Goal: Use online tool/utility: Use online tool/utility

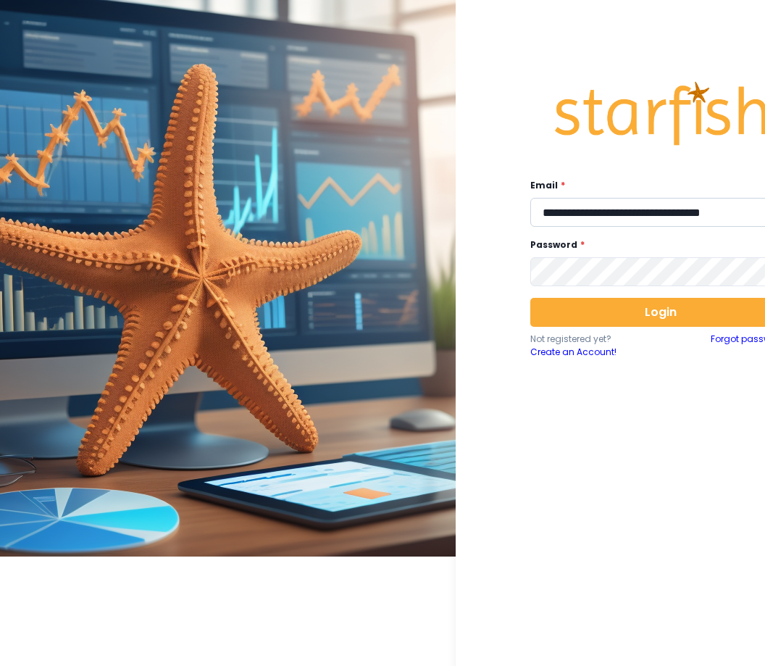
click at [603, 209] on input "**********" at bounding box center [661, 212] width 261 height 29
type input "**********"
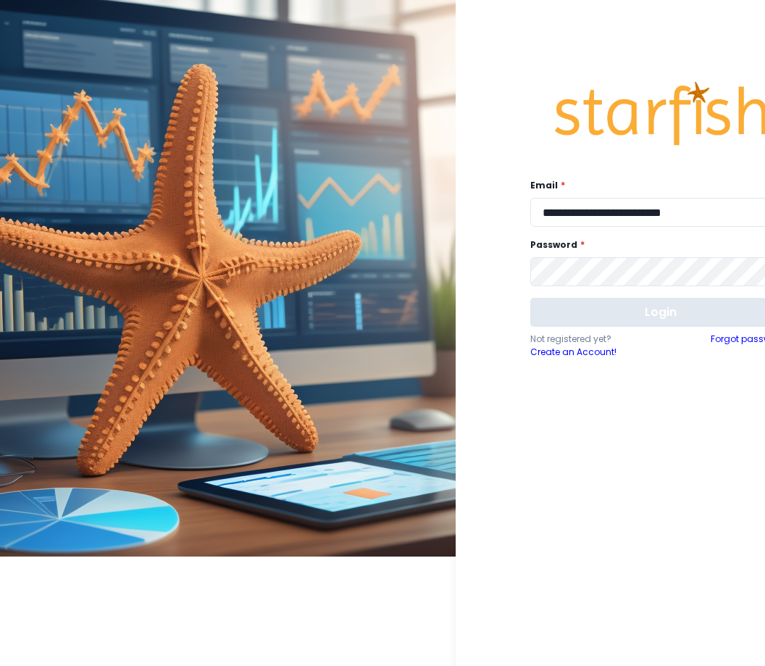
click at [596, 327] on button "Login" at bounding box center [661, 312] width 261 height 29
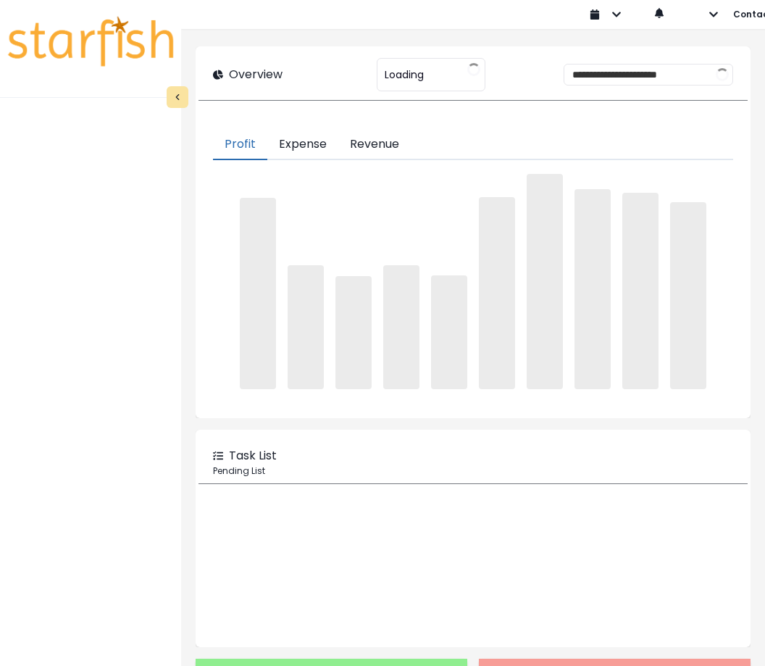
type input "********"
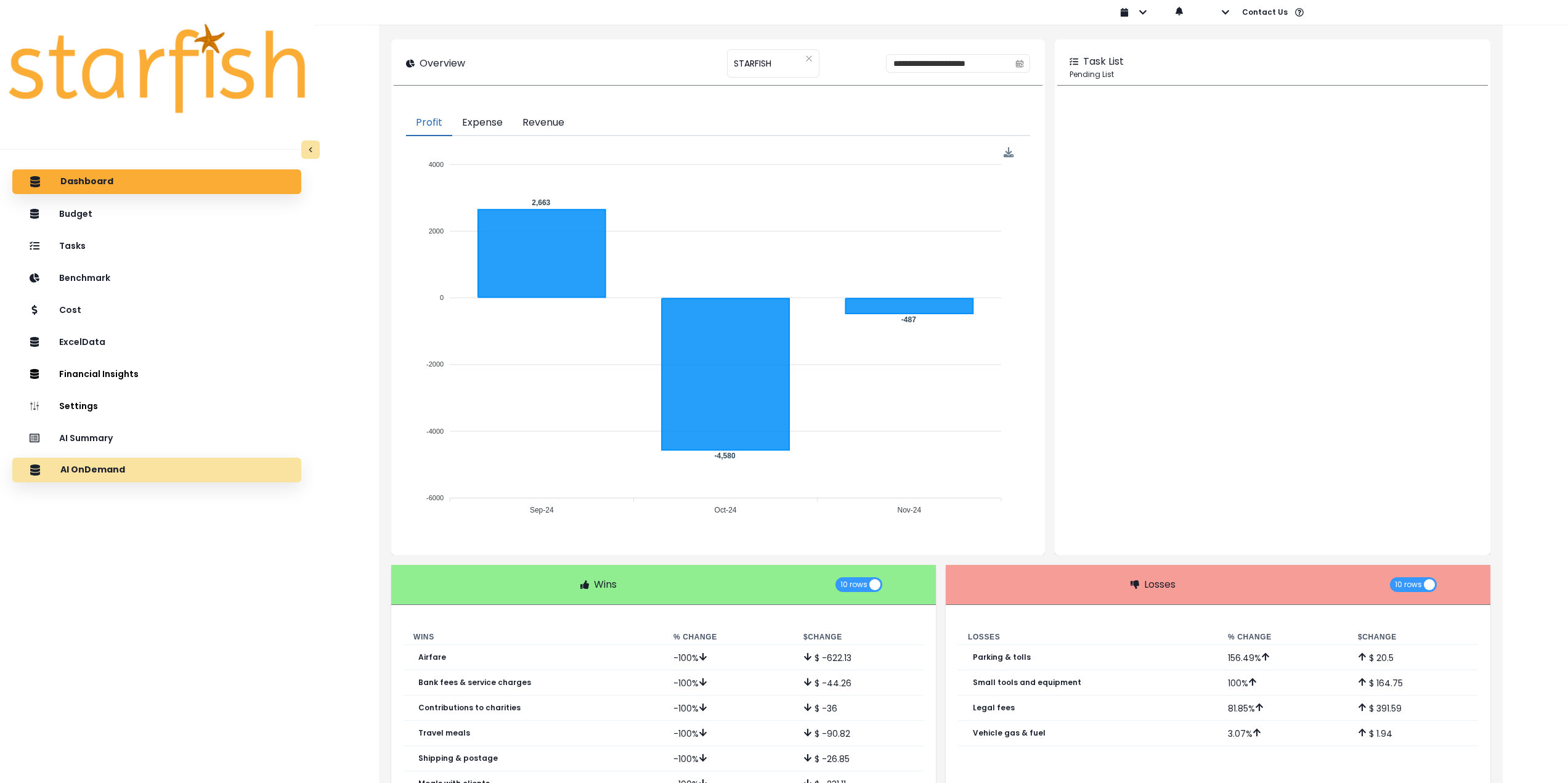
click at [130, 473] on div "AI OnDemand" at bounding box center [156, 470] width 269 height 26
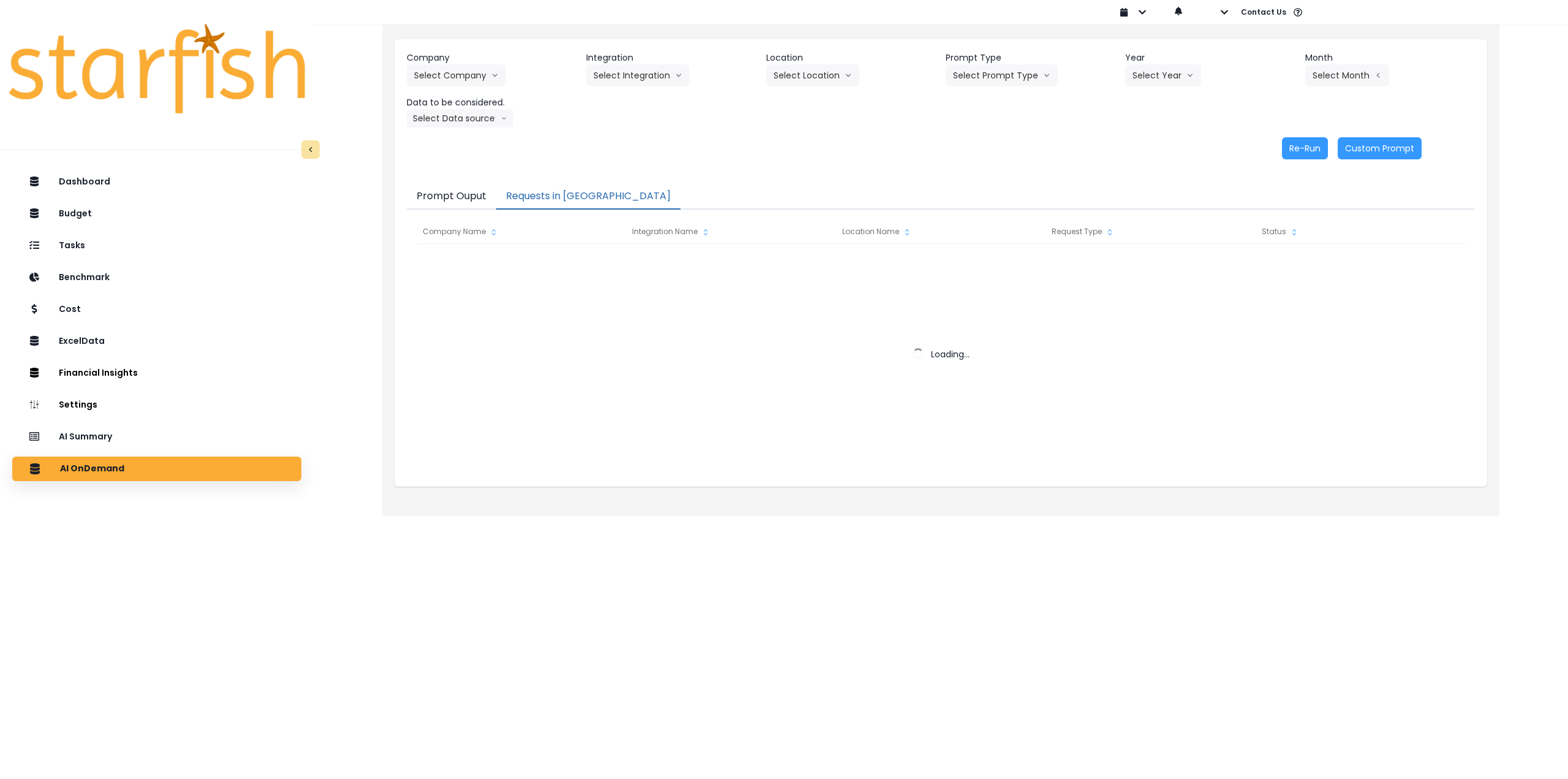
click at [555, 194] on button "Requests in [GEOGRAPHIC_DATA]" at bounding box center [588, 196] width 184 height 25
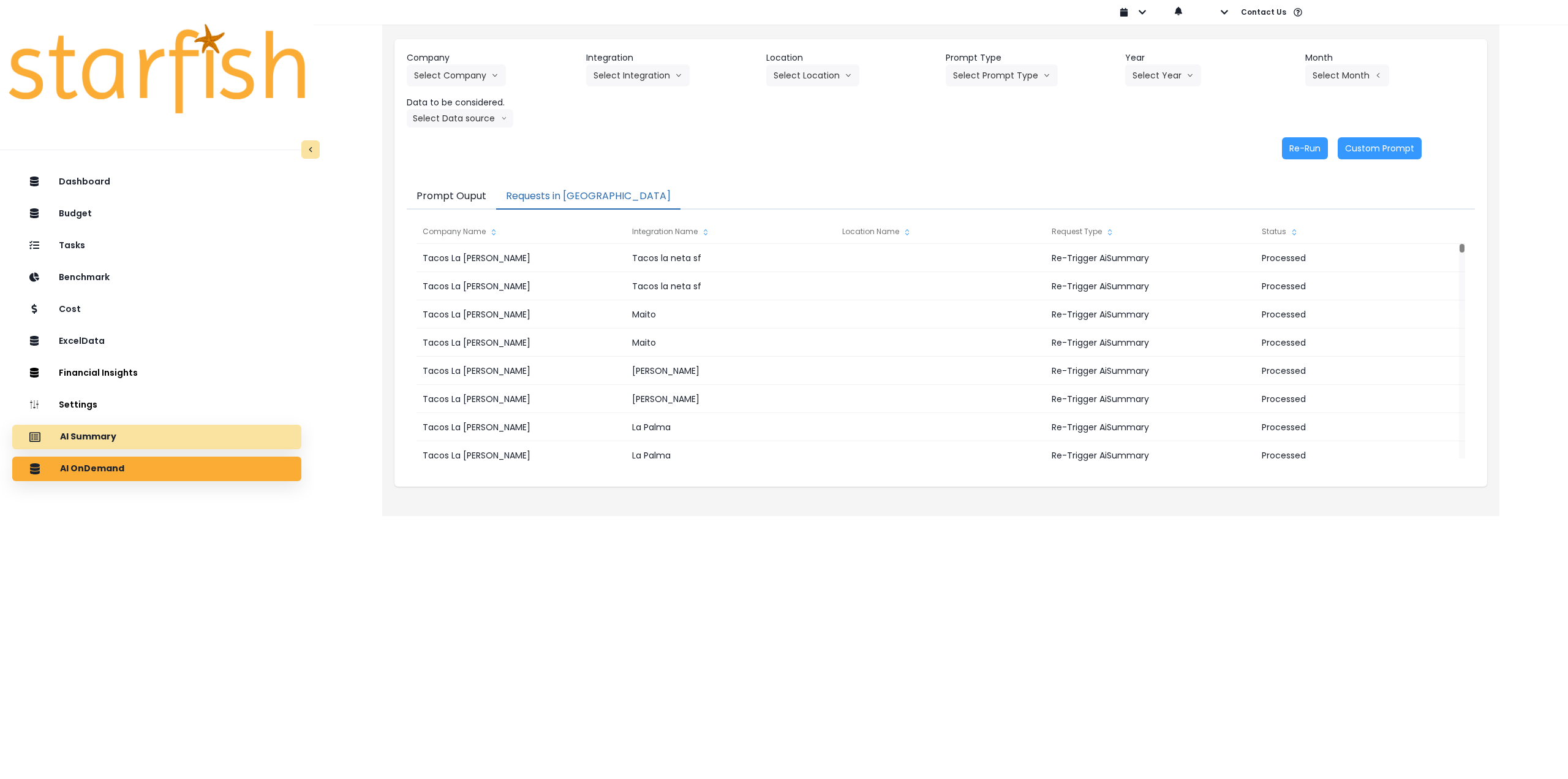
click at [176, 439] on div "AI Summary" at bounding box center [156, 437] width 270 height 25
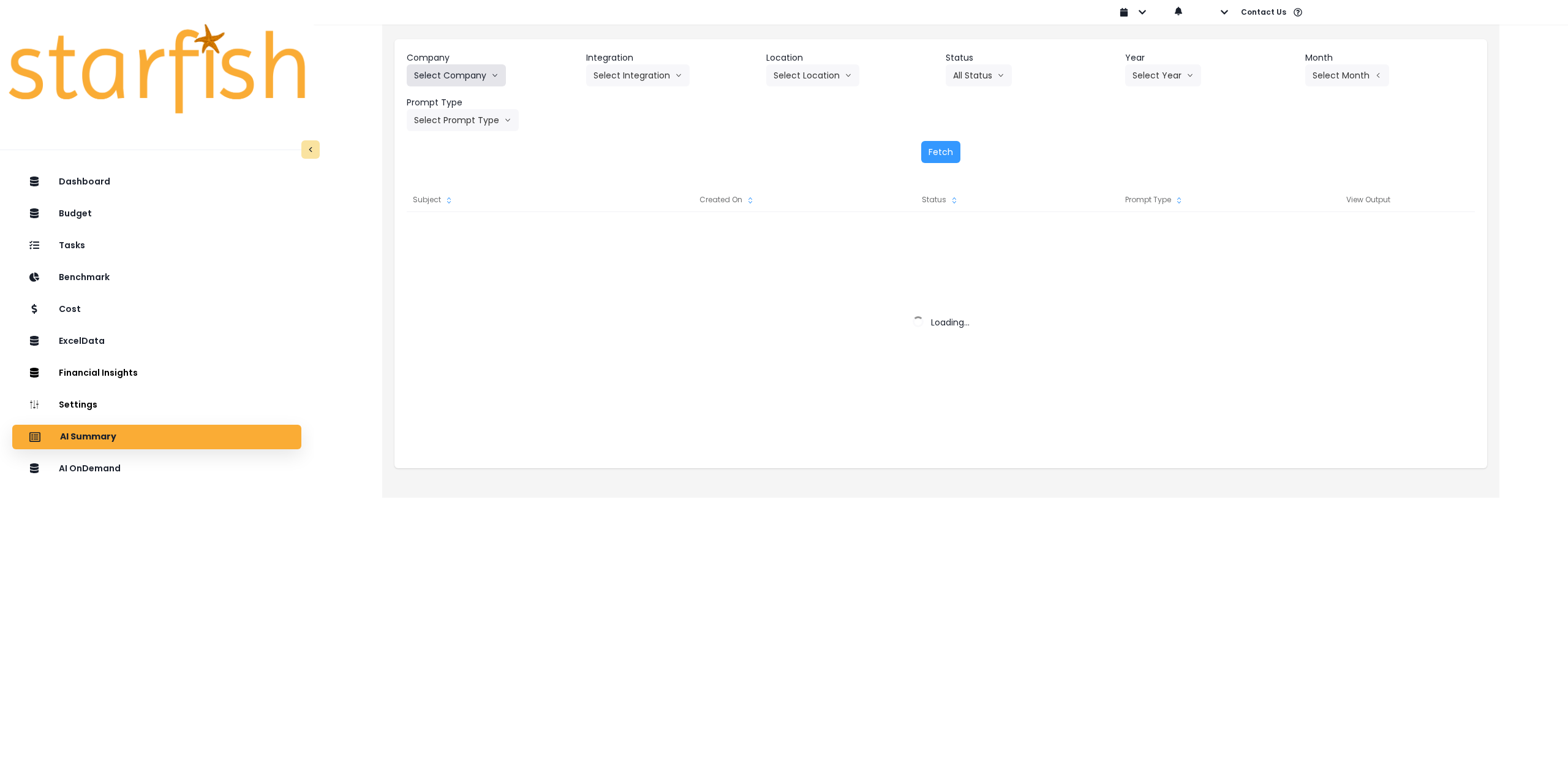
click at [452, 80] on button "Select Company" at bounding box center [456, 75] width 99 height 22
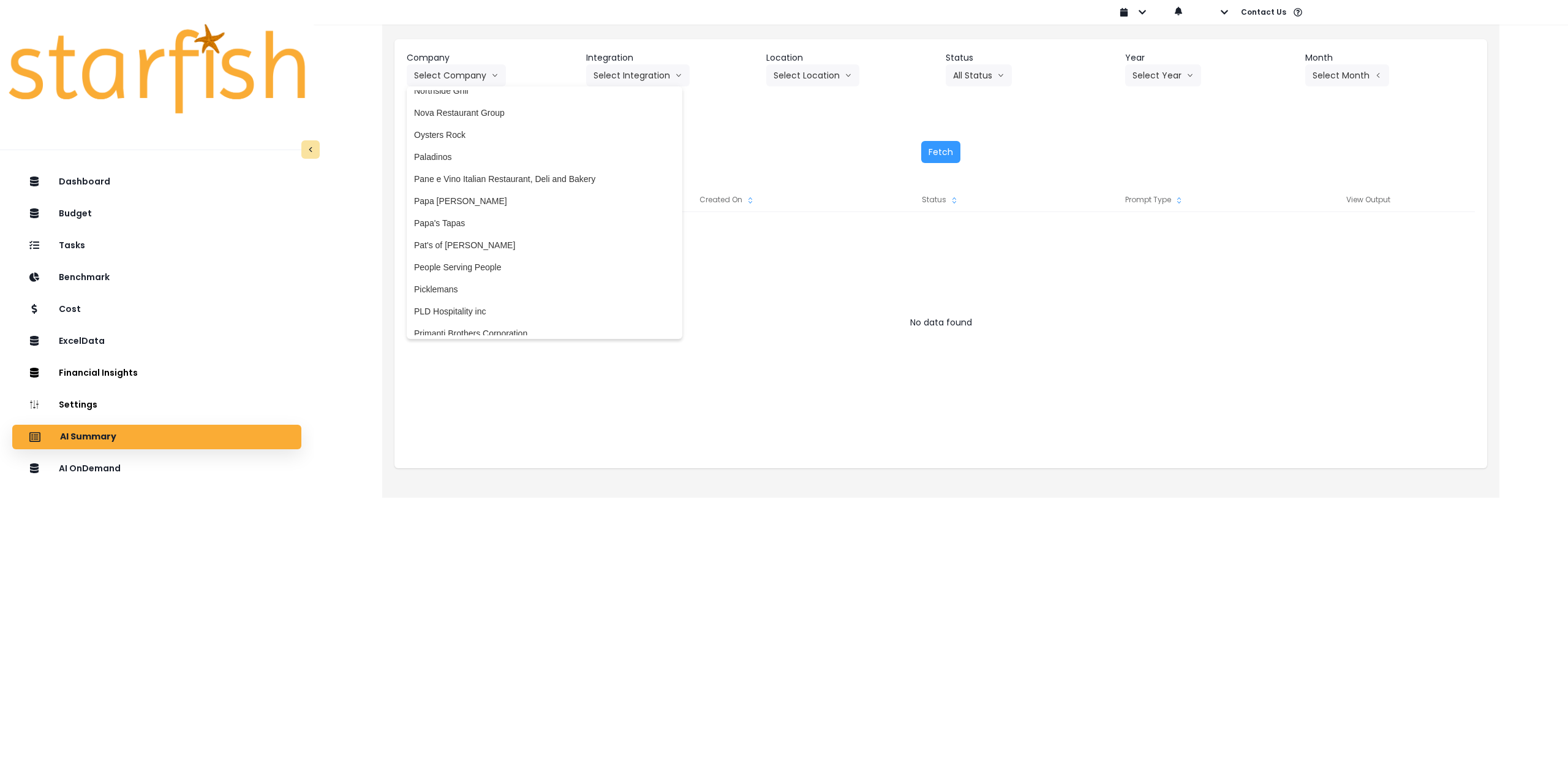
scroll to position [2146, 0]
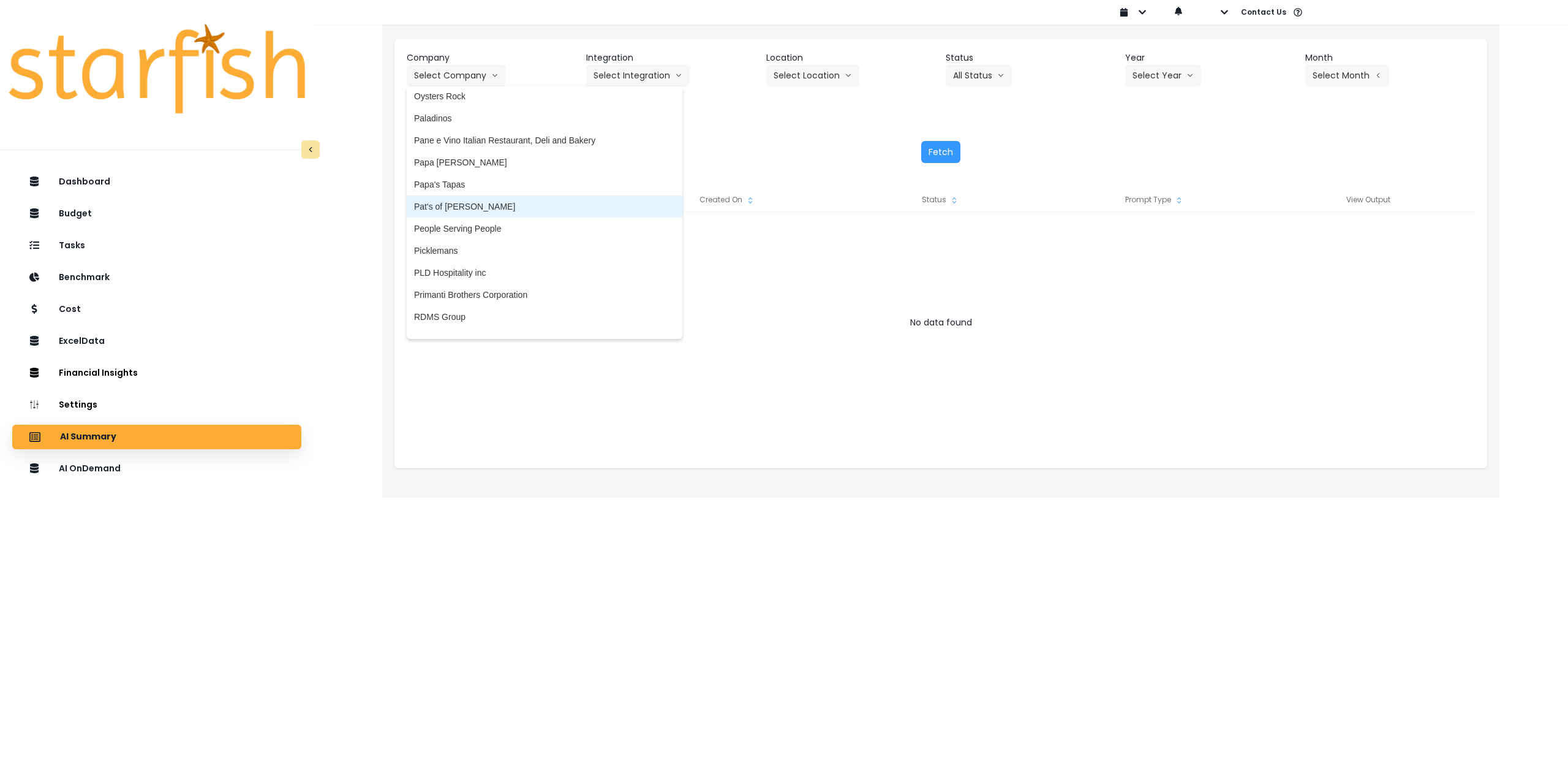
click at [488, 203] on span "Pat's of [PERSON_NAME]" at bounding box center [544, 206] width 261 height 12
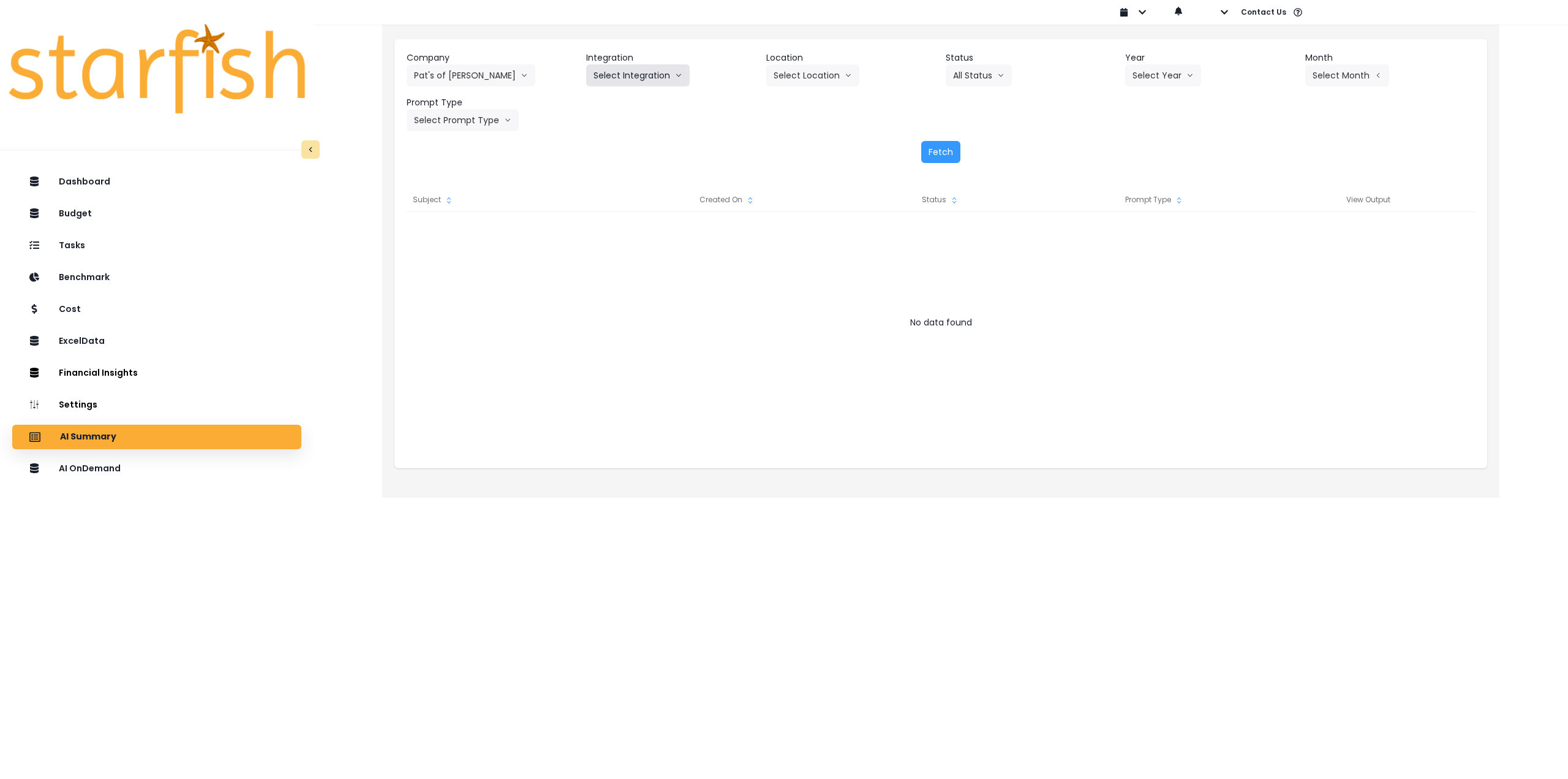
click at [638, 73] on button "Select Integration" at bounding box center [638, 75] width 103 height 22
drag, startPoint x: 623, startPoint y: 103, endPoint x: 795, endPoint y: 77, distance: 174.0
click at [628, 103] on span "QuickBooks Online" at bounding box center [630, 101] width 73 height 12
click at [647, 69] on button "Select Location" at bounding box center [813, 75] width 93 height 22
drag, startPoint x: 794, startPoint y: 103, endPoint x: 991, endPoint y: 74, distance: 199.1
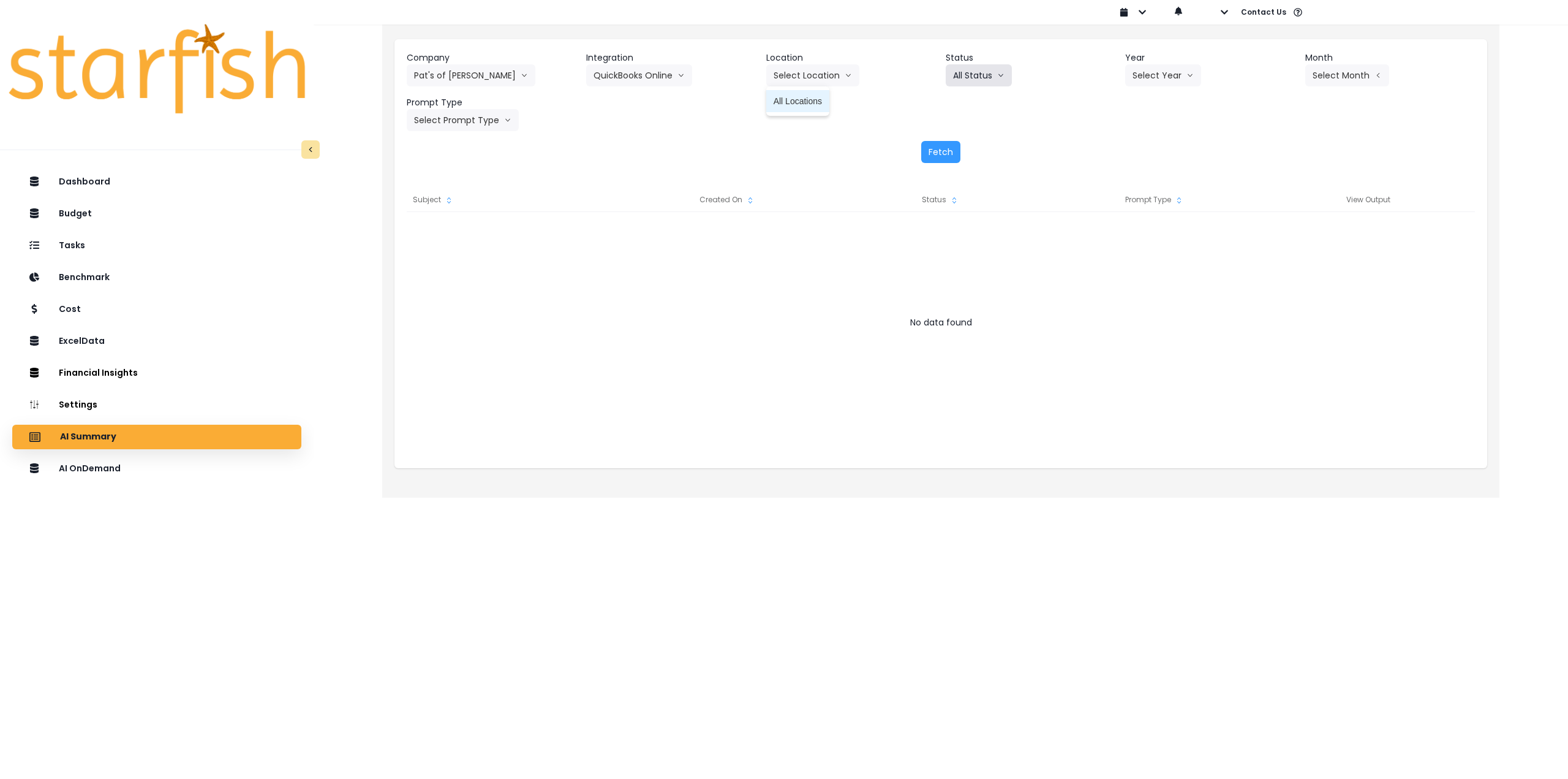
click at [647, 103] on span "All Locations" at bounding box center [797, 101] width 48 height 12
click at [647, 72] on button "All Status" at bounding box center [979, 75] width 66 height 22
click at [647, 215] on span "Rejected" at bounding box center [975, 211] width 43 height 12
click at [647, 80] on button "Rejected" at bounding box center [978, 75] width 65 height 22
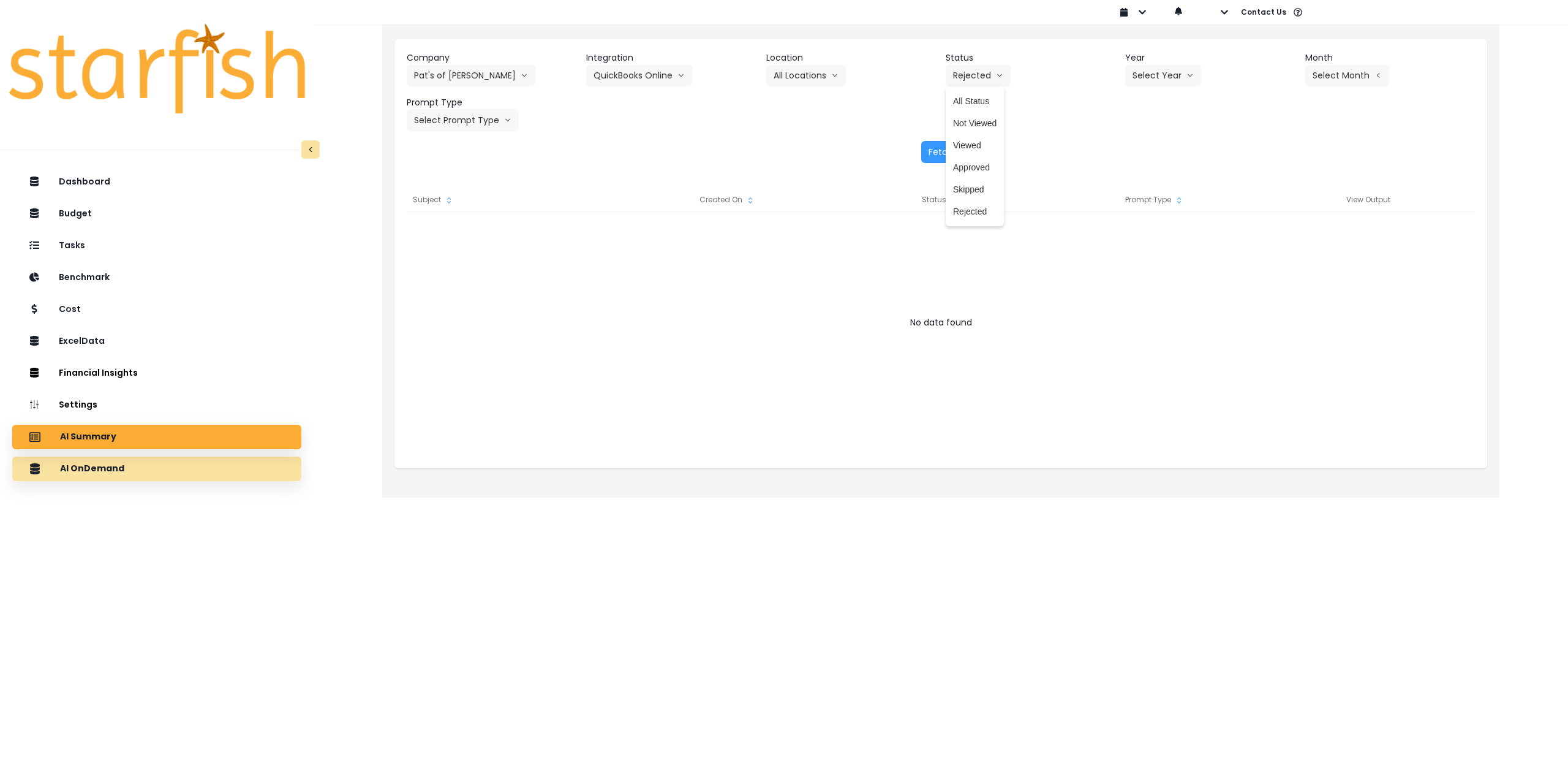
click at [144, 472] on div "AI OnDemand" at bounding box center [156, 469] width 270 height 25
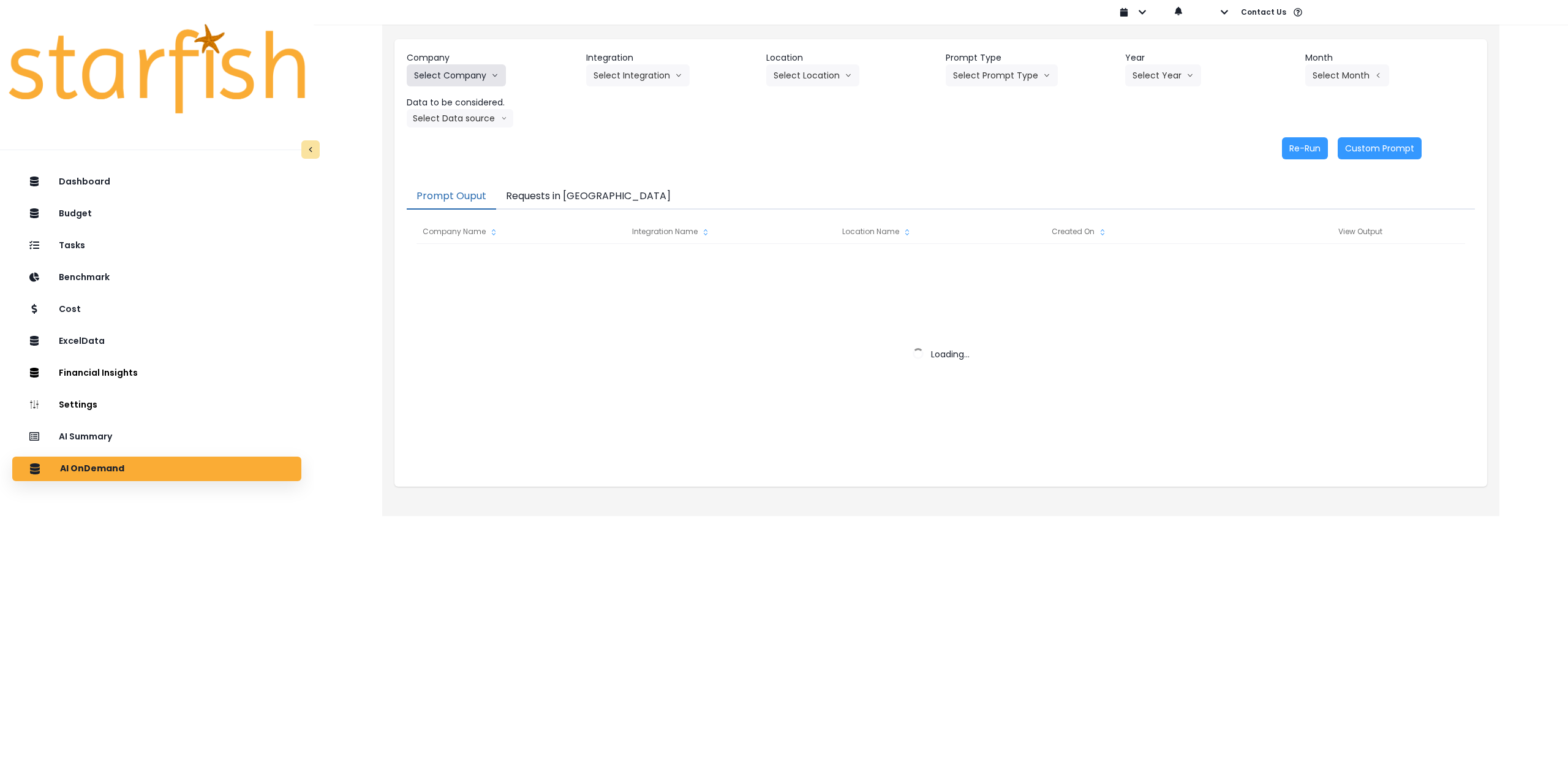
click at [456, 76] on button "Select Company" at bounding box center [456, 75] width 99 height 22
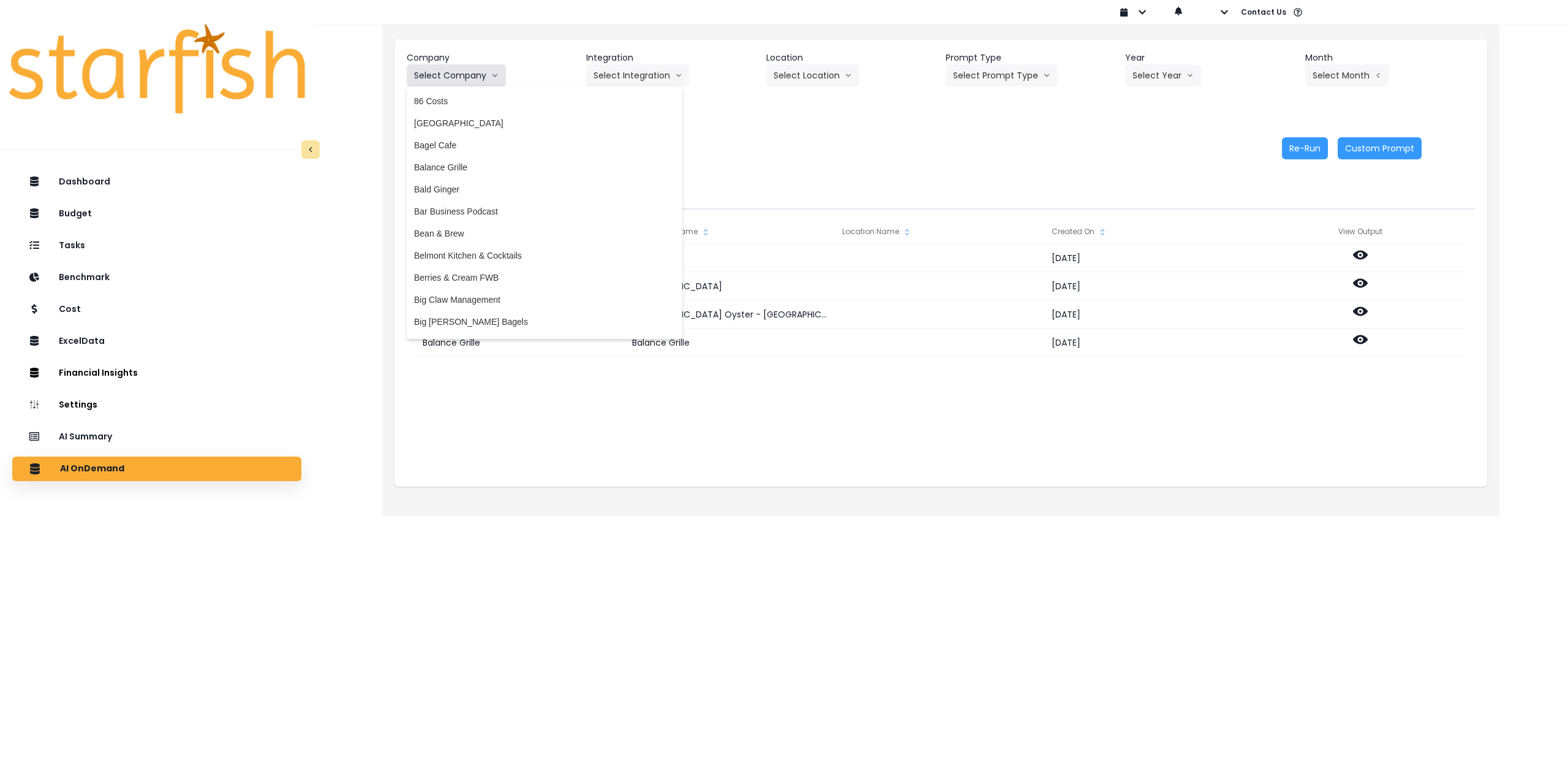
click at [458, 78] on button "Select Company" at bounding box center [456, 75] width 99 height 22
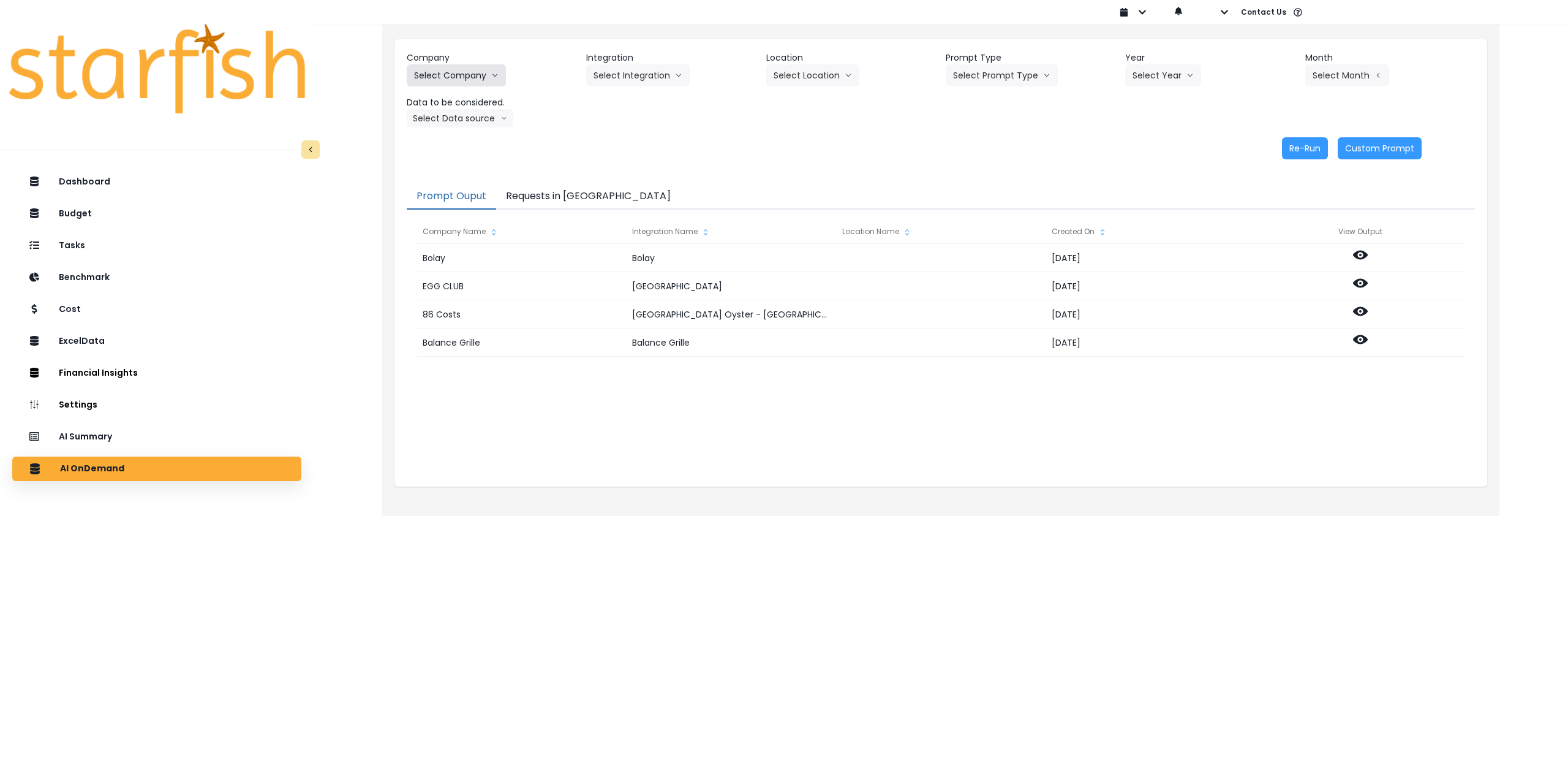
click at [476, 74] on button "Select Company" at bounding box center [456, 75] width 99 height 22
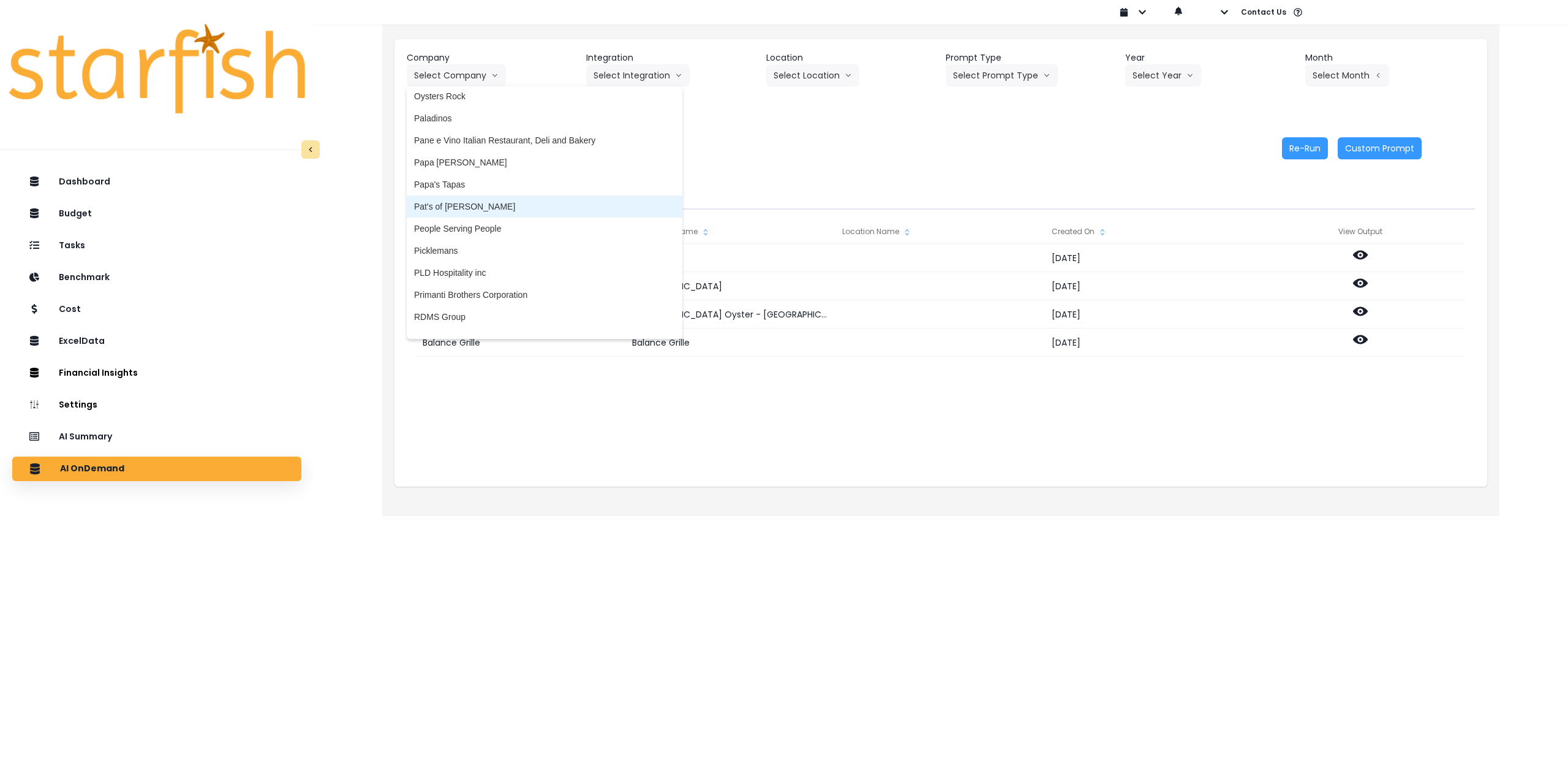
click at [499, 211] on span "Pat's of [PERSON_NAME]" at bounding box center [544, 206] width 261 height 12
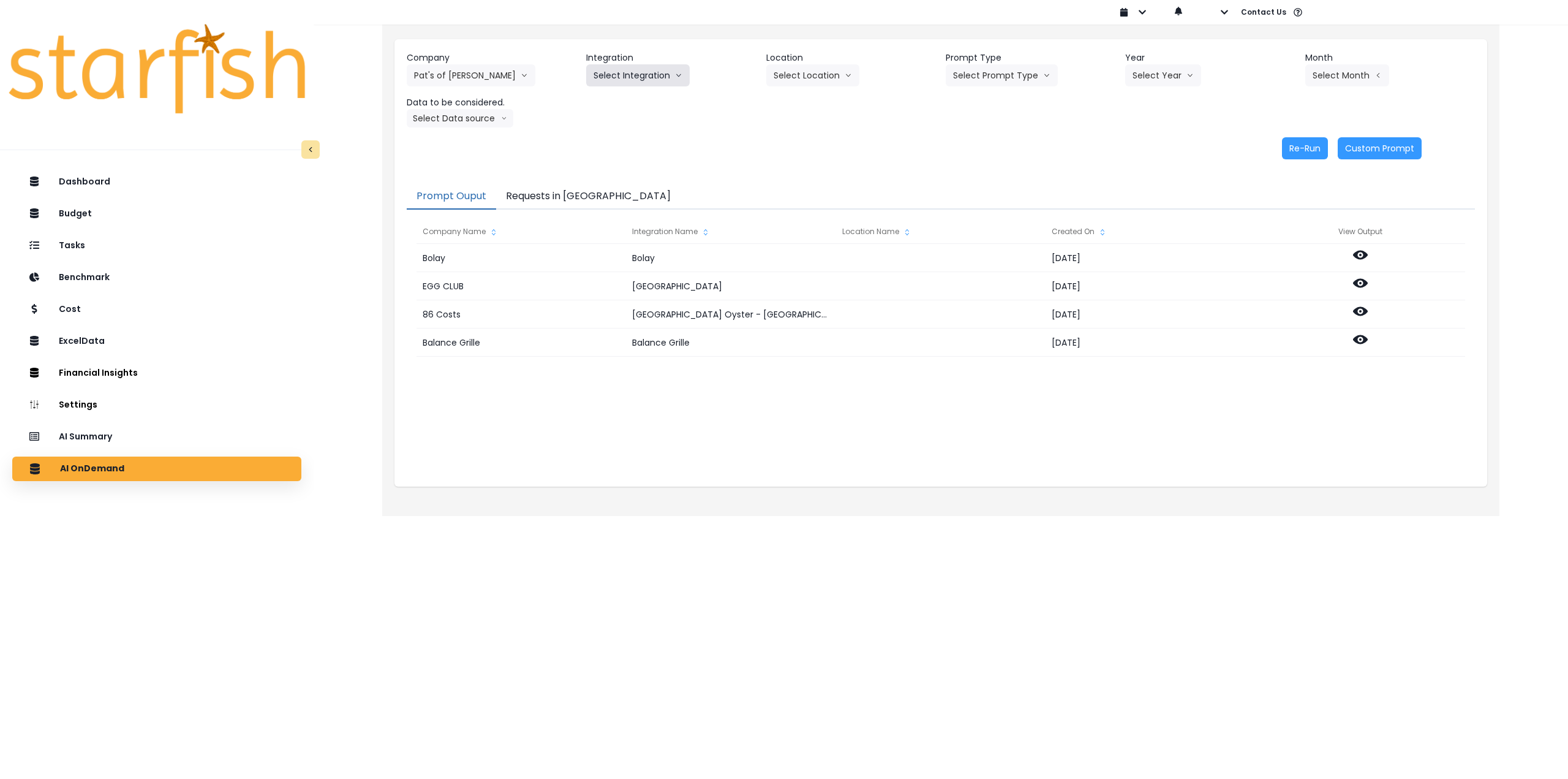
click at [634, 80] on button "Select Integration" at bounding box center [638, 75] width 103 height 22
drag, startPoint x: 631, startPoint y: 108, endPoint x: 746, endPoint y: 91, distance: 116.2
click at [638, 108] on li "QuickBooks Online" at bounding box center [631, 101] width 88 height 22
click at [647, 75] on button "Select Location" at bounding box center [813, 75] width 93 height 22
click at [647, 73] on button "Select Prompt Type" at bounding box center [1002, 75] width 112 height 22
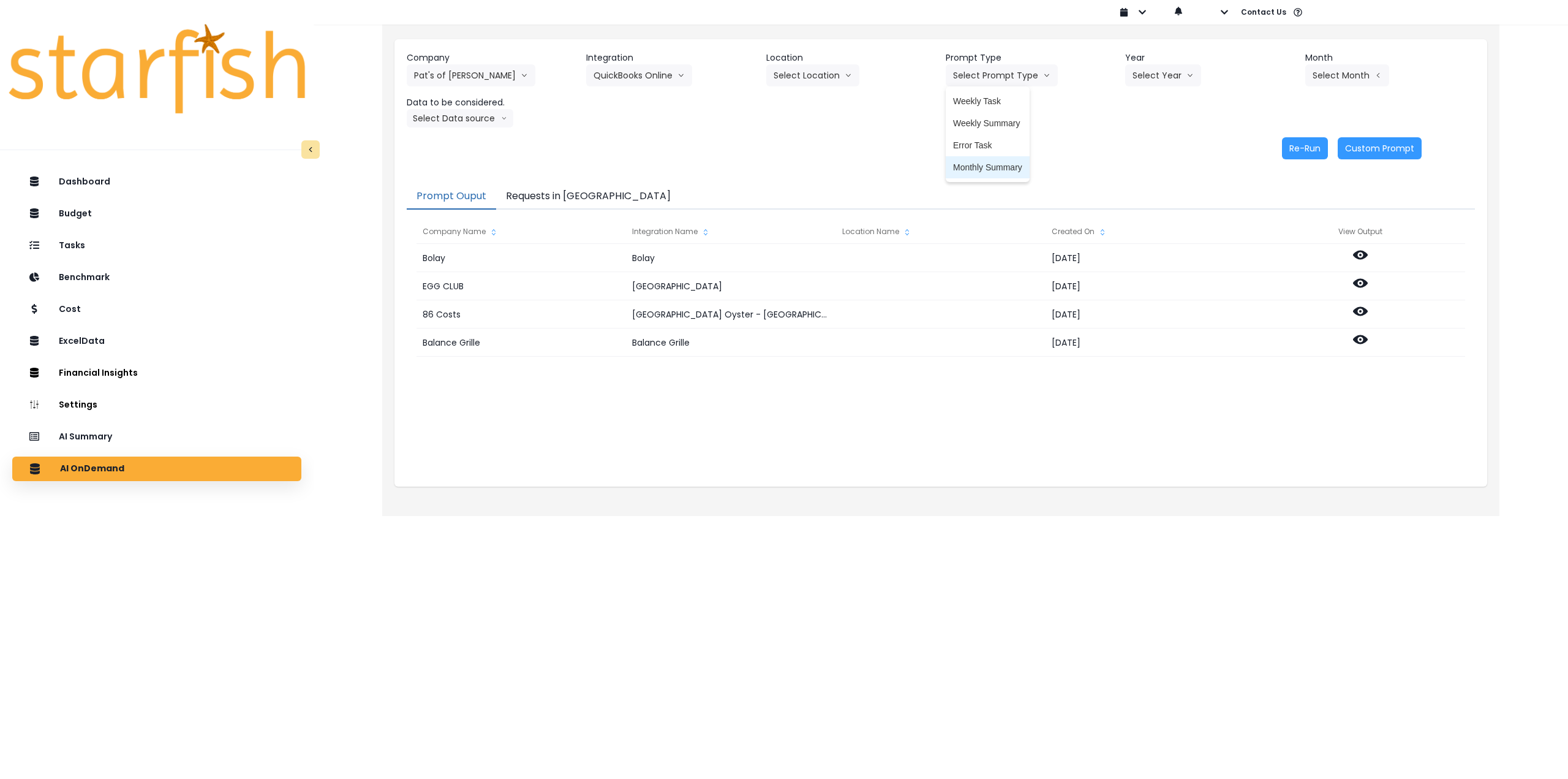
click at [647, 168] on span "Monthly Summary" at bounding box center [988, 167] width 69 height 12
click at [647, 79] on button "Select Year" at bounding box center [1163, 75] width 76 height 22
drag, startPoint x: 1141, startPoint y: 149, endPoint x: 1183, endPoint y: 137, distance: 43.7
click at [647, 149] on span "2025" at bounding box center [1142, 145] width 19 height 12
click at [647, 79] on button "Select Month" at bounding box center [1347, 75] width 84 height 22
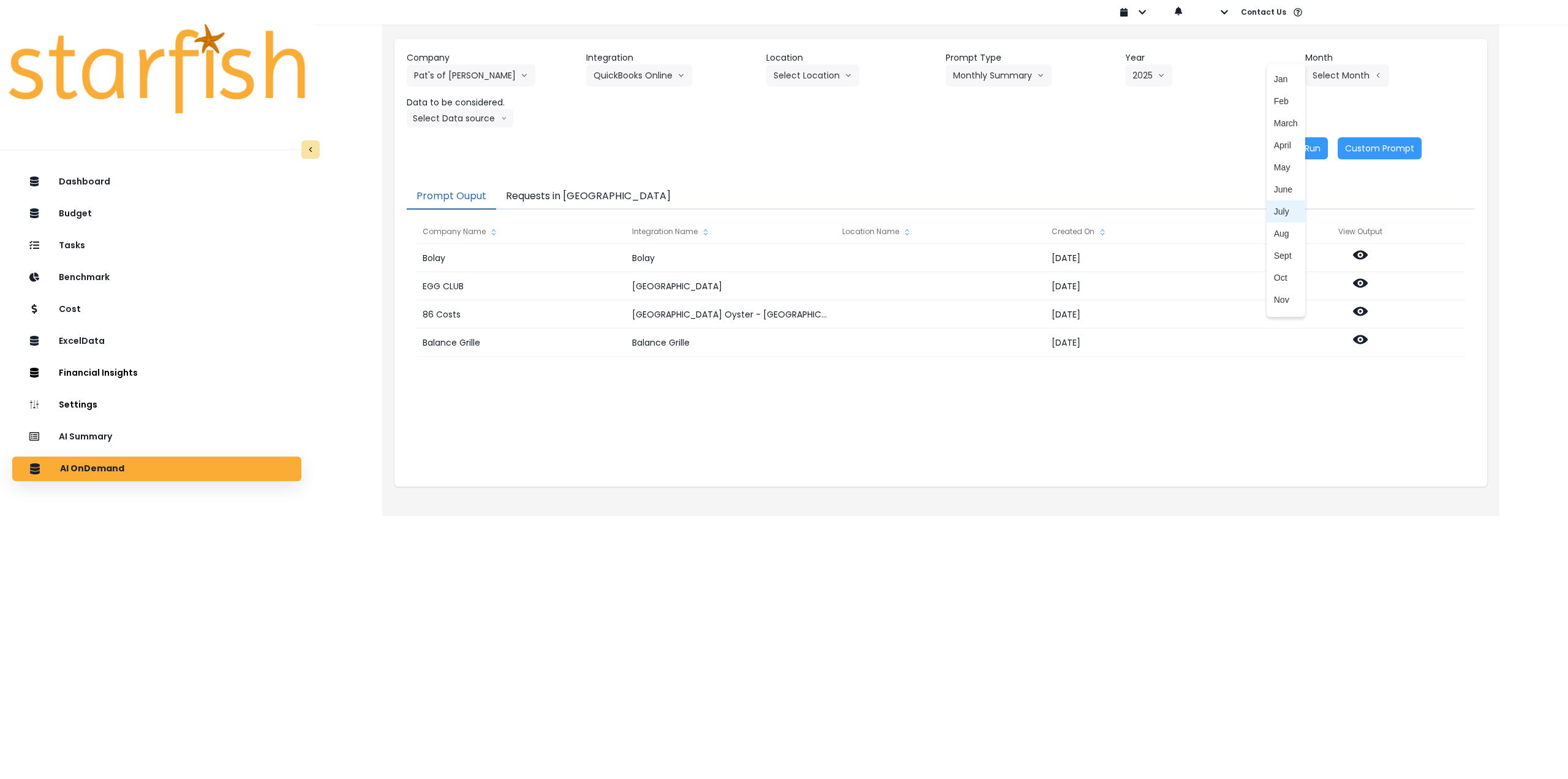
click at [647, 230] on span "Aug" at bounding box center [1287, 233] width 24 height 12
click at [435, 117] on button "Select Data source" at bounding box center [460, 118] width 107 height 19
click at [445, 147] on span "Comparison overtime" at bounding box center [455, 142] width 81 height 12
click at [647, 149] on button "Re-Run" at bounding box center [1305, 148] width 46 height 22
click at [473, 114] on button "Comparison overtime" at bounding box center [466, 118] width 119 height 19
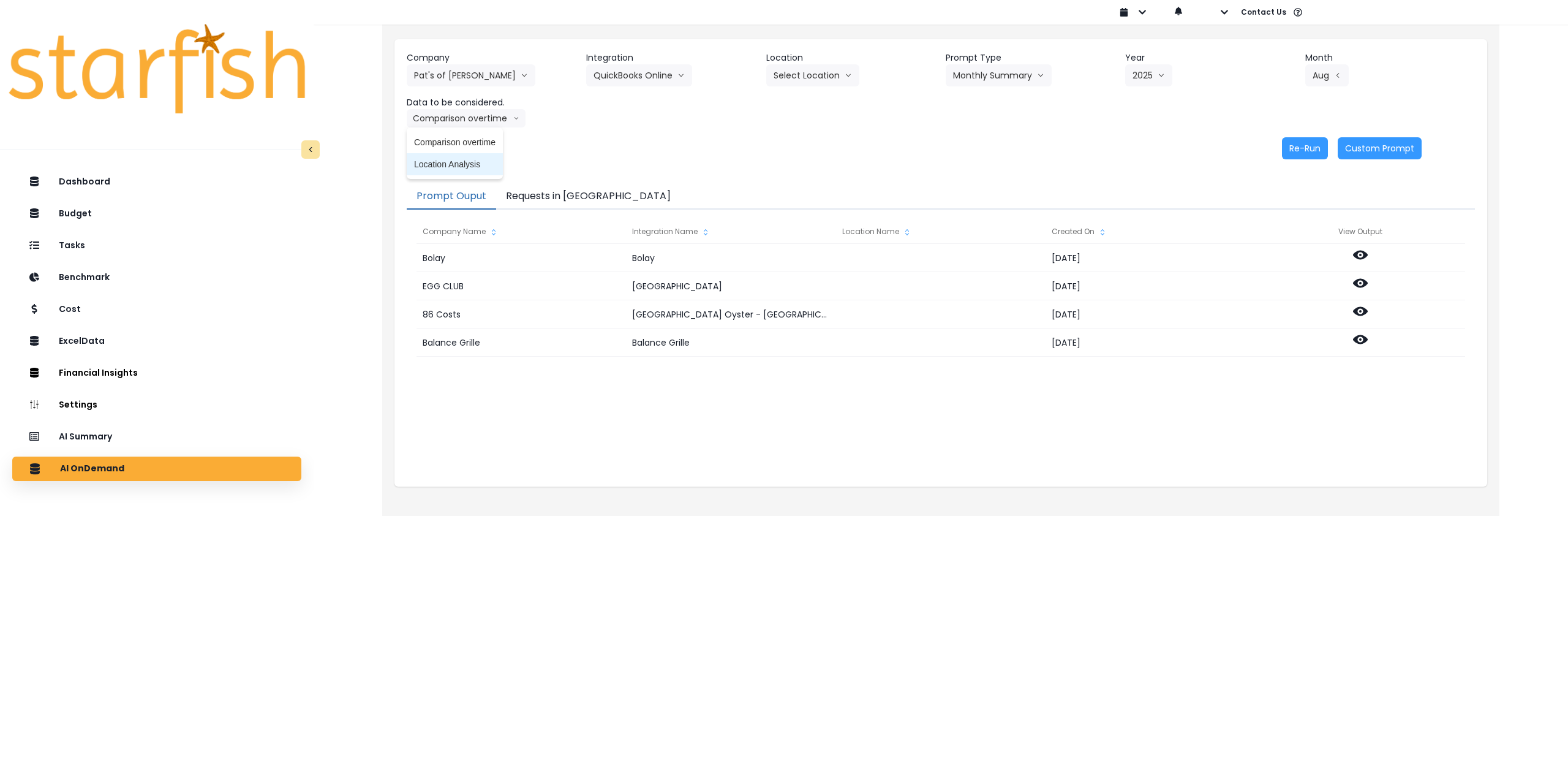
click at [462, 168] on span "Location Analysis" at bounding box center [455, 164] width 81 height 12
click at [647, 140] on button "Re-Run" at bounding box center [1305, 148] width 46 height 22
click at [642, 78] on button "QuickBooks Online" at bounding box center [639, 75] width 106 height 22
click at [508, 76] on button "Pat's of [PERSON_NAME]" at bounding box center [471, 75] width 128 height 22
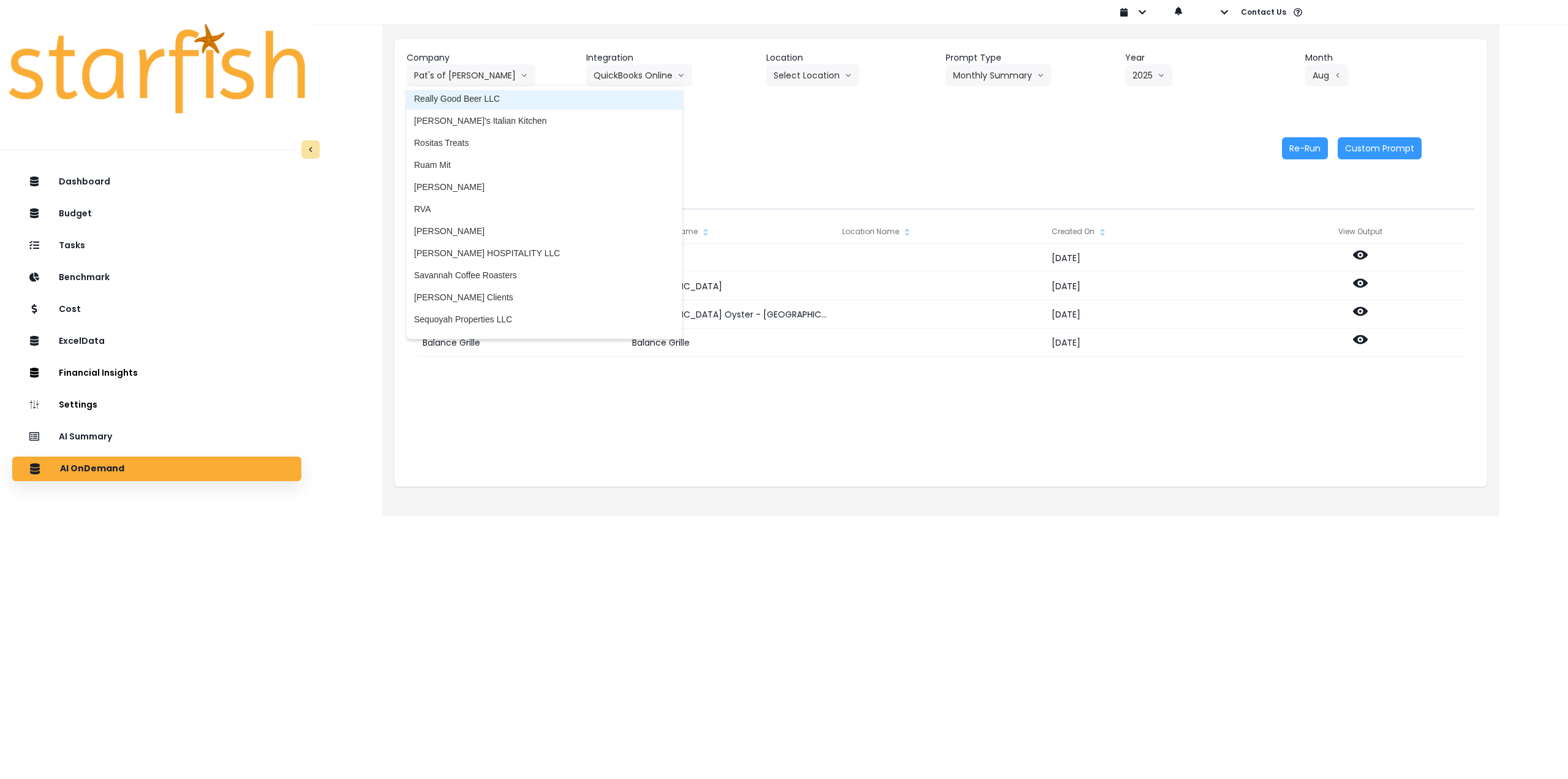
scroll to position [2391, 0]
click at [509, 111] on span "[PERSON_NAME]'s Italian Kitchen" at bounding box center [544, 116] width 261 height 12
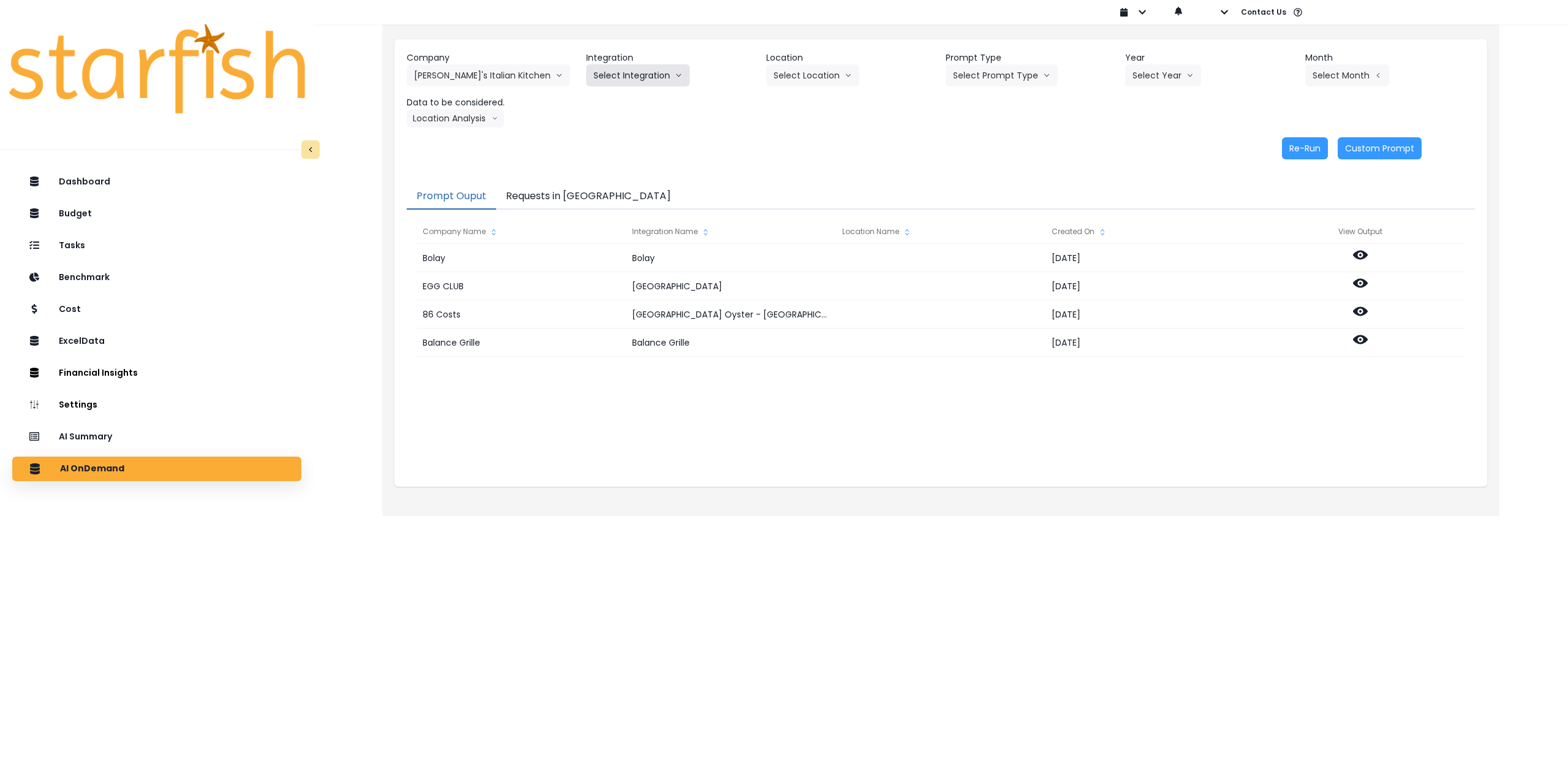
drag, startPoint x: 638, startPoint y: 76, endPoint x: 636, endPoint y: 88, distance: 12.2
click at [637, 76] on button "Select Integration" at bounding box center [638, 75] width 103 height 22
click at [632, 94] on li "Quickbooks Online" at bounding box center [630, 101] width 87 height 22
click at [647, 77] on button "Select Prompt Type" at bounding box center [1002, 75] width 112 height 22
drag, startPoint x: 981, startPoint y: 173, endPoint x: 1084, endPoint y: 125, distance: 113.6
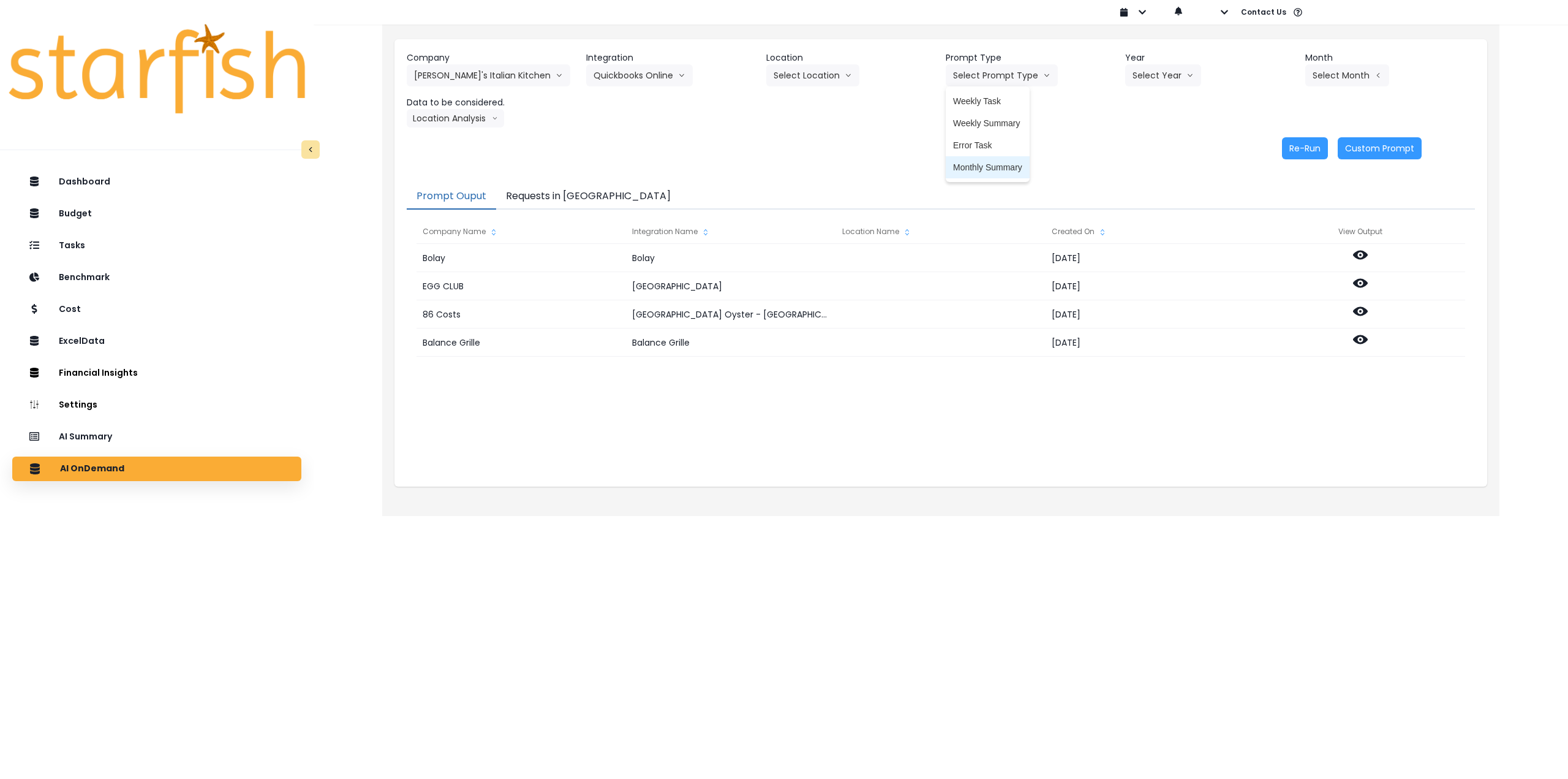
click at [647, 173] on span "Monthly Summary" at bounding box center [988, 167] width 69 height 12
drag, startPoint x: 1145, startPoint y: 79, endPoint x: 1148, endPoint y: 134, distance: 55.1
click at [647, 79] on button "Select Year" at bounding box center [1163, 75] width 76 height 22
click at [647, 145] on span "2025" at bounding box center [1142, 145] width 19 height 12
click at [647, 72] on button "Select Month" at bounding box center [1347, 75] width 84 height 22
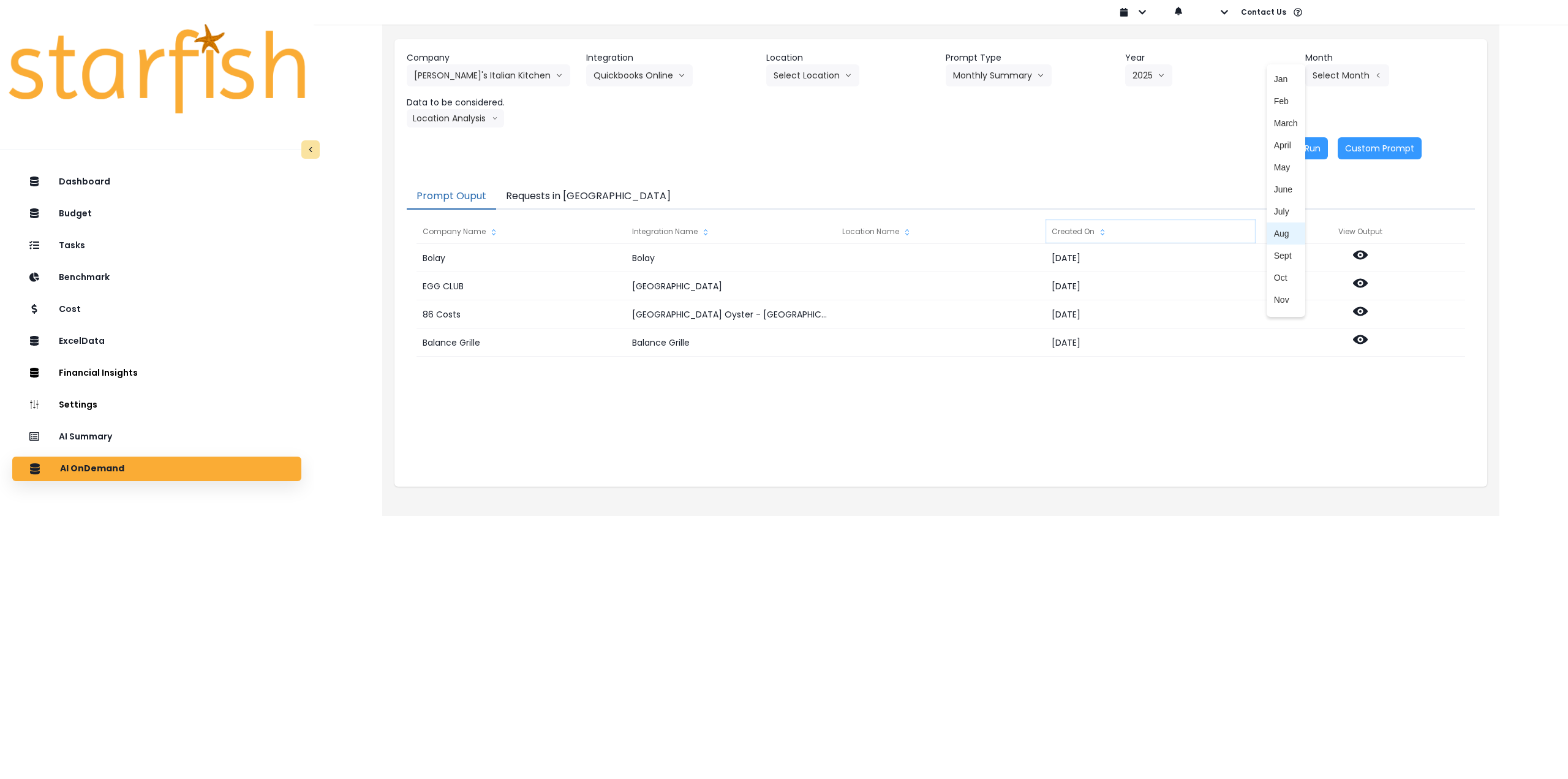
drag, startPoint x: 1275, startPoint y: 233, endPoint x: 1248, endPoint y: 231, distance: 27.1
click at [647, 233] on span "Aug" at bounding box center [1287, 233] width 24 height 12
click at [464, 123] on button "Location Analysis" at bounding box center [455, 118] width 97 height 19
click at [460, 137] on span "Comparison overtime" at bounding box center [455, 142] width 81 height 12
click at [647, 144] on button "Re-Run" at bounding box center [1305, 148] width 46 height 22
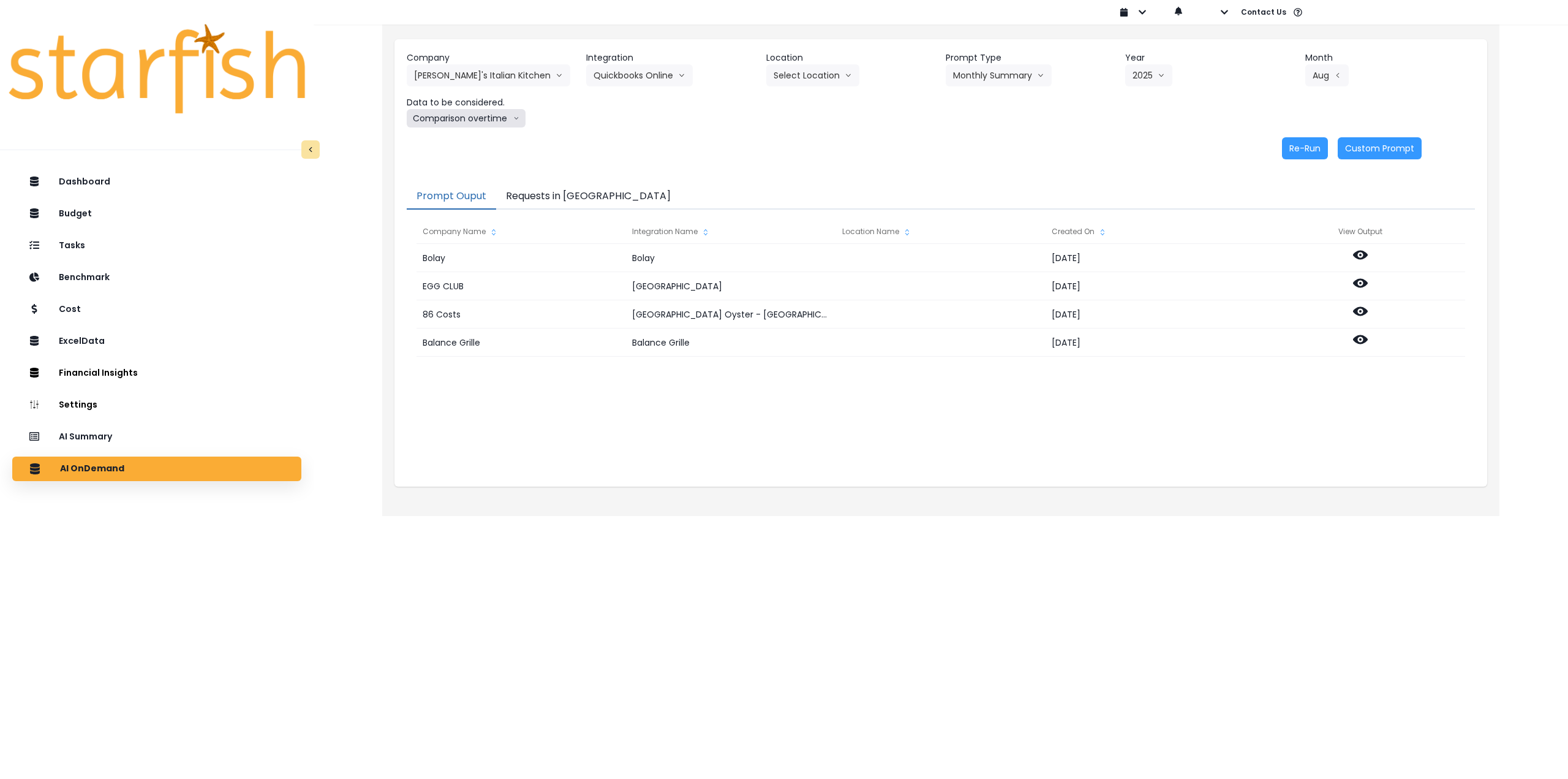
click at [473, 121] on button "Comparison overtime" at bounding box center [466, 118] width 119 height 19
click at [457, 164] on span "Location Analysis" at bounding box center [455, 164] width 81 height 12
click at [647, 151] on button "Re-Run" at bounding box center [1305, 148] width 46 height 22
click at [468, 72] on button "[PERSON_NAME]'s Italian Kitchen" at bounding box center [489, 75] width 164 height 22
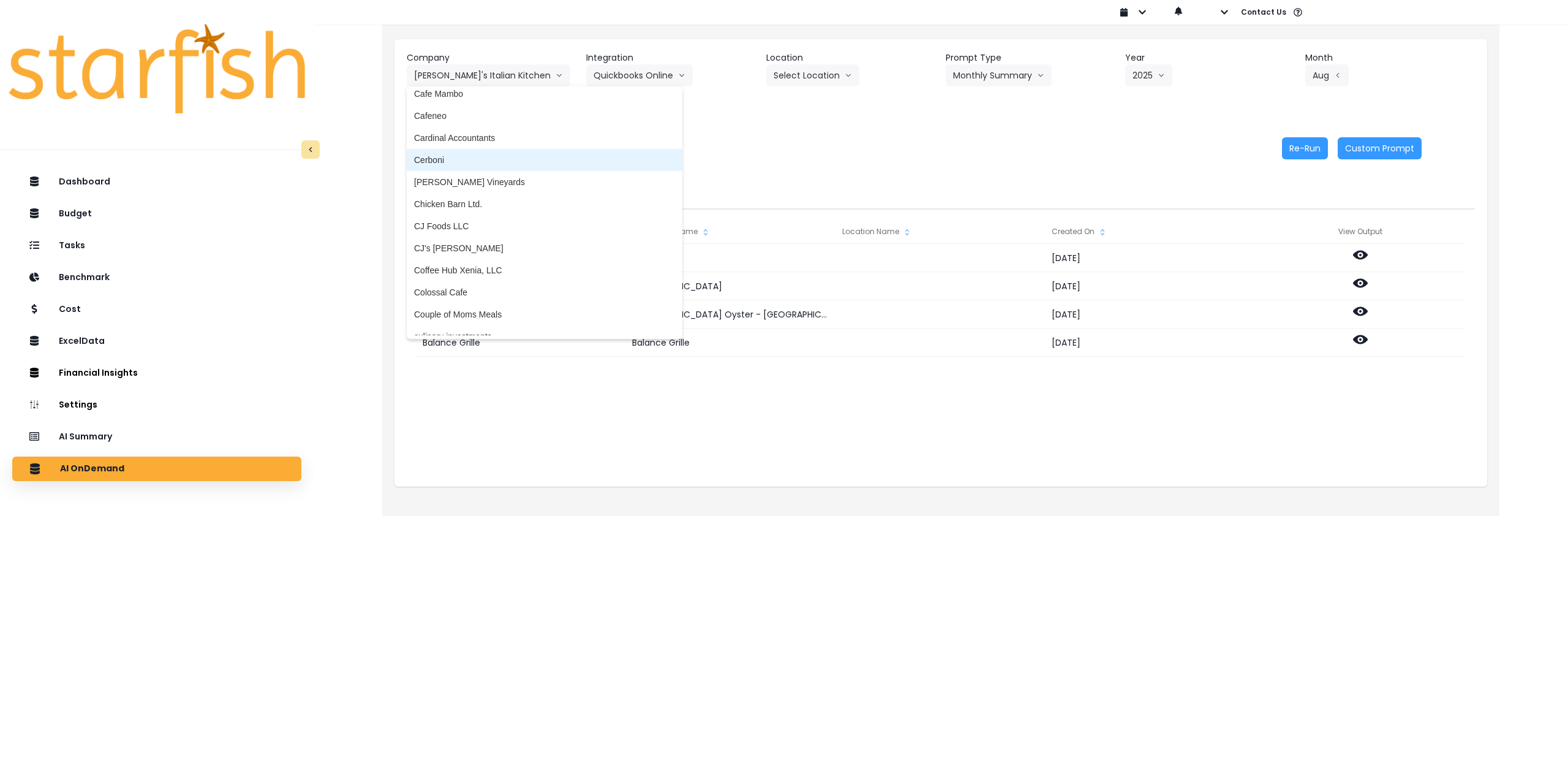
scroll to position [674, 0]
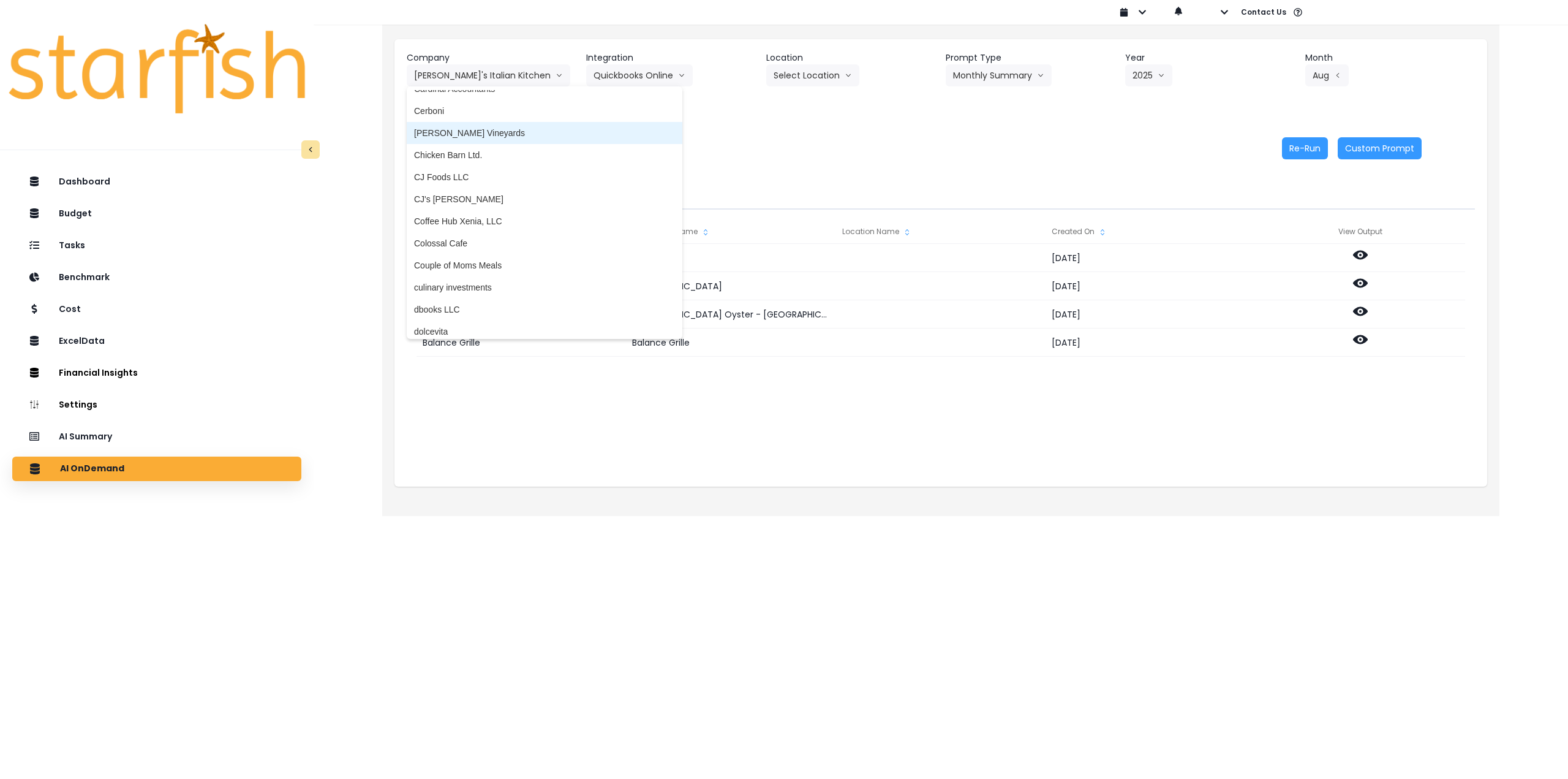
drag, startPoint x: 476, startPoint y: 134, endPoint x: 531, endPoint y: 115, distance: 58.2
click at [477, 134] on span "[PERSON_NAME] Vineyards" at bounding box center [544, 133] width 261 height 12
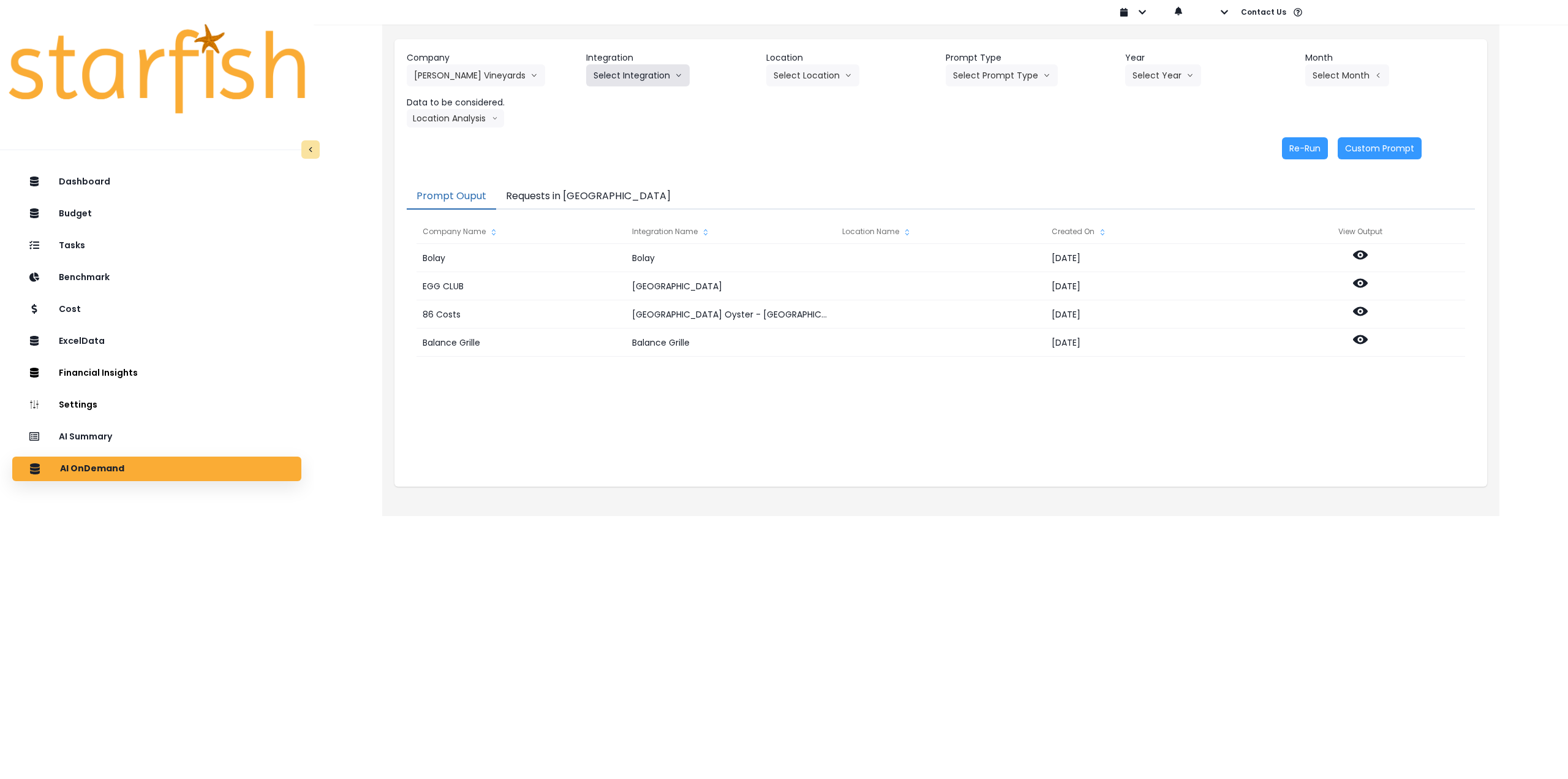
click at [628, 79] on button "Select Integration" at bounding box center [638, 75] width 103 height 22
drag, startPoint x: 626, startPoint y: 101, endPoint x: 724, endPoint y: 91, distance: 98.5
click at [631, 101] on span "Quickbooks Online" at bounding box center [630, 101] width 73 height 12
click at [647, 77] on button "Select Location" at bounding box center [813, 75] width 93 height 22
drag, startPoint x: 813, startPoint y: 101, endPoint x: 951, endPoint y: 86, distance: 138.8
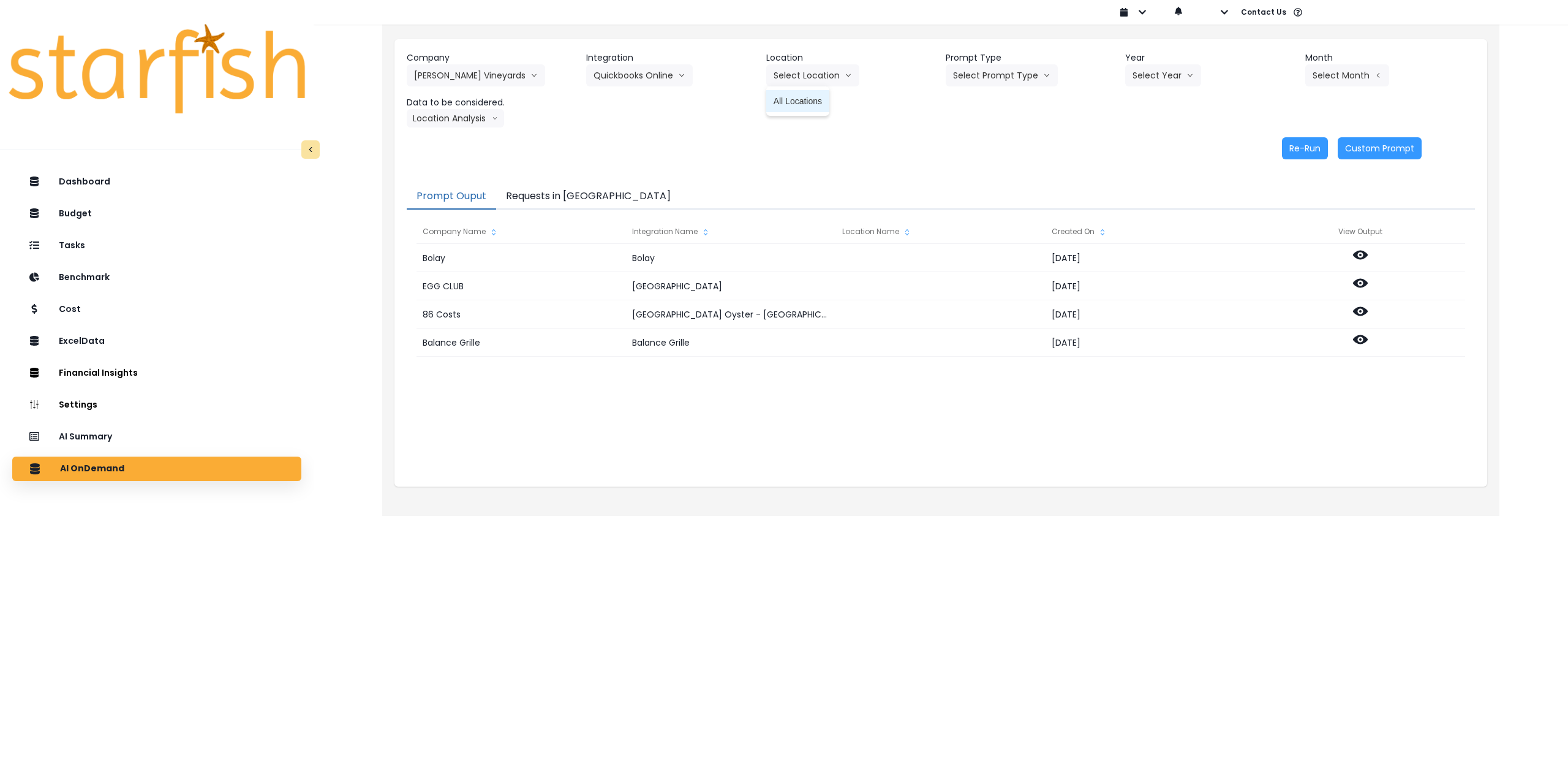
click at [647, 101] on span "All Locations" at bounding box center [797, 101] width 48 height 12
click at [647, 75] on button "Select Prompt Type" at bounding box center [1002, 75] width 112 height 22
click at [647, 168] on span "Monthly Summary" at bounding box center [988, 167] width 69 height 12
click at [647, 75] on button "Select Year" at bounding box center [1163, 75] width 76 height 22
click at [647, 144] on span "2025" at bounding box center [1142, 145] width 19 height 12
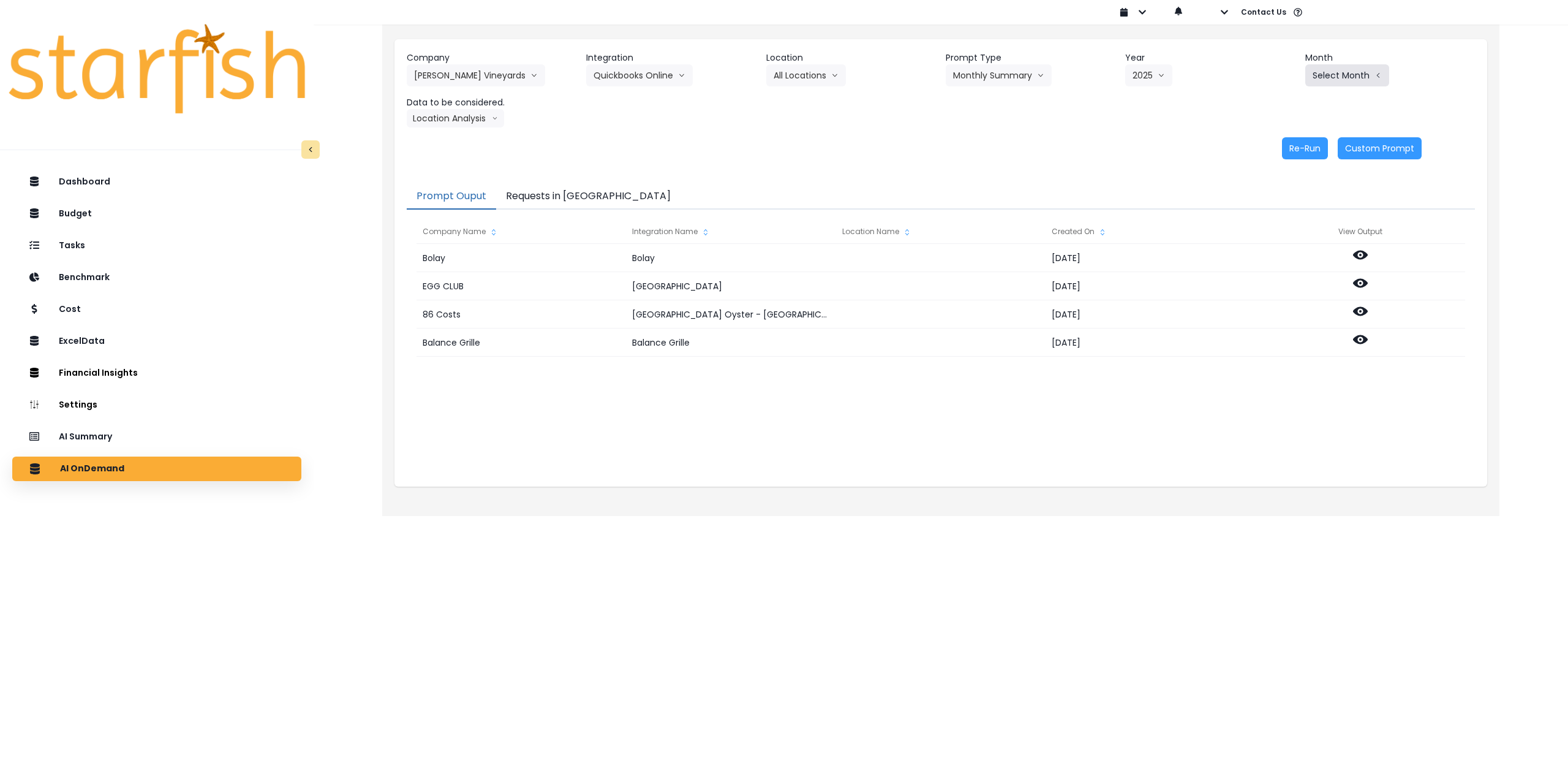
click at [647, 74] on button "Select Month" at bounding box center [1347, 75] width 84 height 22
drag, startPoint x: 1276, startPoint y: 249, endPoint x: 1275, endPoint y: 232, distance: 17.0
click at [647, 232] on div "Jan Feb March April May June July Aug Sept Oct Nov Dec" at bounding box center [1287, 190] width 39 height 245
click at [647, 233] on span "Aug" at bounding box center [1287, 233] width 24 height 12
click at [439, 117] on button "Location Analysis" at bounding box center [455, 118] width 97 height 19
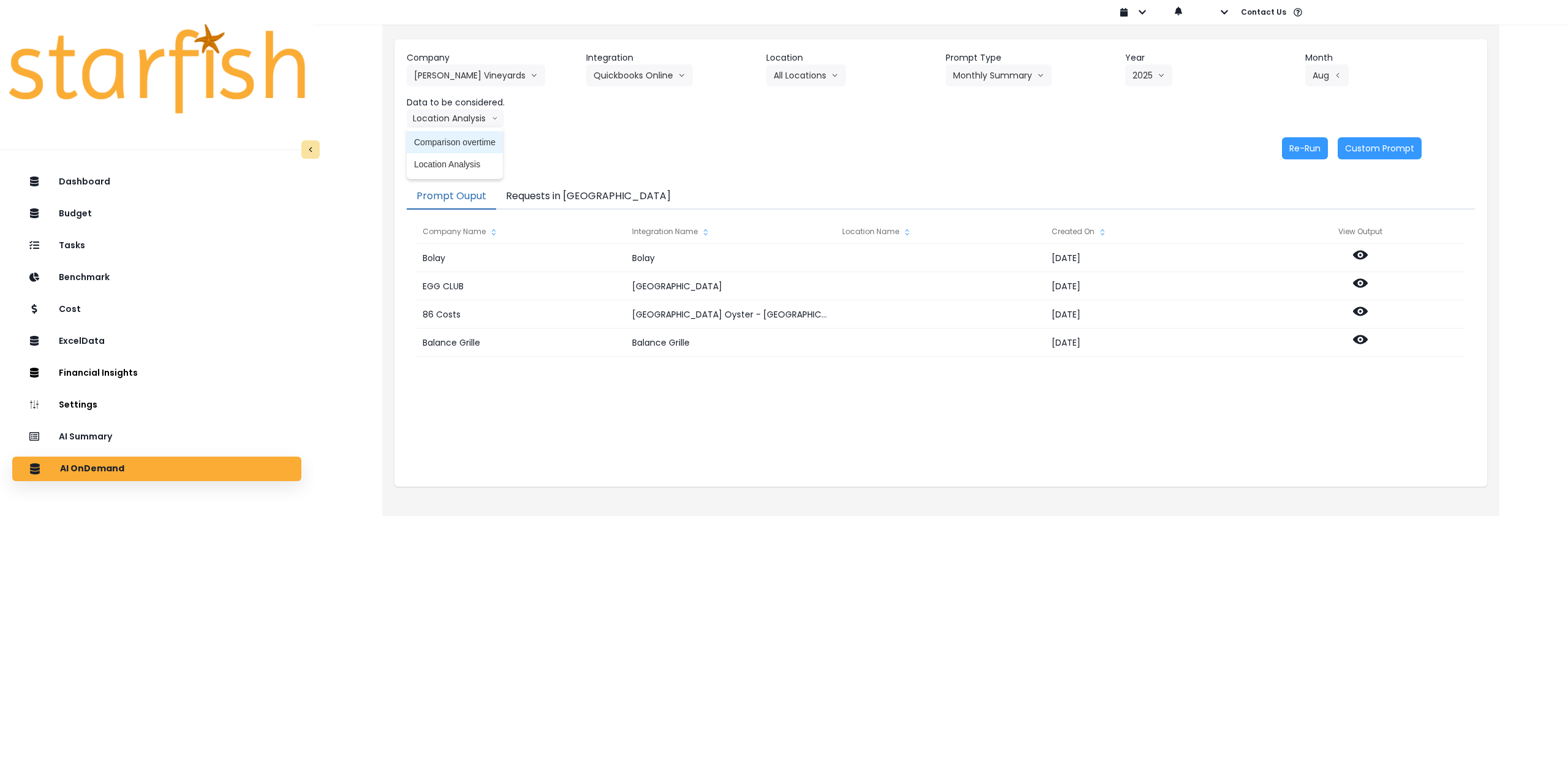
click at [453, 140] on span "Comparison overtime" at bounding box center [455, 142] width 81 height 12
click at [647, 140] on button "Re-Run" at bounding box center [1305, 148] width 46 height 22
click at [452, 117] on button "Comparison overtime" at bounding box center [466, 118] width 119 height 19
click at [456, 169] on span "Location Analysis" at bounding box center [455, 164] width 81 height 12
drag, startPoint x: 1298, startPoint y: 145, endPoint x: 934, endPoint y: 126, distance: 364.5
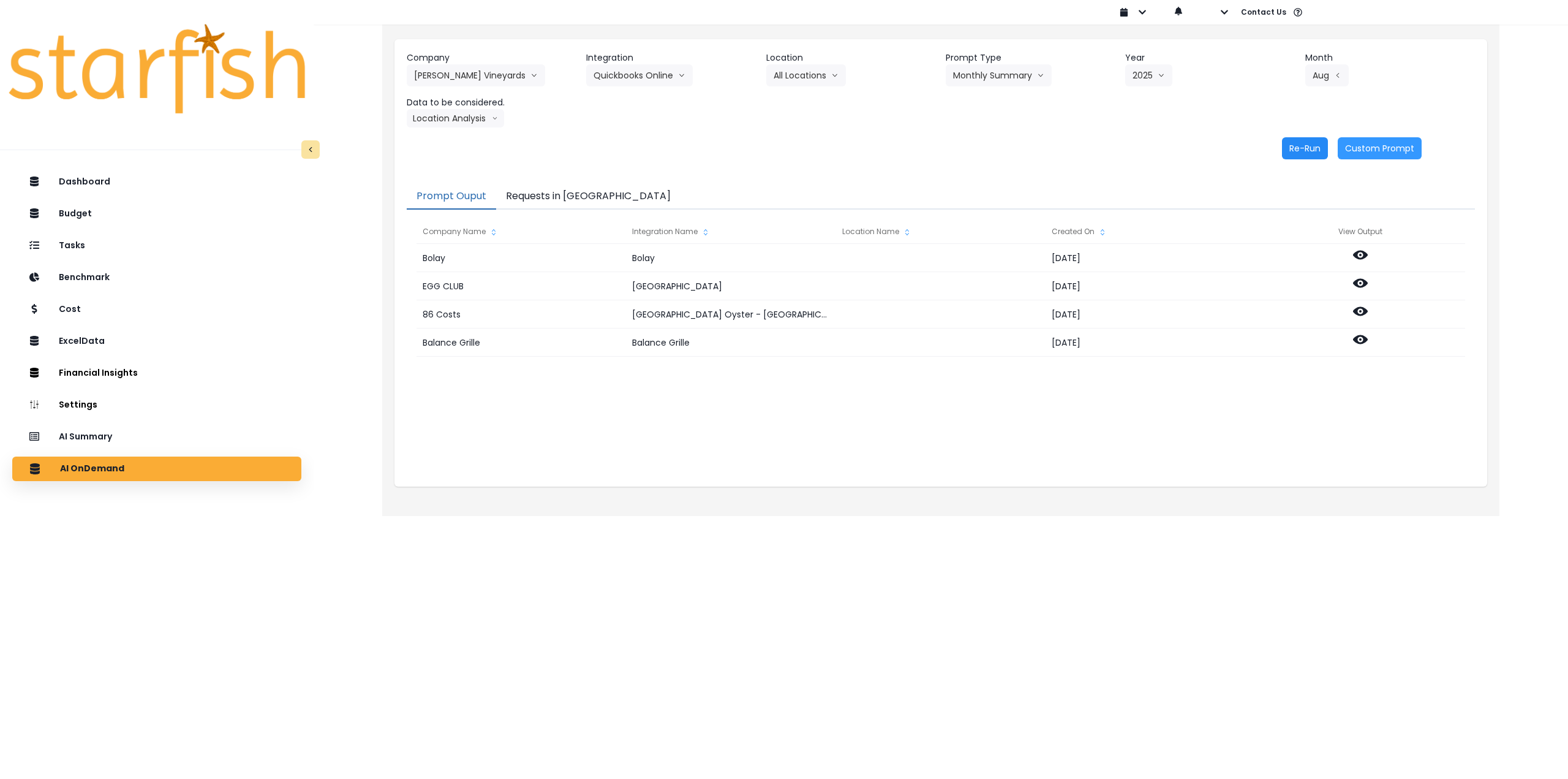
click at [647, 145] on button "Re-Run" at bounding box center [1305, 148] width 46 height 22
click at [484, 77] on button "[PERSON_NAME] Vineyards" at bounding box center [476, 75] width 139 height 22
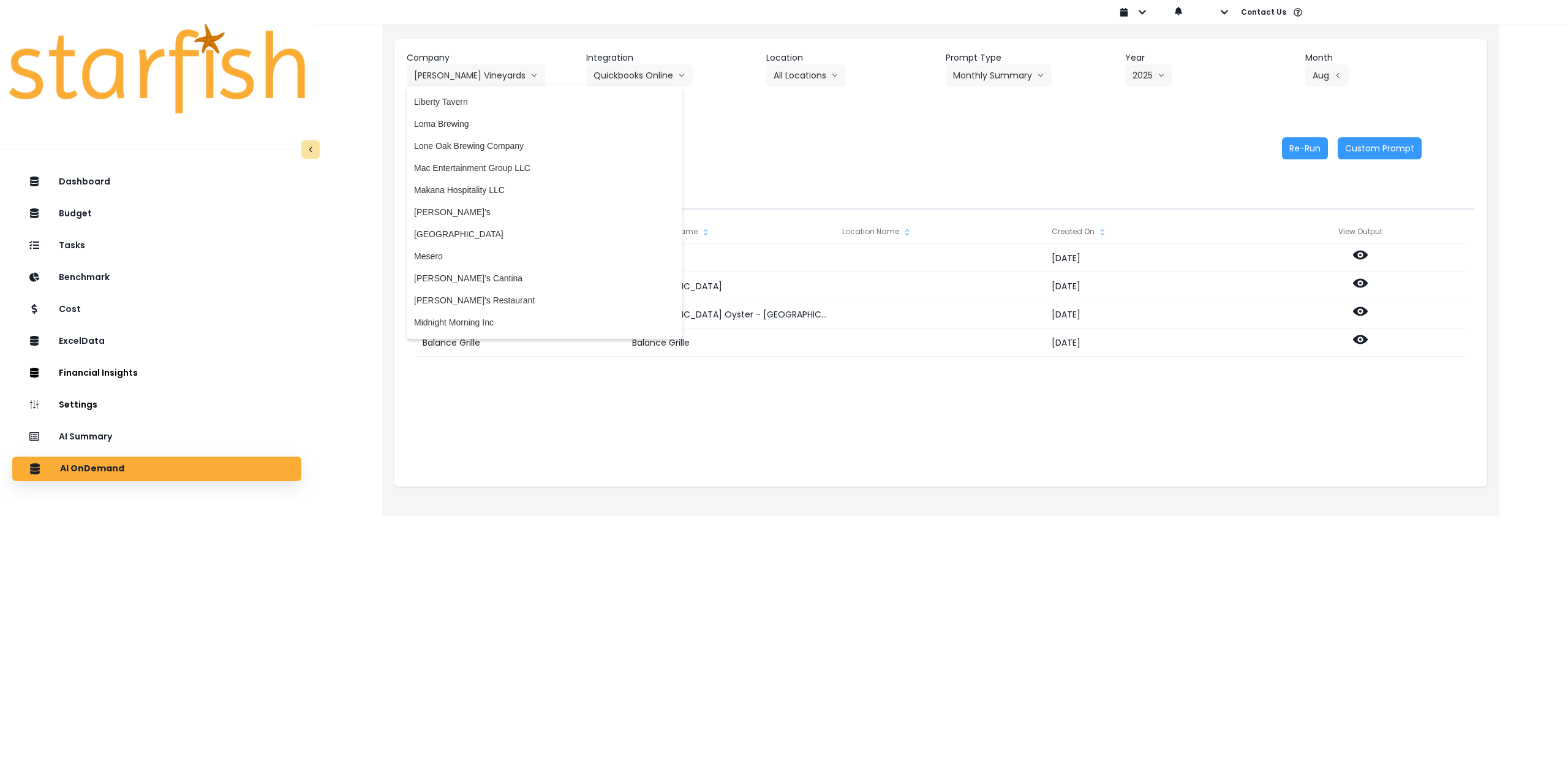
scroll to position [1655, 0]
drag, startPoint x: 483, startPoint y: 191, endPoint x: 628, endPoint y: 119, distance: 161.9
click at [484, 190] on span "Liberty Tavern" at bounding box center [544, 189] width 261 height 12
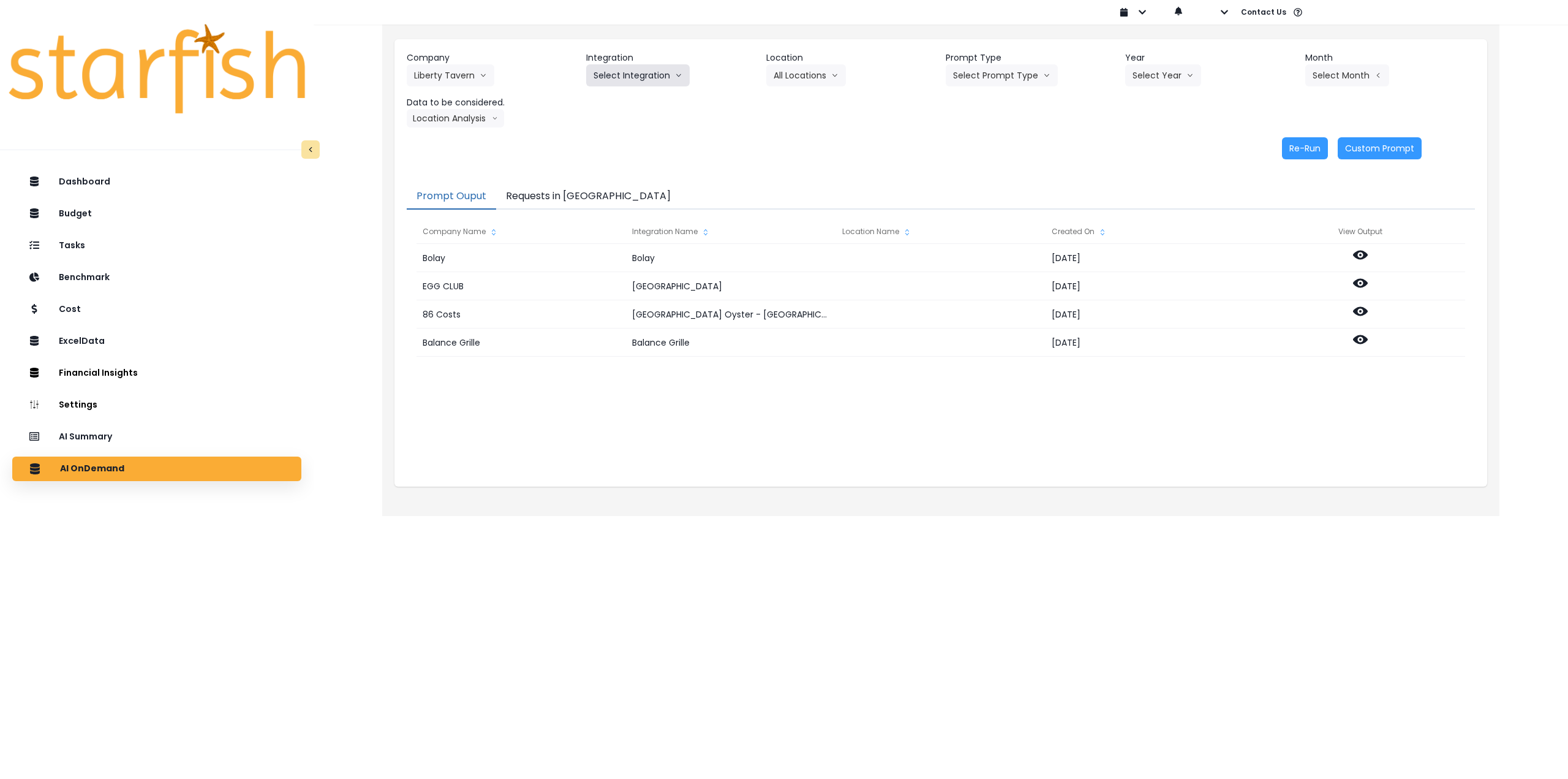
click at [647, 81] on button "Select Integration" at bounding box center [638, 75] width 103 height 22
drag, startPoint x: 600, startPoint y: 101, endPoint x: 819, endPoint y: 87, distance: 219.4
click at [602, 101] on span "QBO" at bounding box center [603, 101] width 19 height 12
click at [647, 85] on button "Select Location" at bounding box center [813, 75] width 93 height 22
drag, startPoint x: 807, startPoint y: 103, endPoint x: 1017, endPoint y: 82, distance: 211.0
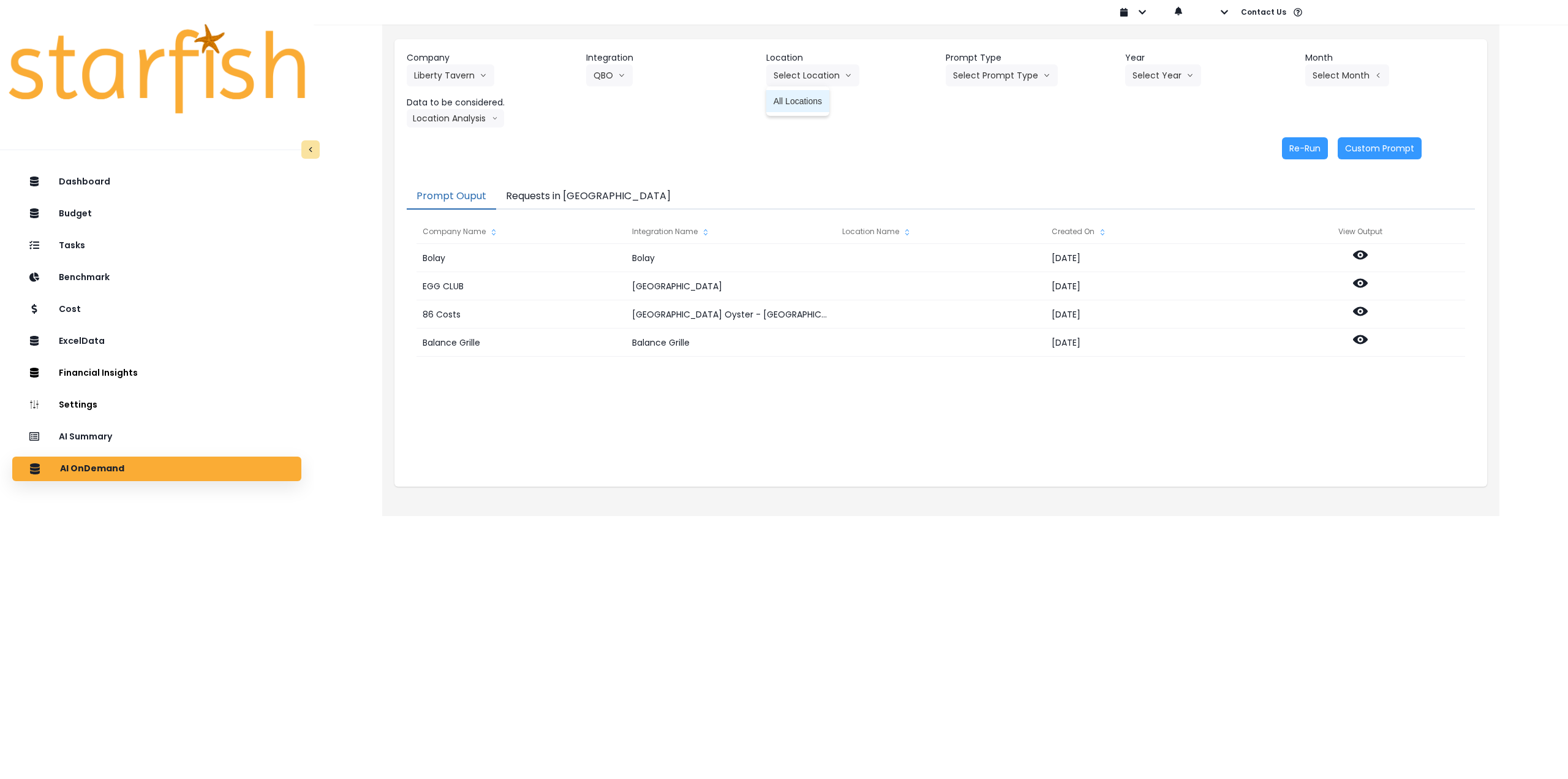
click at [647, 103] on span "All Locations" at bounding box center [797, 101] width 48 height 12
click at [647, 81] on button "Select Prompt Type" at bounding box center [1002, 75] width 112 height 22
drag, startPoint x: 986, startPoint y: 175, endPoint x: 1150, endPoint y: 111, distance: 176.0
click at [647, 175] on li "Monthly Summary" at bounding box center [987, 167] width 84 height 22
click at [647, 78] on button "Select Year" at bounding box center [1163, 75] width 76 height 22
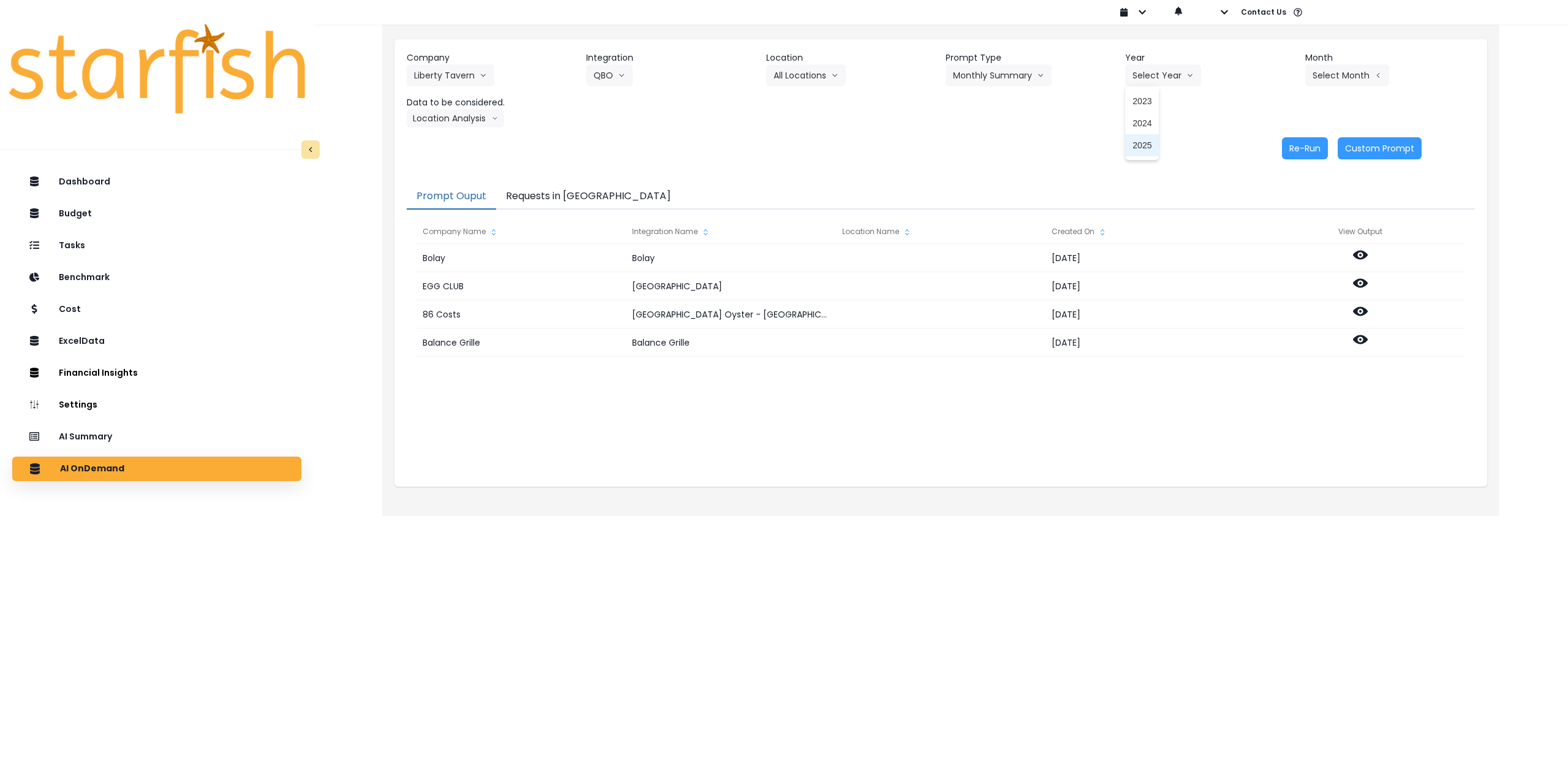
click at [647, 150] on span "2025" at bounding box center [1142, 145] width 19 height 12
drag, startPoint x: 1358, startPoint y: 77, endPoint x: 1345, endPoint y: 102, distance: 28.2
click at [647, 77] on button "Select Month" at bounding box center [1347, 75] width 84 height 22
click at [647, 228] on span "Aug" at bounding box center [1287, 233] width 24 height 12
click at [423, 112] on button "Location Analysis" at bounding box center [455, 118] width 97 height 19
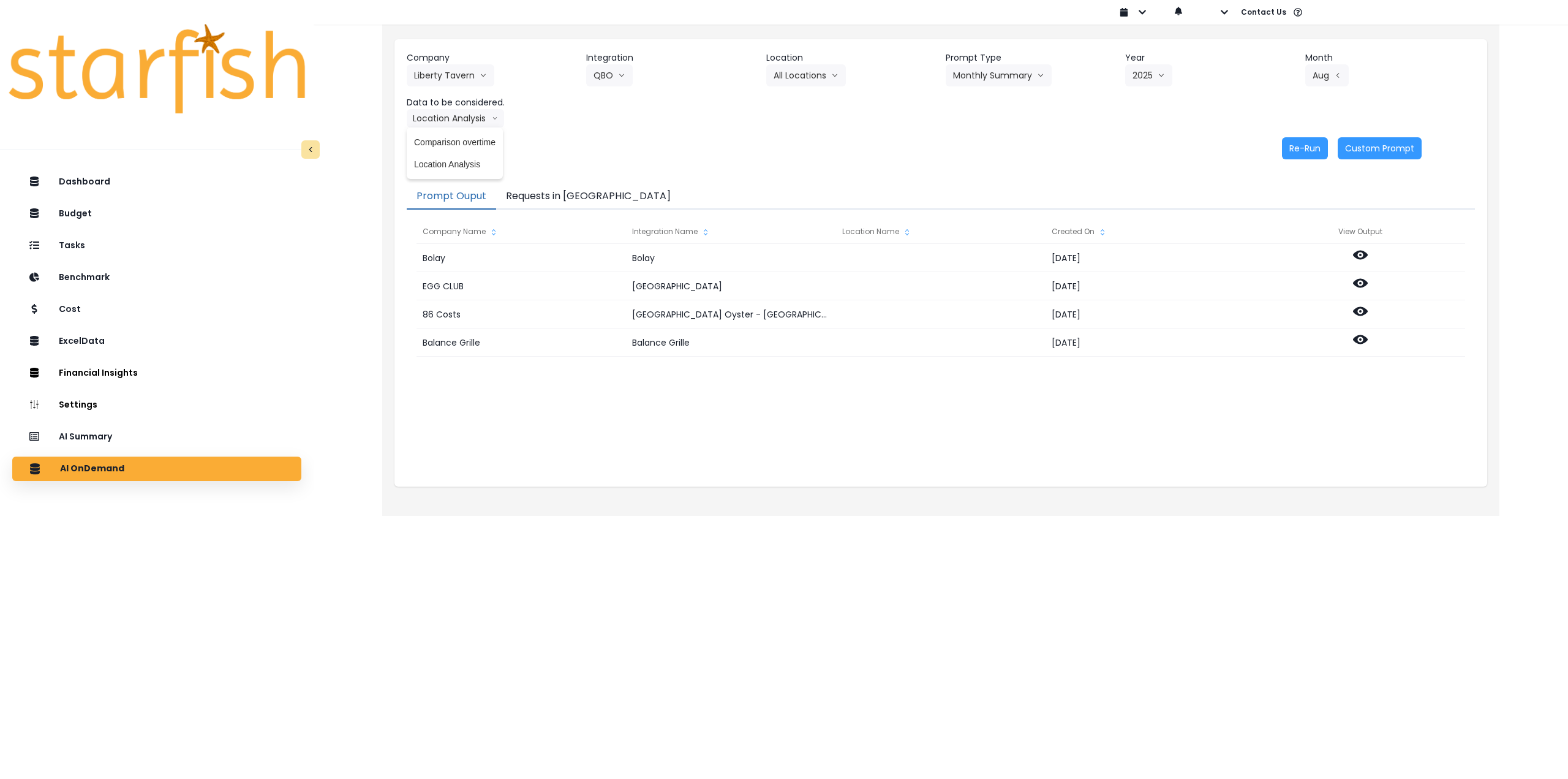
click at [434, 137] on span "Comparison overtime" at bounding box center [455, 142] width 81 height 12
click at [647, 148] on button "Re-Run" at bounding box center [1305, 148] width 46 height 22
click at [461, 112] on button "Comparison overtime" at bounding box center [466, 118] width 119 height 19
click at [448, 165] on span "Location Analysis" at bounding box center [455, 164] width 81 height 12
drag, startPoint x: 1299, startPoint y: 149, endPoint x: 1259, endPoint y: 145, distance: 40.2
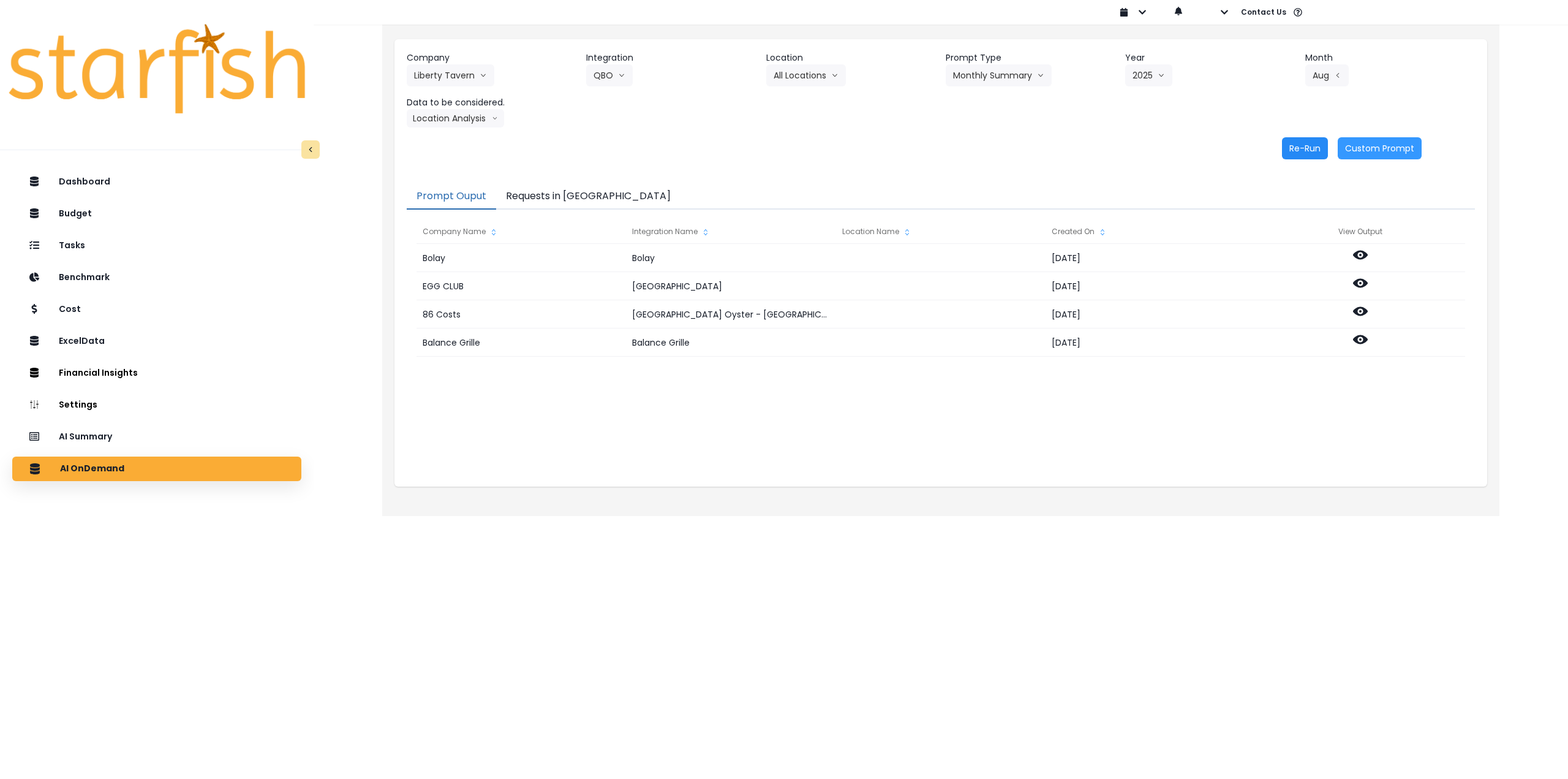
click at [647, 149] on button "Re-Run" at bounding box center [1305, 148] width 46 height 22
click at [458, 74] on button "Liberty Tavern" at bounding box center [451, 75] width 88 height 22
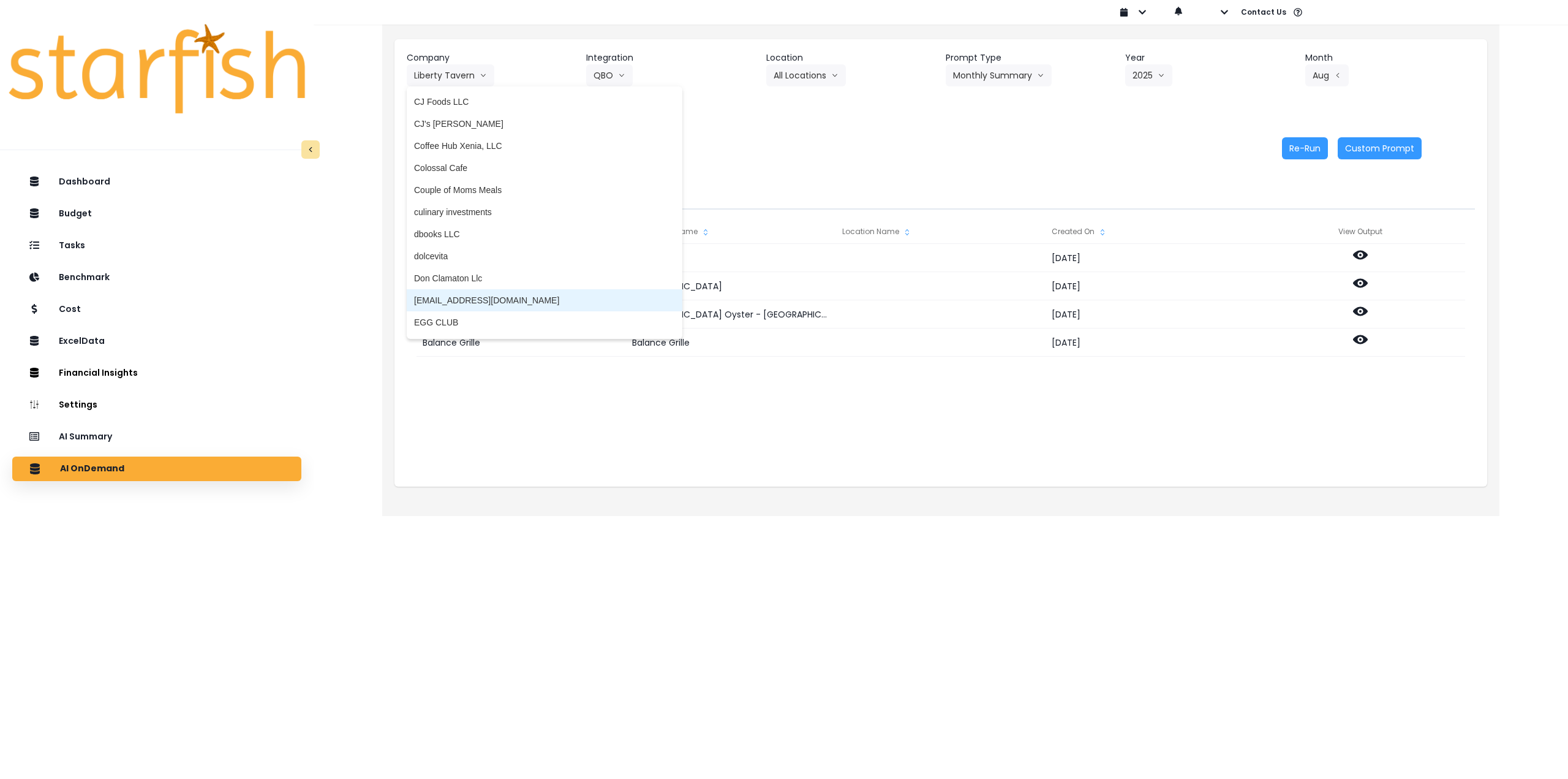
scroll to position [674, 0]
drag, startPoint x: 479, startPoint y: 284, endPoint x: 587, endPoint y: 178, distance: 151.3
click at [482, 283] on span "culinary investments" at bounding box center [544, 288] width 261 height 12
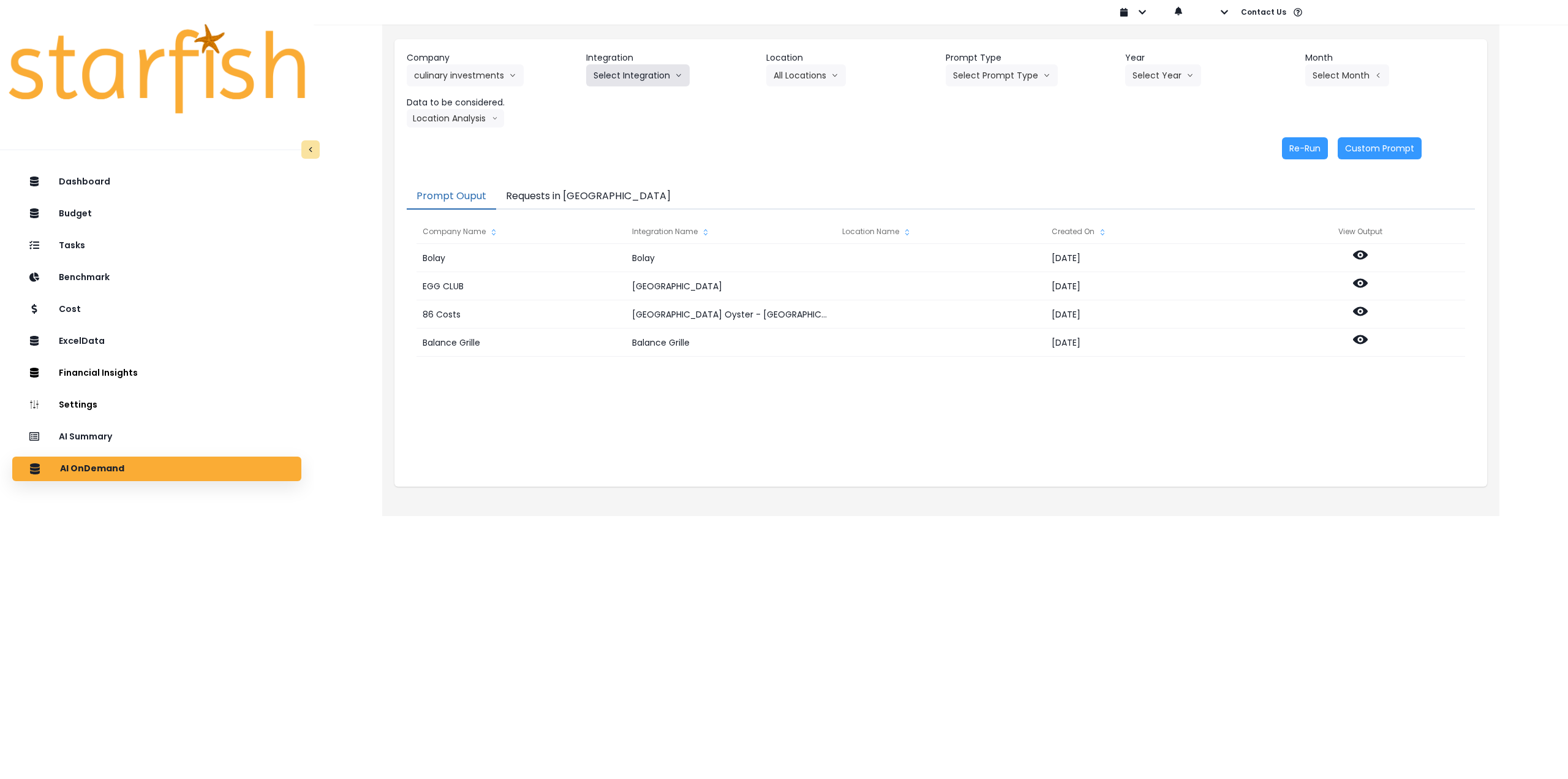
click at [634, 77] on button "Select Integration" at bounding box center [638, 75] width 103 height 22
drag, startPoint x: 631, startPoint y: 101, endPoint x: 639, endPoint y: 100, distance: 8.1
click at [634, 101] on span "Culinary Investments" at bounding box center [633, 101] width 80 height 12
click at [647, 75] on button "Select Location" at bounding box center [813, 75] width 93 height 22
drag, startPoint x: 790, startPoint y: 103, endPoint x: 810, endPoint y: 103, distance: 20.0
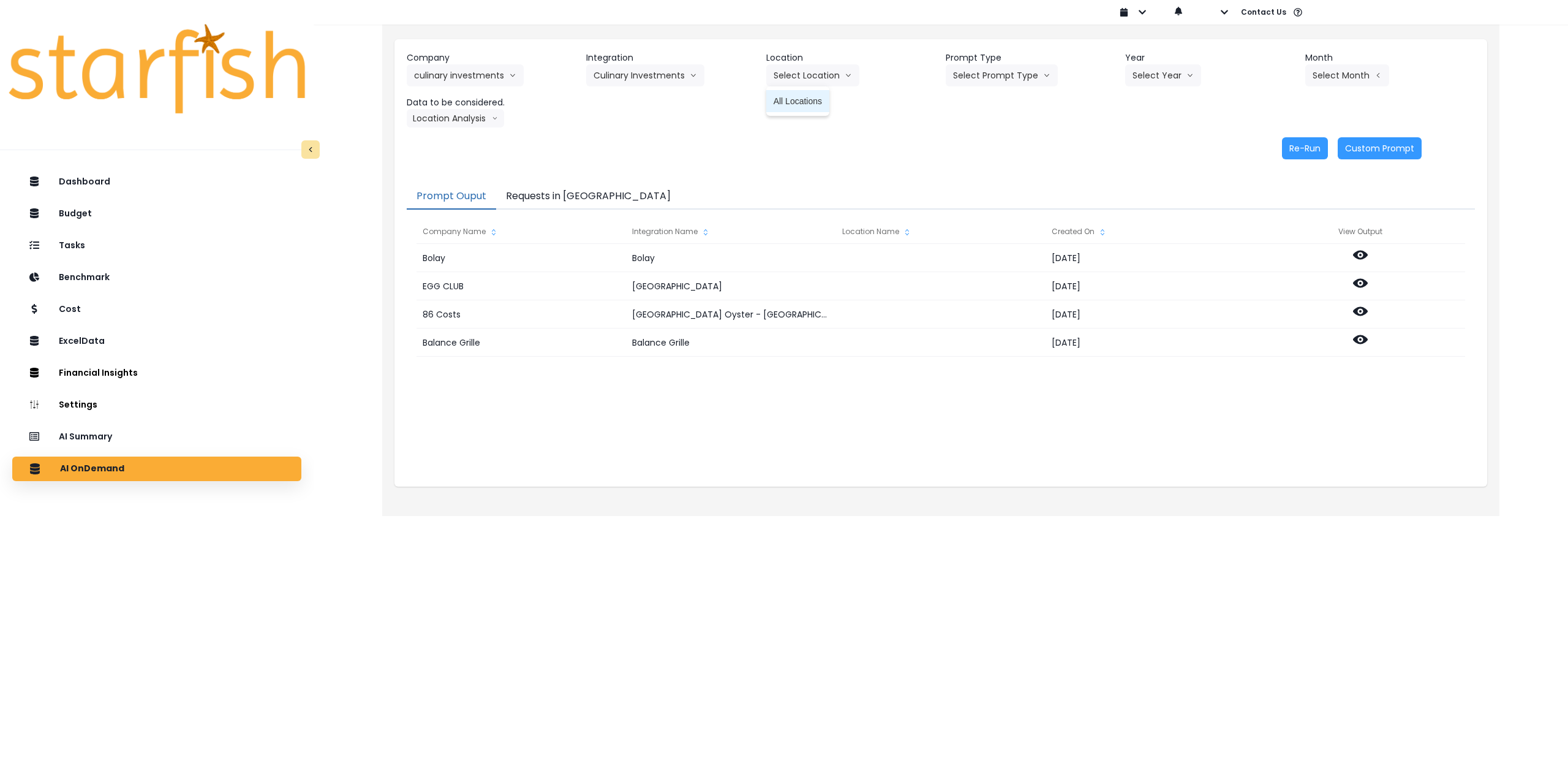
click at [647, 103] on span "All Locations" at bounding box center [797, 101] width 48 height 12
click at [647, 87] on div "Company culinary investments 86 Costs Asti Bagel Cafe Balance Grille Bald Ginge…" at bounding box center [941, 90] width 1068 height 76
click at [647, 81] on button "Select Prompt Type" at bounding box center [1002, 75] width 112 height 22
drag, startPoint x: 994, startPoint y: 167, endPoint x: 1060, endPoint y: 135, distance: 73.3
click at [647, 167] on span "Monthly Summary" at bounding box center [988, 167] width 69 height 12
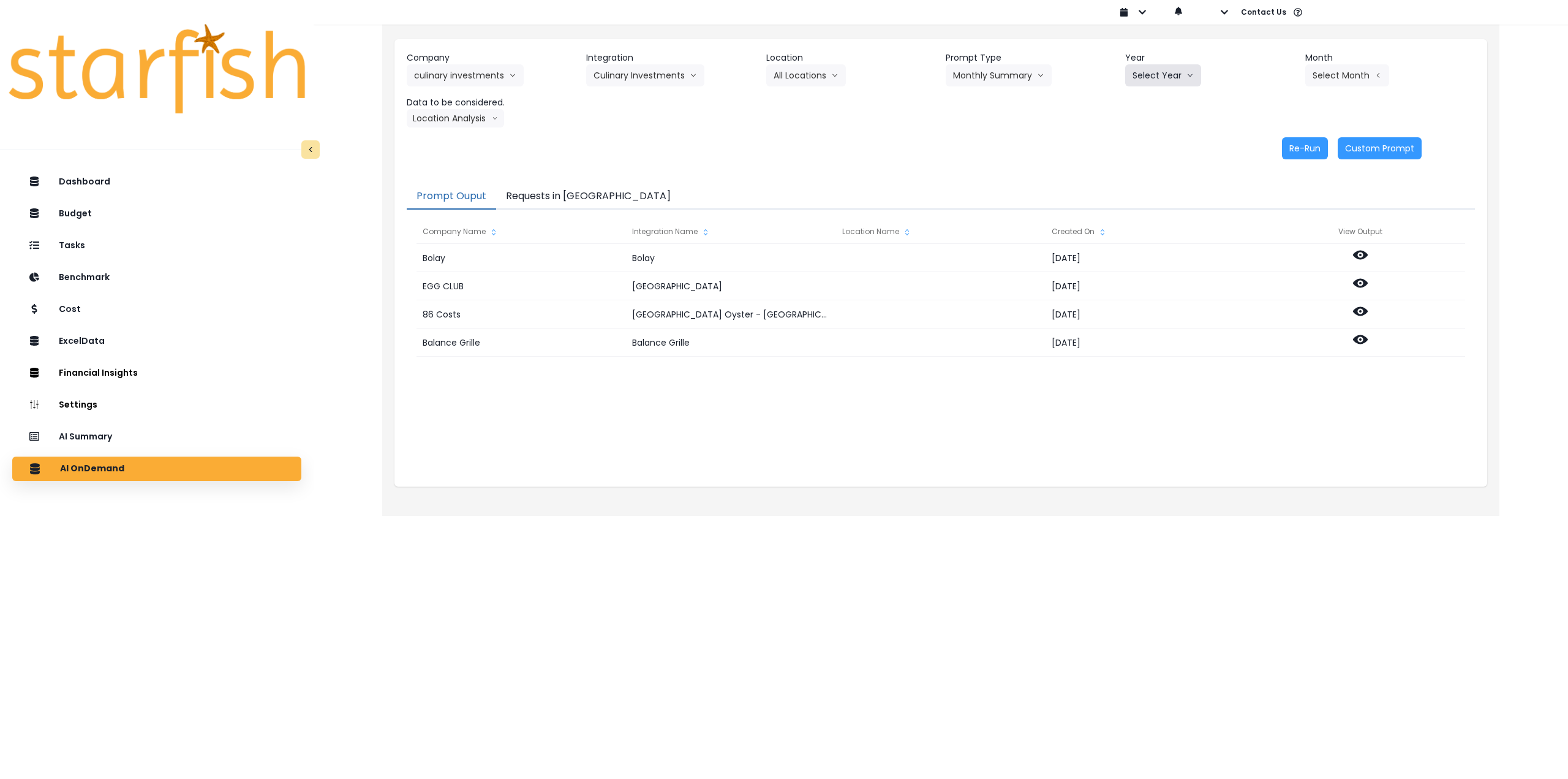
click at [647, 79] on button "Select Year" at bounding box center [1163, 75] width 76 height 22
click at [647, 148] on span "2025" at bounding box center [1142, 145] width 19 height 12
click at [647, 77] on button "Select Month" at bounding box center [1347, 75] width 84 height 22
click at [647, 234] on span "Aug" at bounding box center [1287, 233] width 24 height 12
click at [419, 116] on button "Location Analysis" at bounding box center [455, 118] width 97 height 19
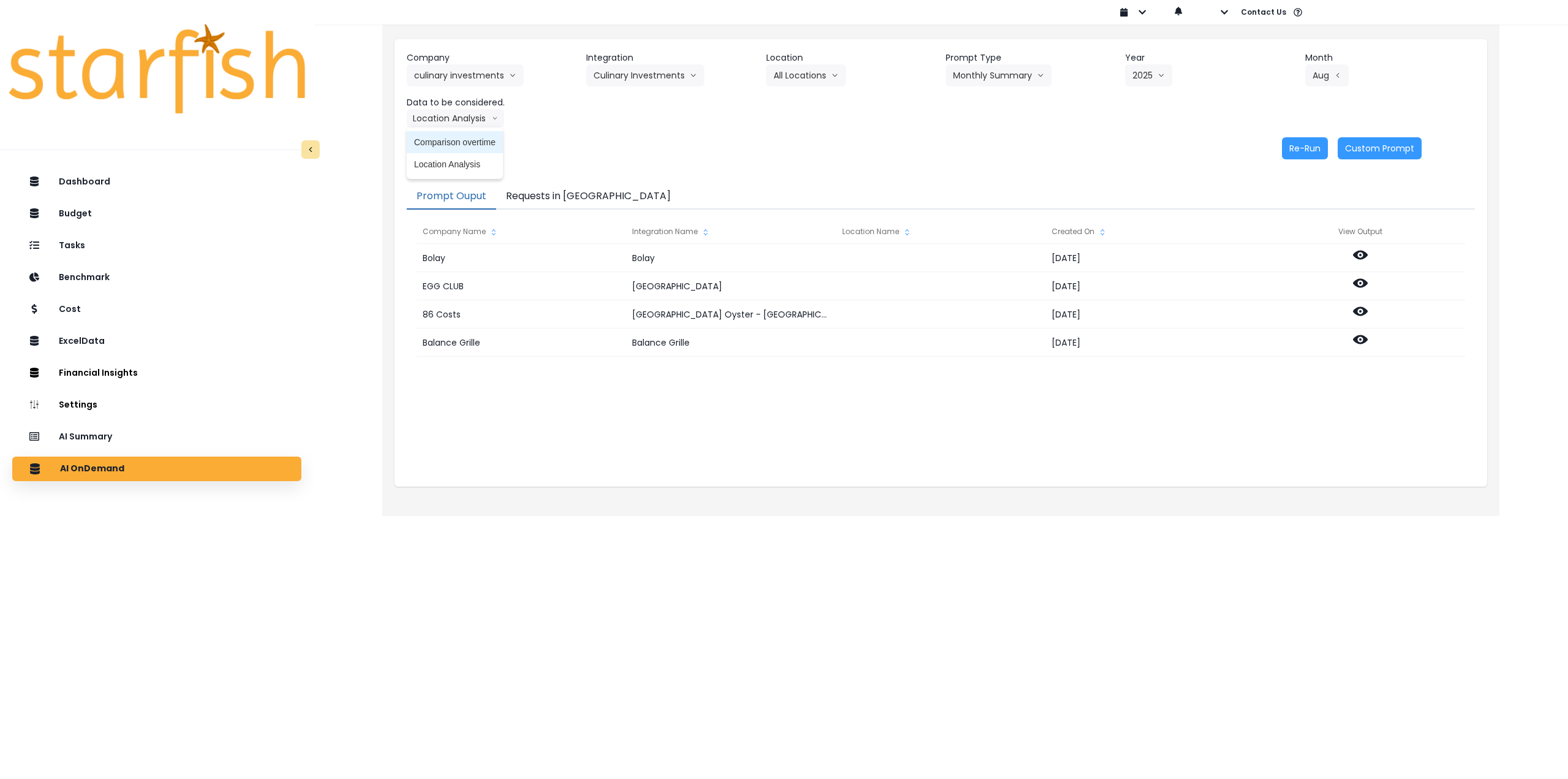
click at [429, 140] on span "Comparison overtime" at bounding box center [455, 142] width 81 height 12
click at [647, 143] on button "Re-Run" at bounding box center [1305, 148] width 46 height 22
click at [469, 110] on button "Comparison overtime" at bounding box center [466, 118] width 119 height 19
click at [456, 163] on span "Location Analysis" at bounding box center [455, 164] width 81 height 12
click at [647, 145] on button "Re-Run" at bounding box center [1305, 148] width 46 height 22
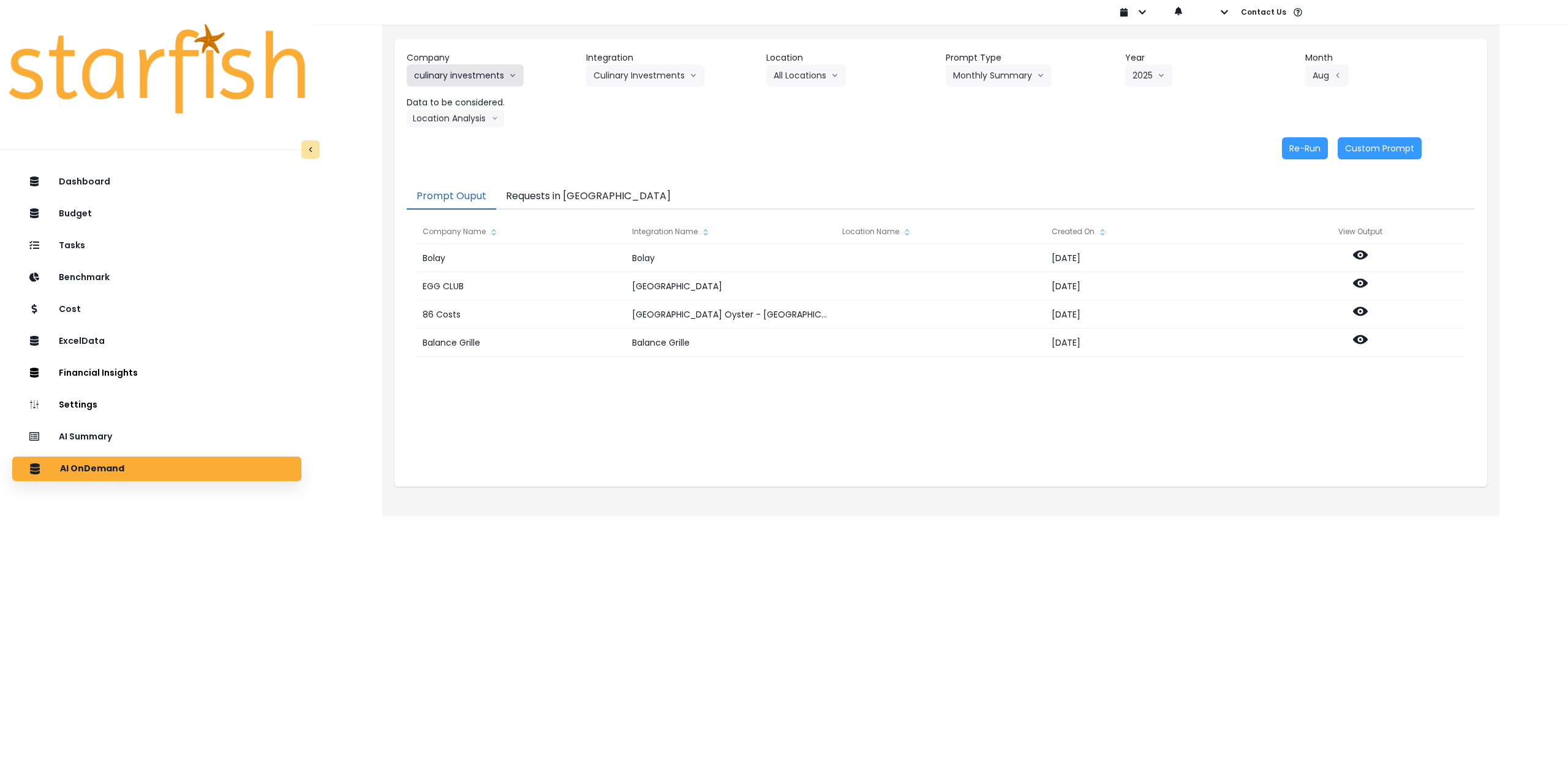
click at [451, 68] on button "culinary investments" at bounding box center [465, 75] width 117 height 22
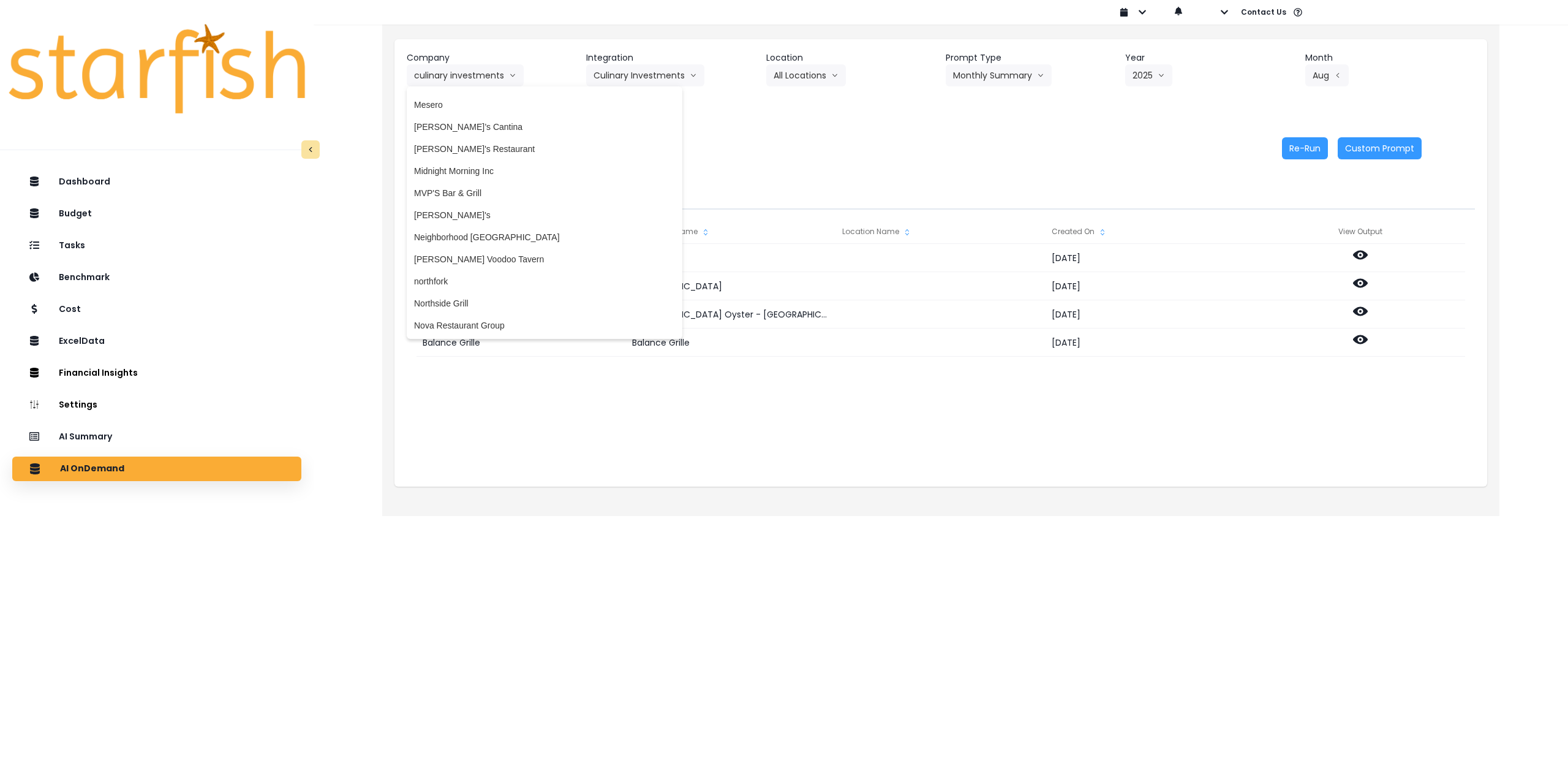
scroll to position [1901, 0]
drag, startPoint x: 504, startPoint y: 232, endPoint x: 582, endPoint y: 170, distance: 99.6
click at [505, 232] on span "Neighborhood [GEOGRAPHIC_DATA]" at bounding box center [544, 231] width 261 height 12
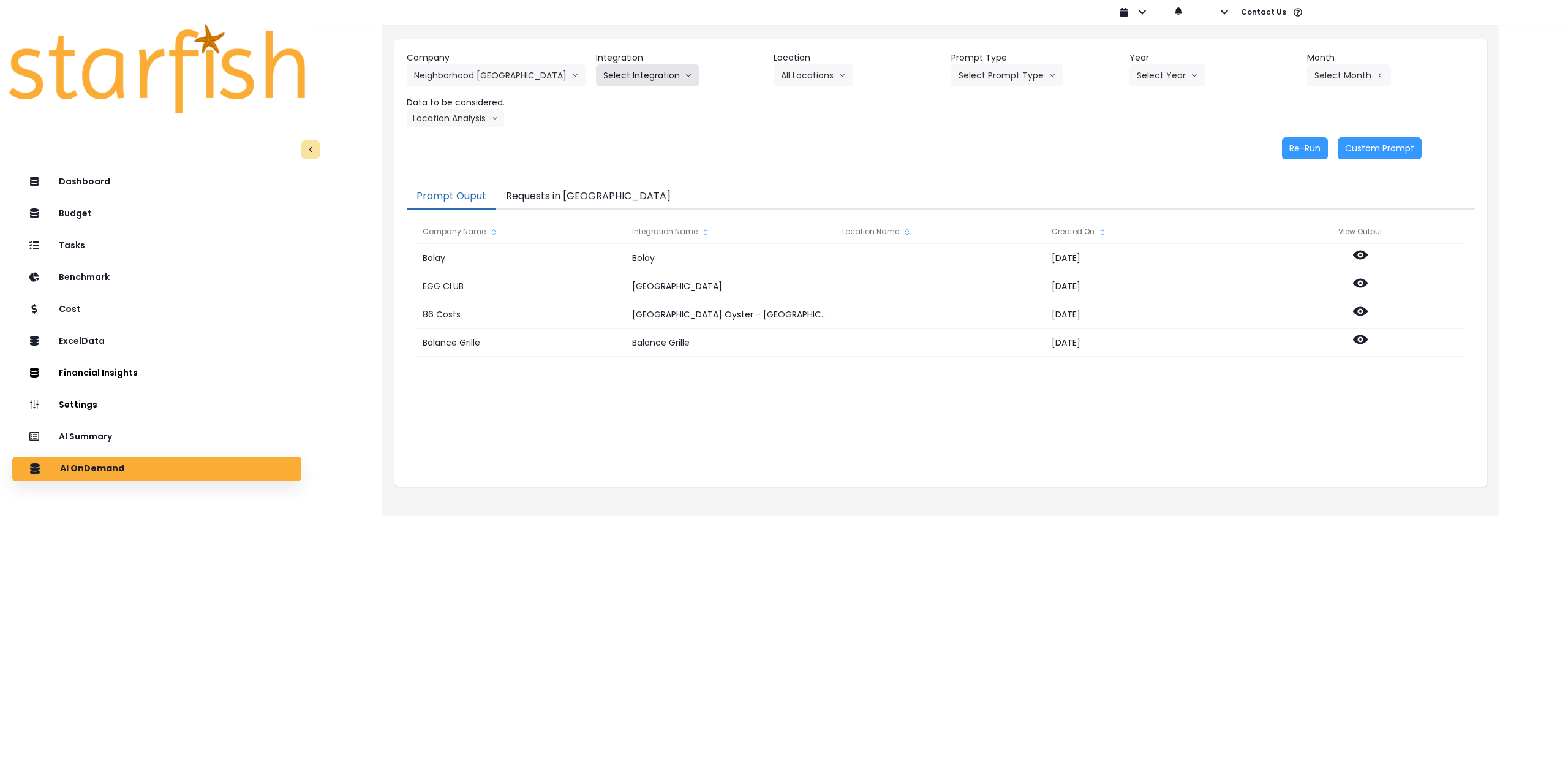
click at [647, 64] on button "Select Integration" at bounding box center [647, 75] width 103 height 22
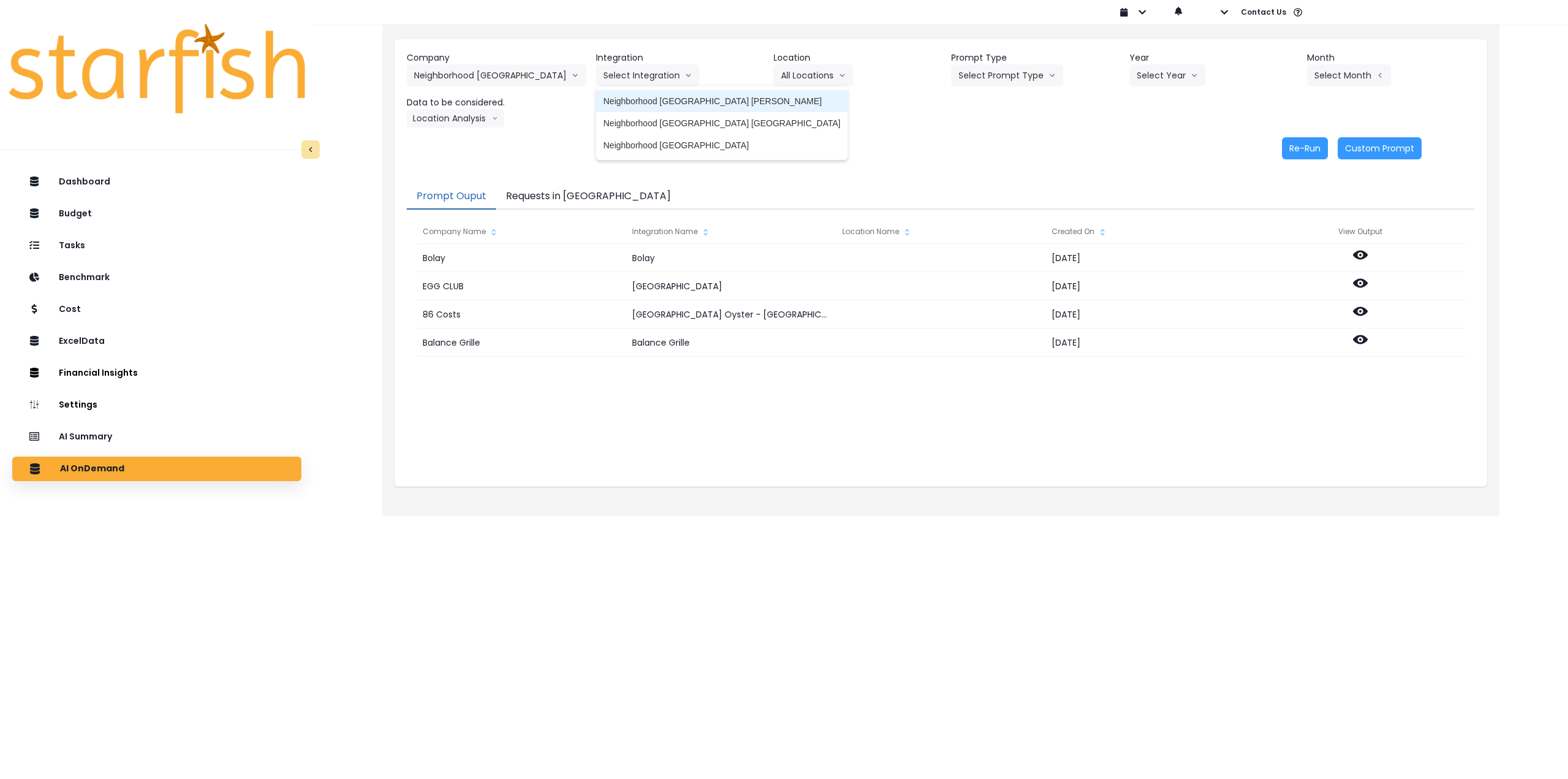
click at [643, 96] on span "Neighborhood [GEOGRAPHIC_DATA] [PERSON_NAME]" at bounding box center [722, 101] width 237 height 12
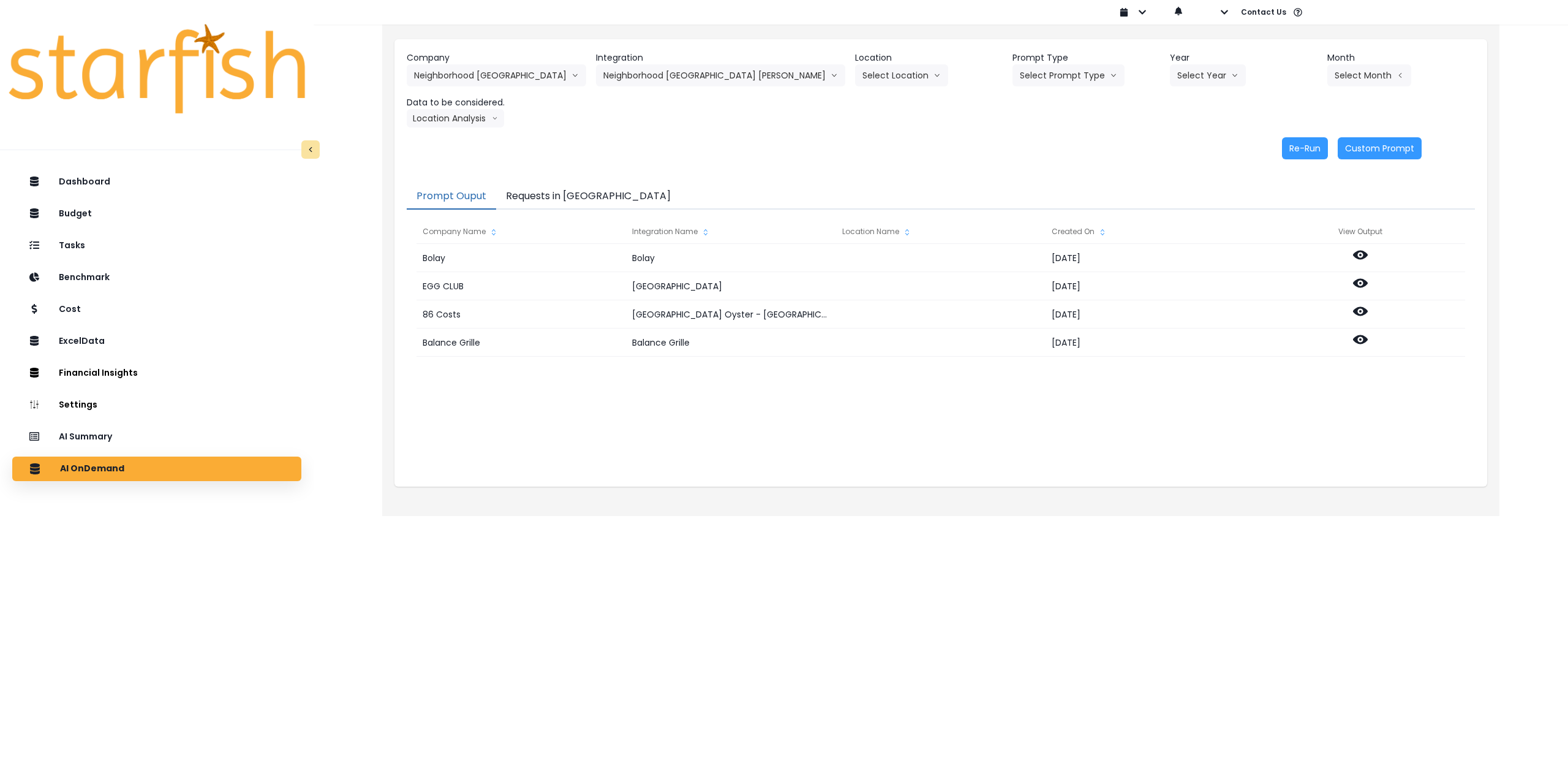
click at [647, 63] on header "Location" at bounding box center [929, 58] width 148 height 13
click at [647, 79] on button "Select Location" at bounding box center [902, 75] width 93 height 22
click at [647, 95] on span "All Locations" at bounding box center [886, 101] width 48 height 12
click at [647, 76] on button "Select Prompt Type" at bounding box center [1068, 75] width 112 height 22
drag, startPoint x: 992, startPoint y: 168, endPoint x: 1096, endPoint y: 122, distance: 113.7
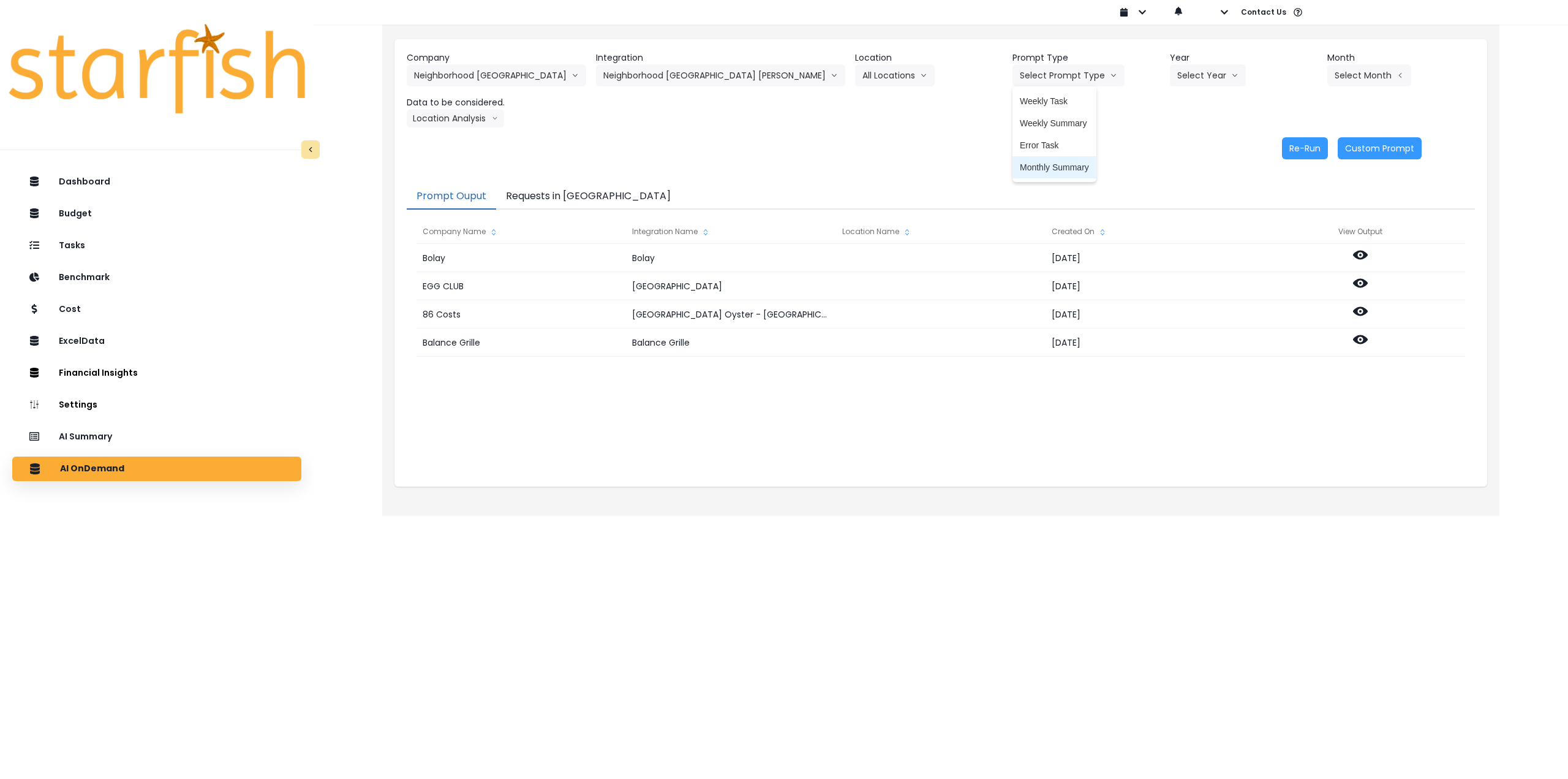
click at [647, 168] on span "Monthly Summary" at bounding box center [1055, 167] width 69 height 12
click at [647, 81] on button "Select Year" at bounding box center [1208, 75] width 76 height 22
drag, startPoint x: 1156, startPoint y: 152, endPoint x: 1267, endPoint y: 111, distance: 118.3
click at [647, 152] on li "2025" at bounding box center [1187, 145] width 34 height 22
click at [647, 77] on button "Select Month" at bounding box center [1369, 75] width 84 height 22
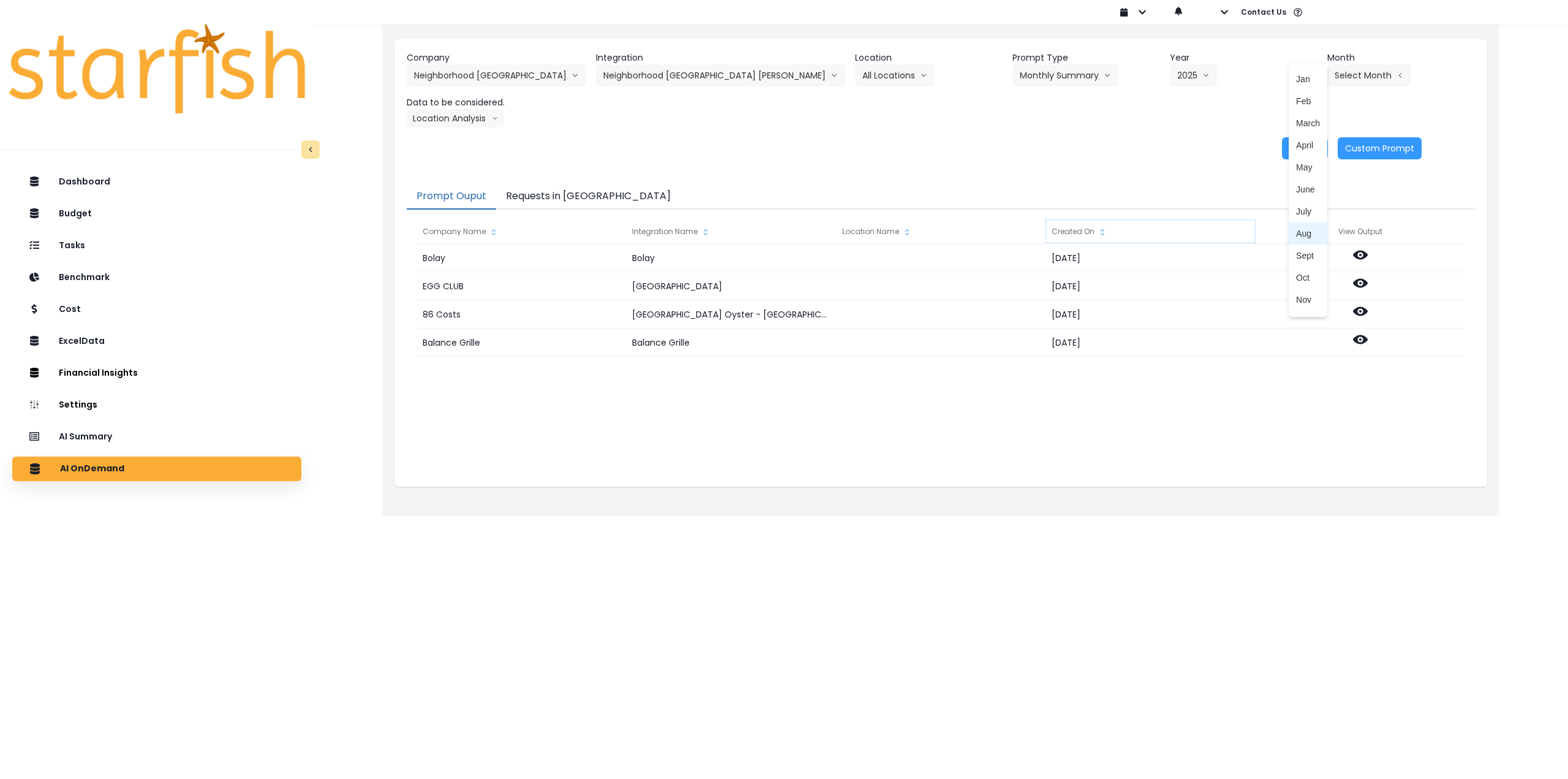
drag, startPoint x: 1279, startPoint y: 236, endPoint x: 1195, endPoint y: 222, distance: 85.2
click at [647, 236] on span "Aug" at bounding box center [1308, 233] width 24 height 12
click at [454, 129] on div "Company Neighborhood Tap House 86 Costs Asti Bagel Cafe Balance Grille Bald Gin…" at bounding box center [941, 105] width 1093 height 133
click at [451, 125] on button "Location Analysis" at bounding box center [455, 118] width 97 height 19
click at [452, 140] on span "Comparison overtime" at bounding box center [455, 142] width 81 height 12
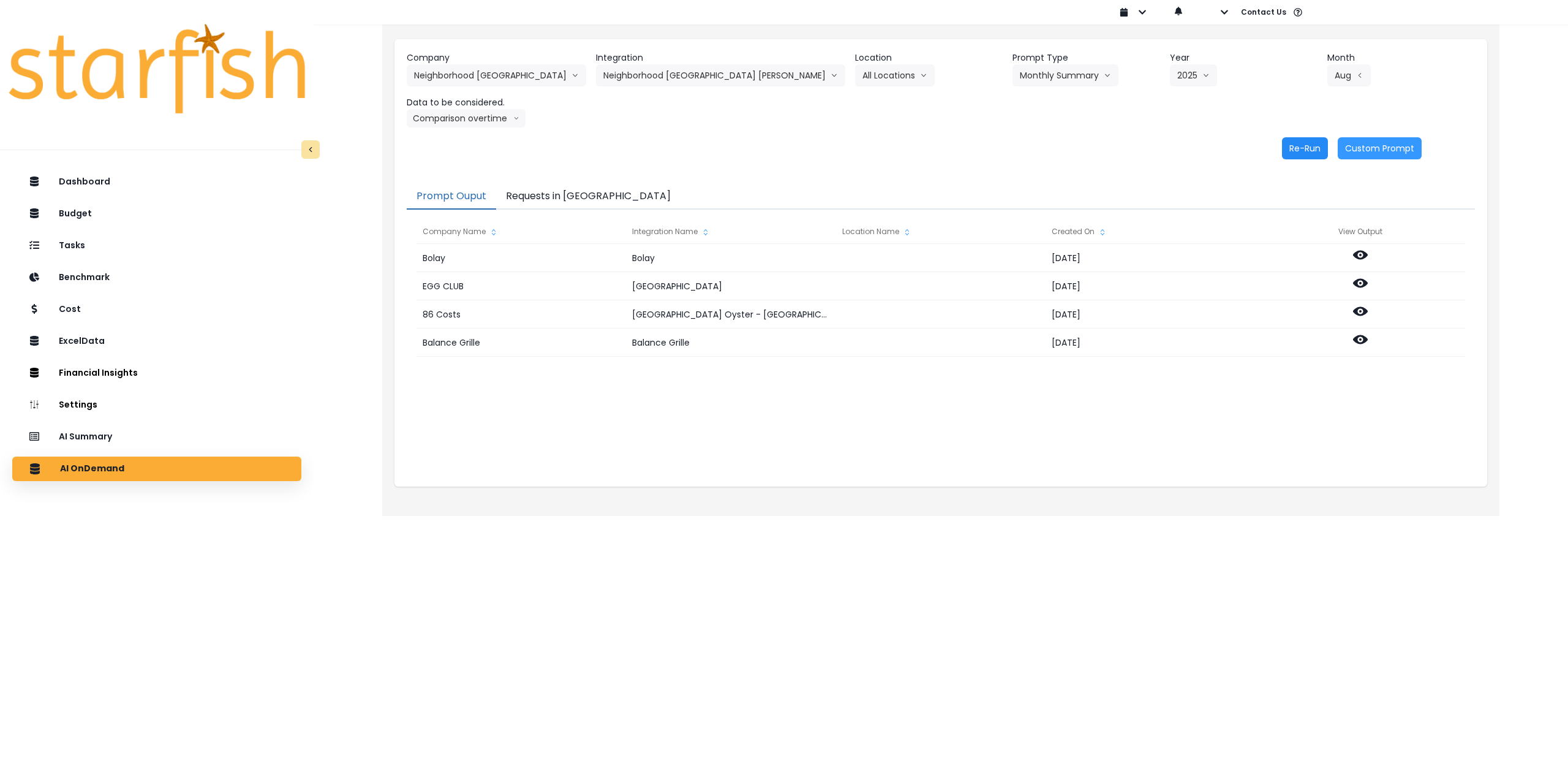
click at [647, 155] on button "Re-Run" at bounding box center [1305, 148] width 46 height 22
click at [482, 123] on button "Comparison overtime" at bounding box center [466, 118] width 119 height 19
click at [462, 159] on span "Location Analysis" at bounding box center [455, 164] width 81 height 12
click at [647, 145] on button "Re-Run" at bounding box center [1305, 148] width 46 height 22
click at [647, 77] on button "Neighborhood [GEOGRAPHIC_DATA] [PERSON_NAME]" at bounding box center [720, 75] width 249 height 22
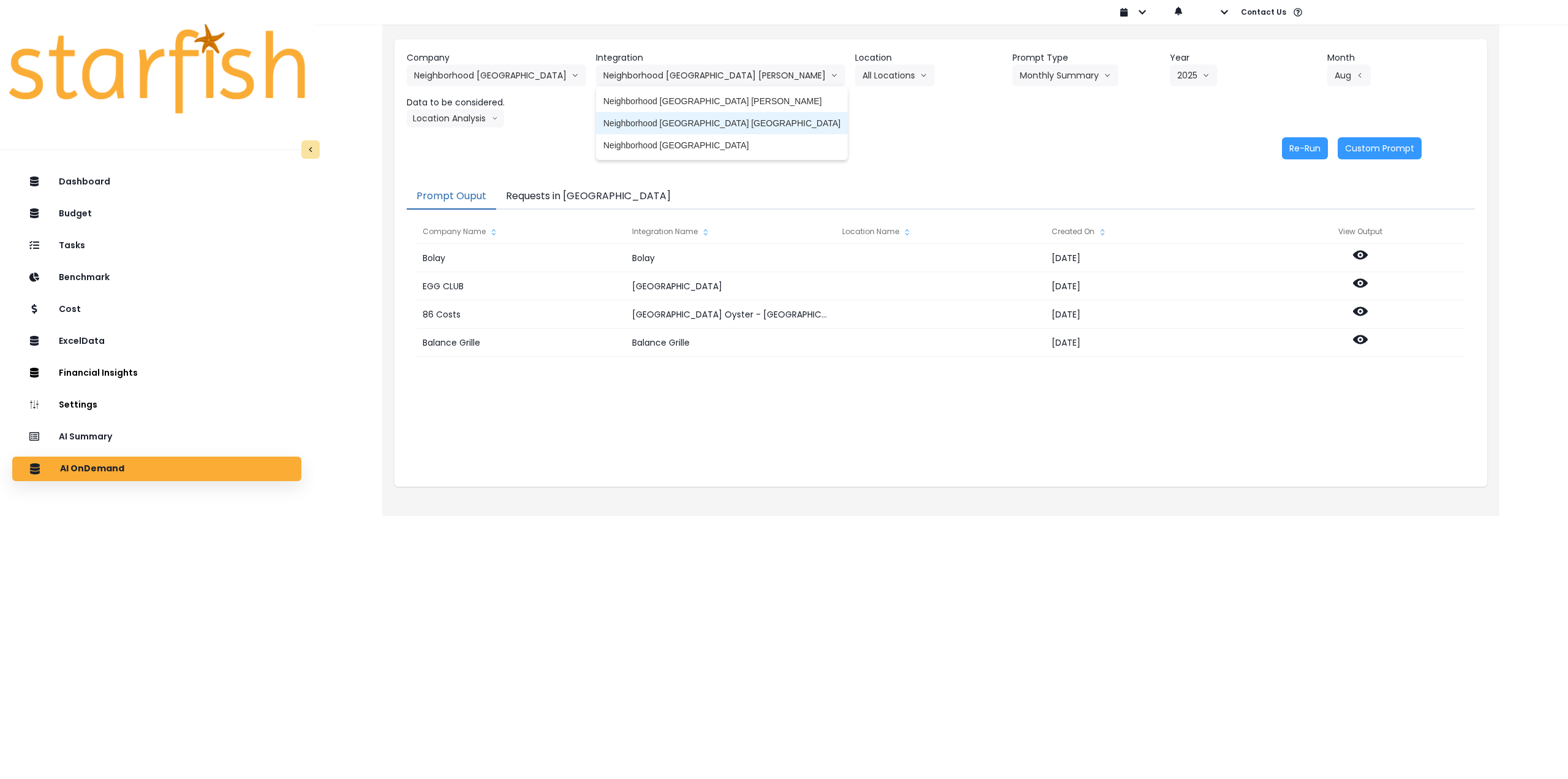
click at [647, 119] on span "Neighborhood [GEOGRAPHIC_DATA] [GEOGRAPHIC_DATA]" at bounding box center [722, 123] width 237 height 12
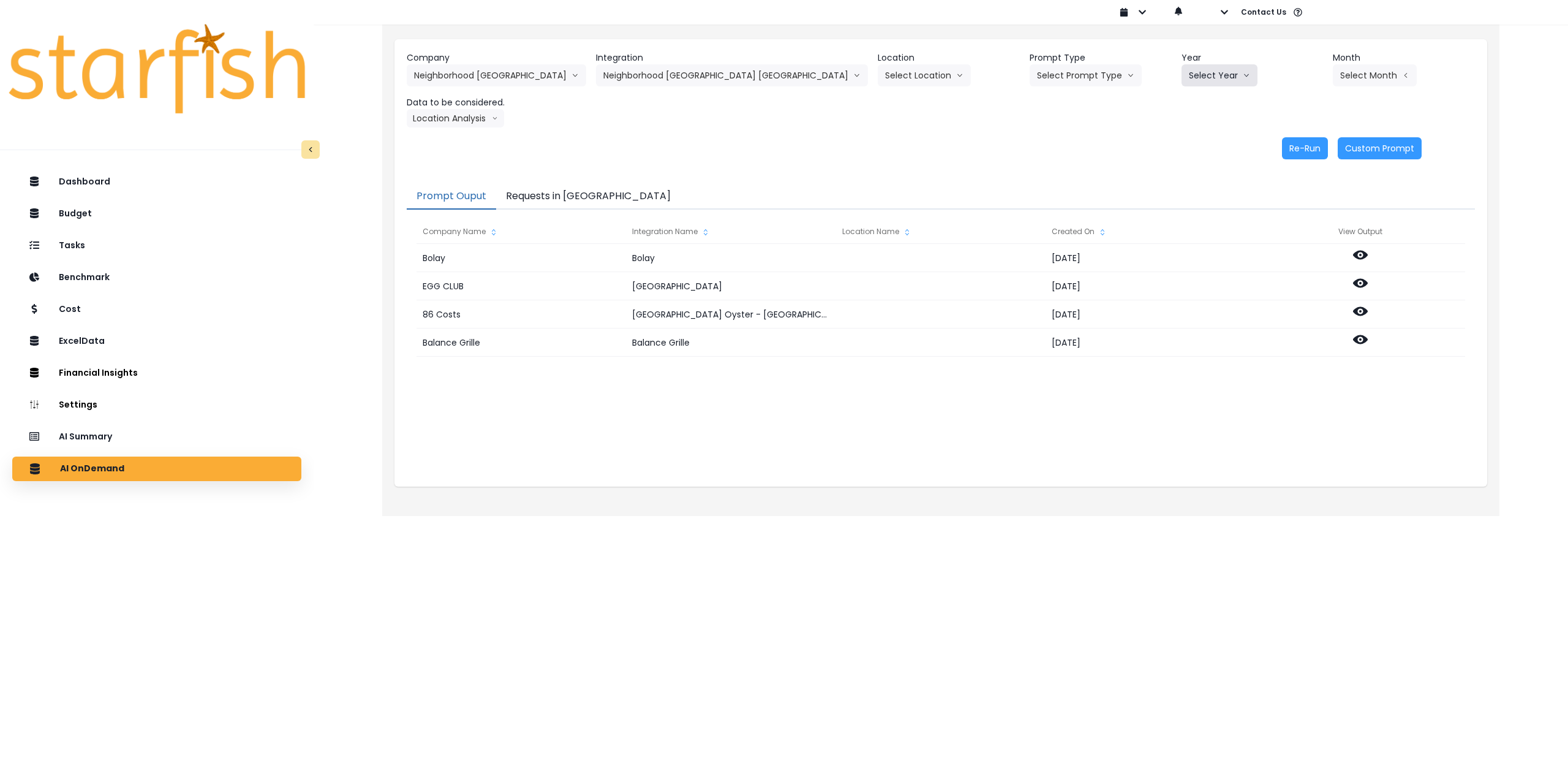
click at [647, 73] on icon "arrow down line" at bounding box center [1247, 75] width 8 height 12
click at [647, 149] on span "2025" at bounding box center [1199, 145] width 19 height 12
click at [647, 81] on button "Select Prompt Type" at bounding box center [1085, 75] width 112 height 22
click at [647, 166] on span "Monthly Summary" at bounding box center [1072, 167] width 69 height 12
click at [647, 66] on button "Select Month" at bounding box center [1374, 75] width 84 height 22
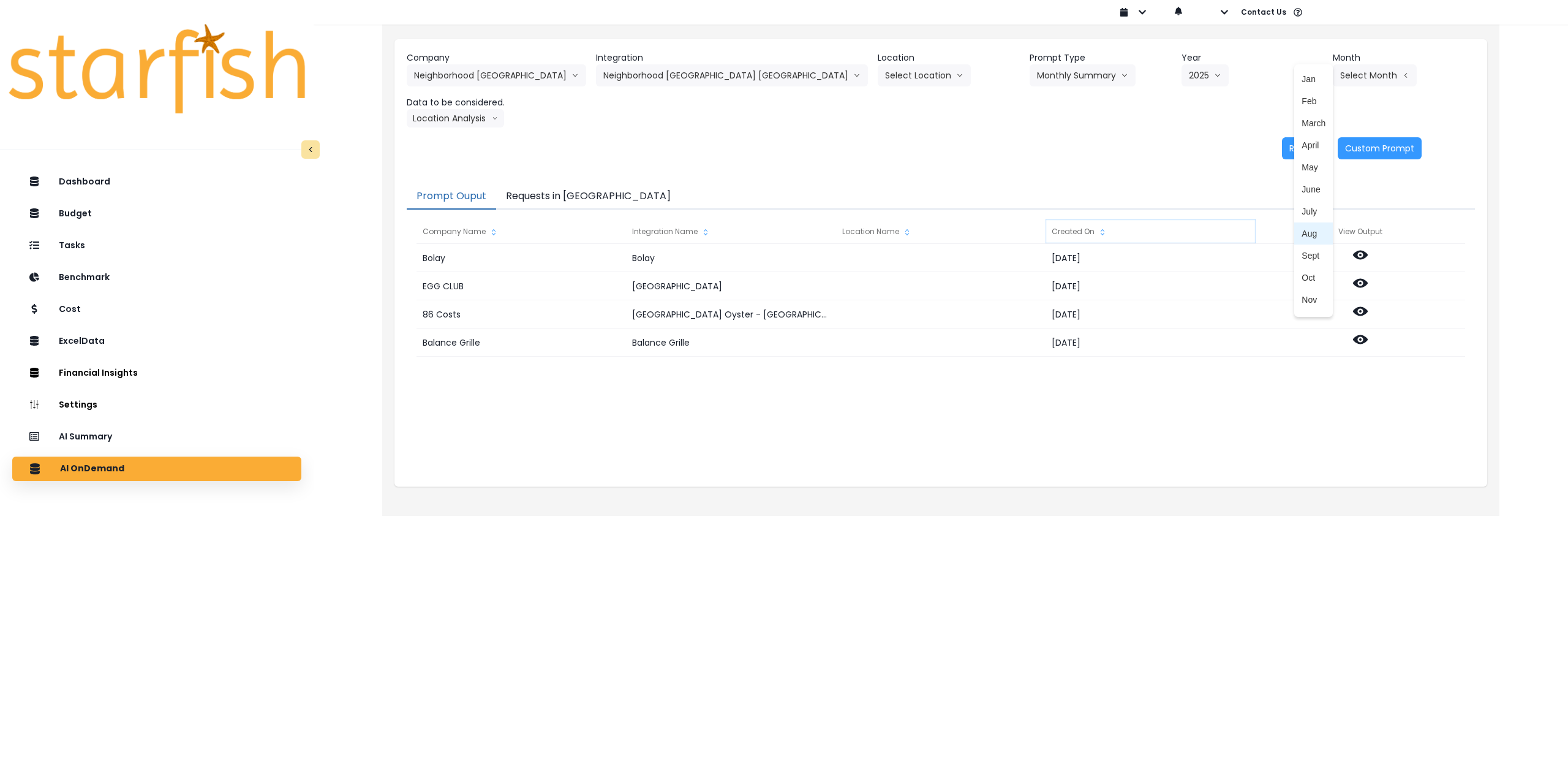
drag, startPoint x: 1279, startPoint y: 233, endPoint x: 1253, endPoint y: 229, distance: 26.3
click at [647, 233] on span "Aug" at bounding box center [1314, 233] width 24 height 12
click at [452, 124] on button "Location Analysis" at bounding box center [455, 118] width 97 height 19
drag, startPoint x: 453, startPoint y: 140, endPoint x: 551, endPoint y: 134, distance: 98.2
click at [455, 140] on span "Comparison overtime" at bounding box center [455, 142] width 81 height 12
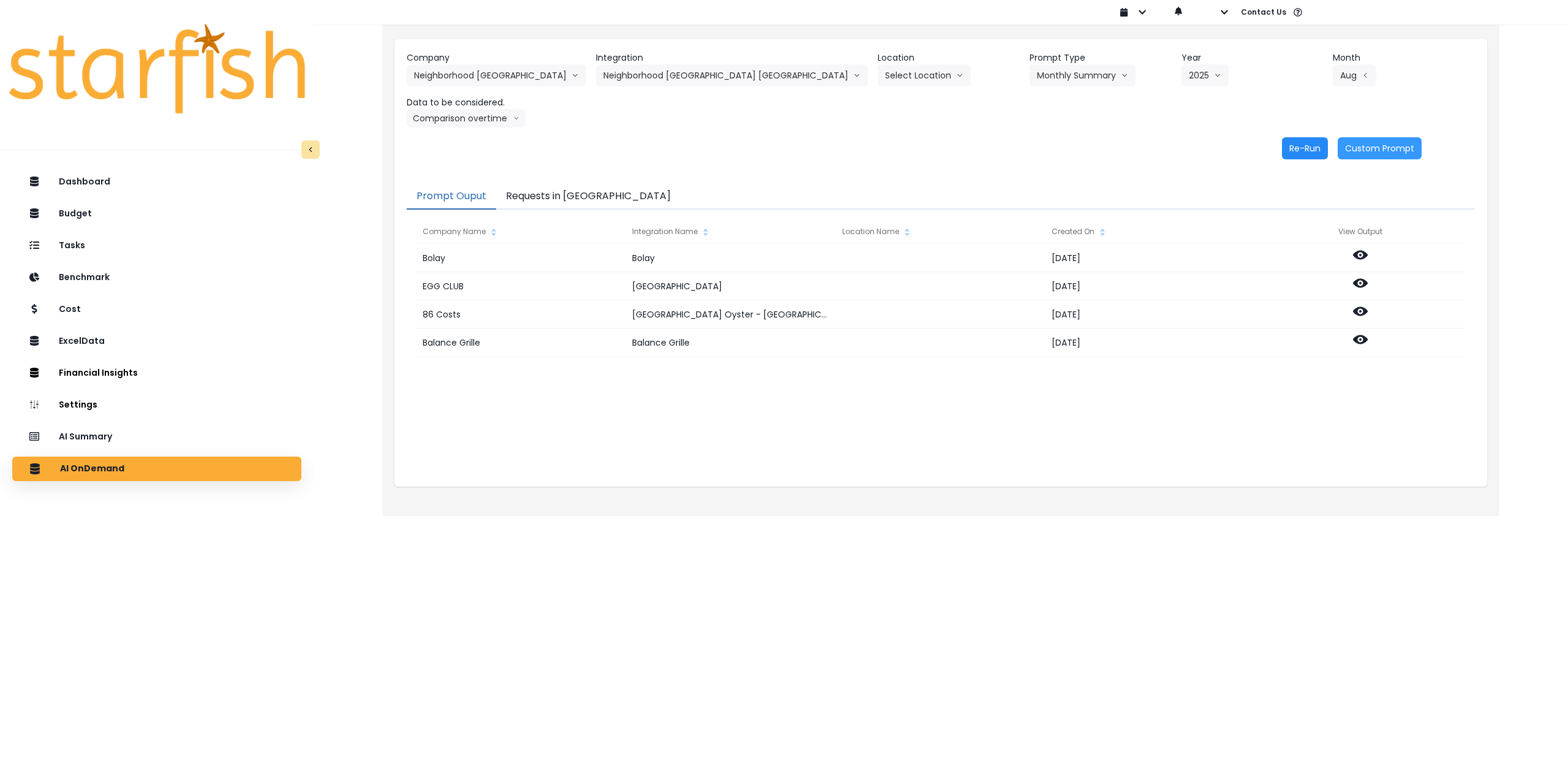
click at [647, 145] on button "Re-Run" at bounding box center [1305, 148] width 46 height 22
click at [467, 119] on button "Comparison overtime" at bounding box center [466, 118] width 119 height 19
drag, startPoint x: 456, startPoint y: 162, endPoint x: 689, endPoint y: 152, distance: 233.2
click at [456, 162] on span "Location Analysis" at bounding box center [455, 164] width 81 height 12
click at [647, 151] on button "Re-Run" at bounding box center [1305, 148] width 46 height 22
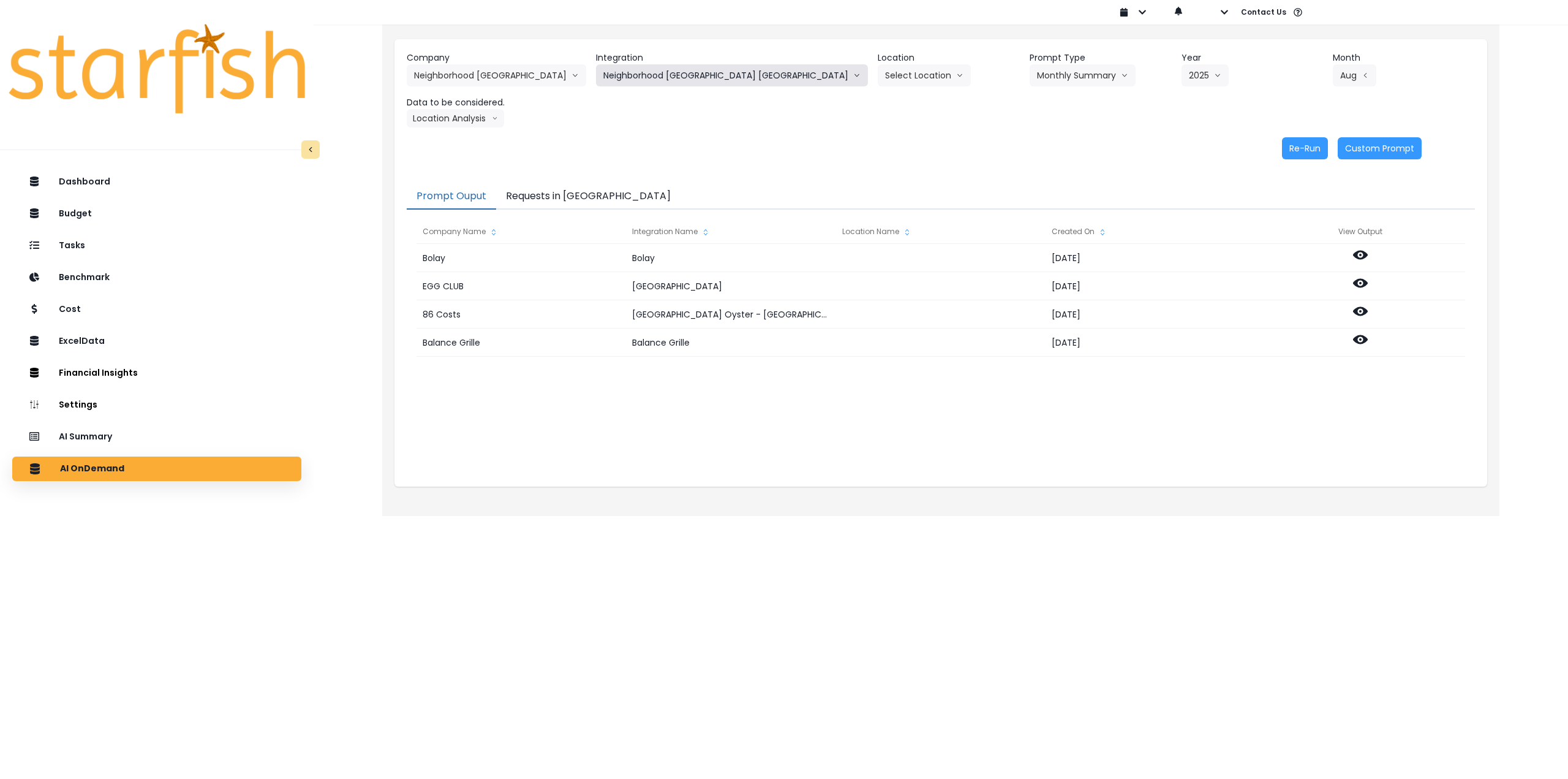
click at [647, 79] on button "Neighborhood [GEOGRAPHIC_DATA] [GEOGRAPHIC_DATA]" at bounding box center [732, 75] width 272 height 22
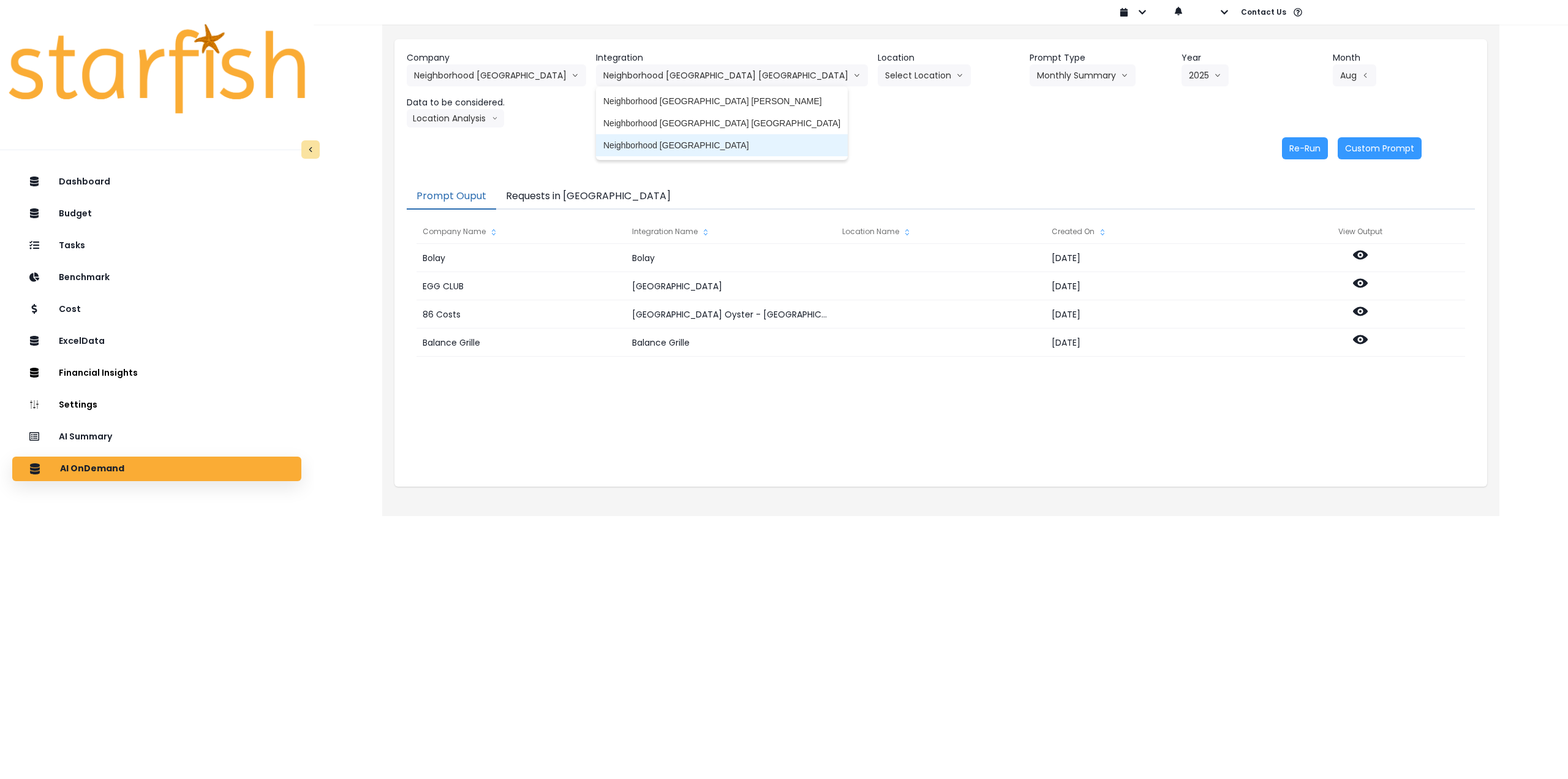
click at [647, 143] on span "Neighborhood [GEOGRAPHIC_DATA]" at bounding box center [722, 145] width 237 height 12
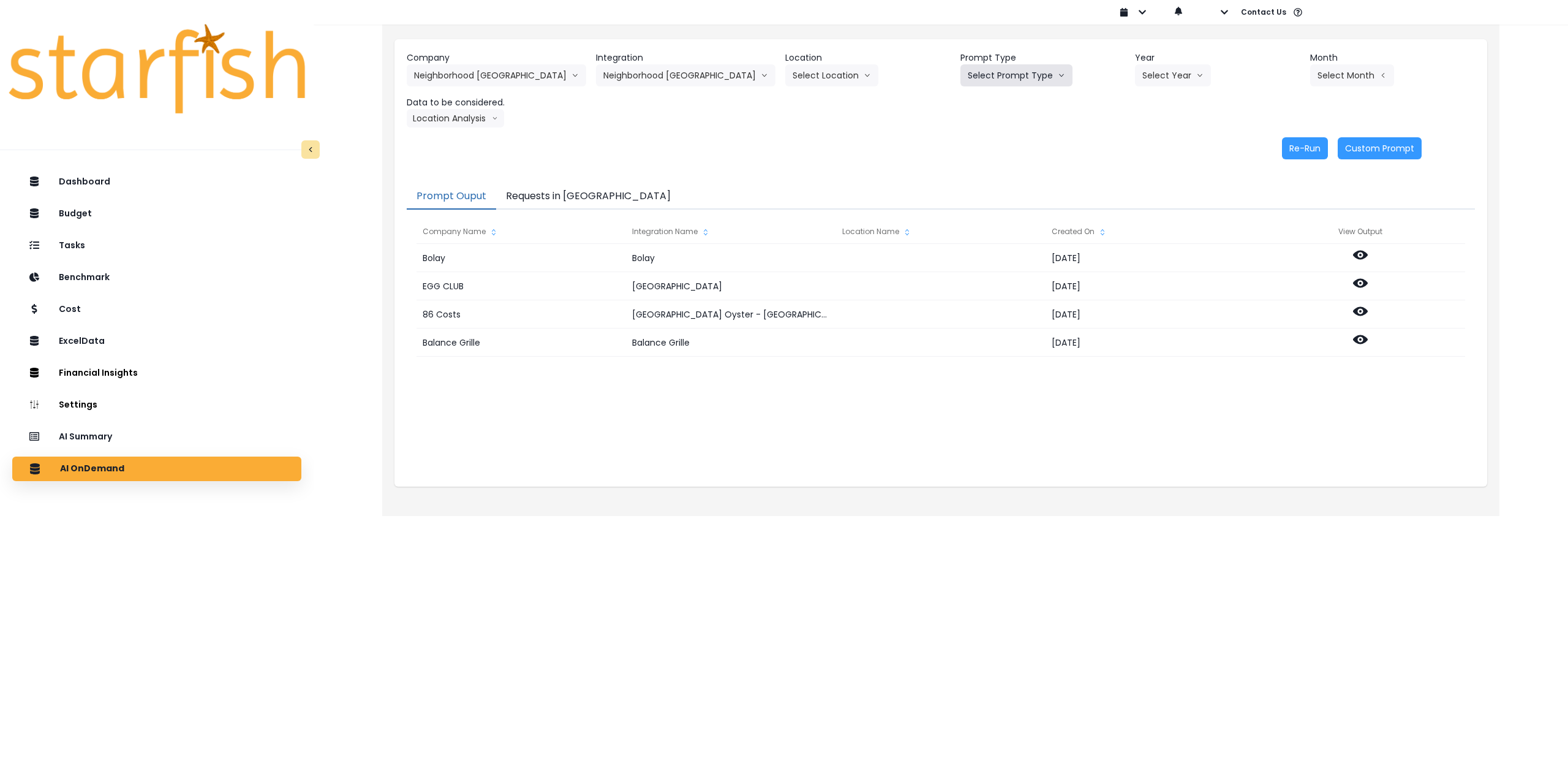
drag, startPoint x: 1009, startPoint y: 79, endPoint x: 1008, endPoint y: 92, distance: 13.0
click at [647, 79] on button "Select Prompt Type" at bounding box center [1016, 75] width 112 height 22
drag, startPoint x: 1004, startPoint y: 163, endPoint x: 1150, endPoint y: 95, distance: 161.1
click at [647, 163] on span "Monthly Summary" at bounding box center [1003, 167] width 69 height 12
click at [647, 83] on button "Select Year" at bounding box center [1173, 75] width 76 height 22
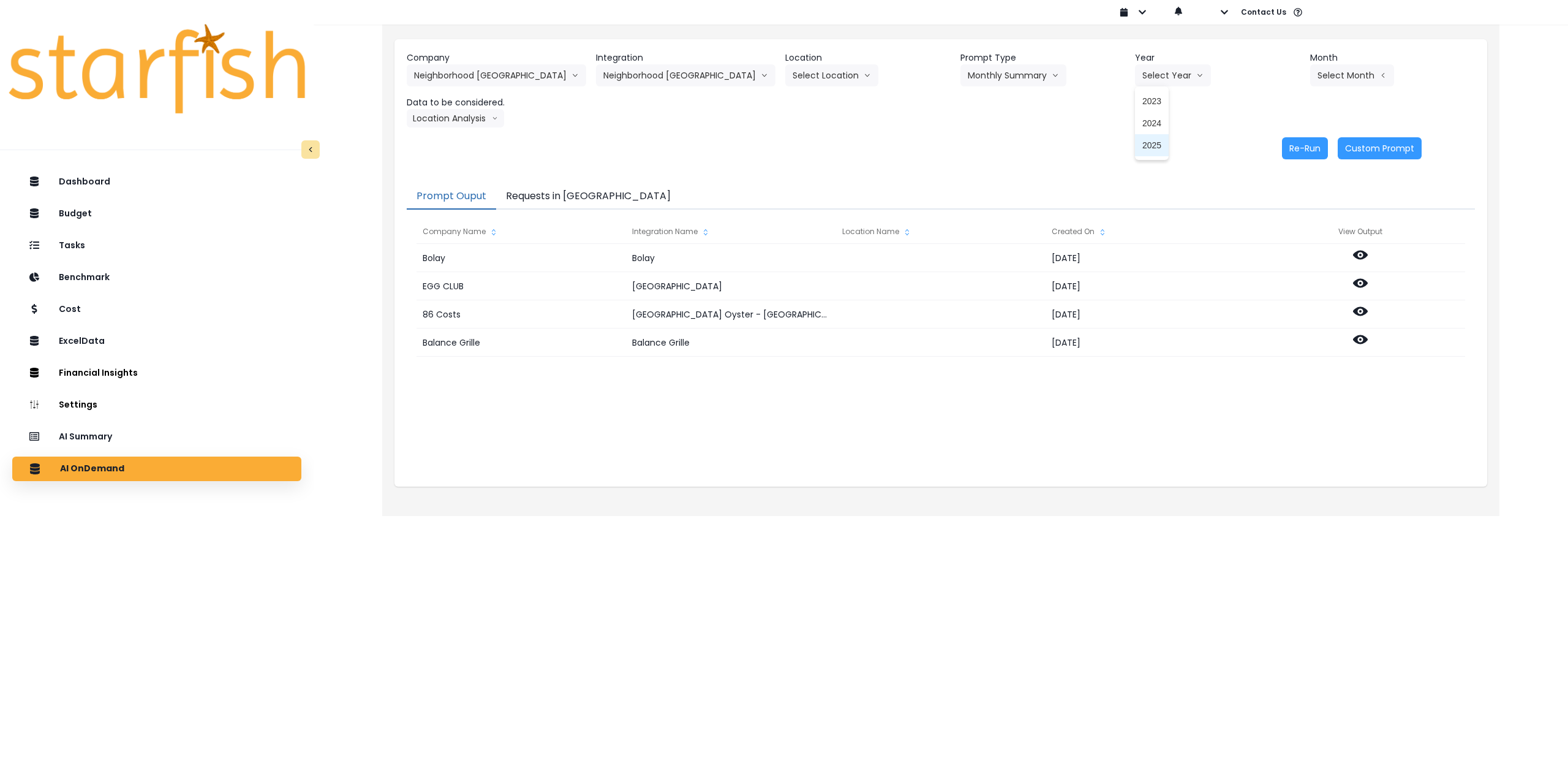
drag, startPoint x: 1150, startPoint y: 147, endPoint x: 1202, endPoint y: 134, distance: 53.6
click at [647, 147] on span "2025" at bounding box center [1152, 145] width 19 height 12
click at [647, 74] on button "Select Month" at bounding box center [1352, 75] width 84 height 22
click at [647, 237] on span "Aug" at bounding box center [1291, 233] width 24 height 12
click at [455, 127] on button "Location Analysis" at bounding box center [455, 118] width 97 height 19
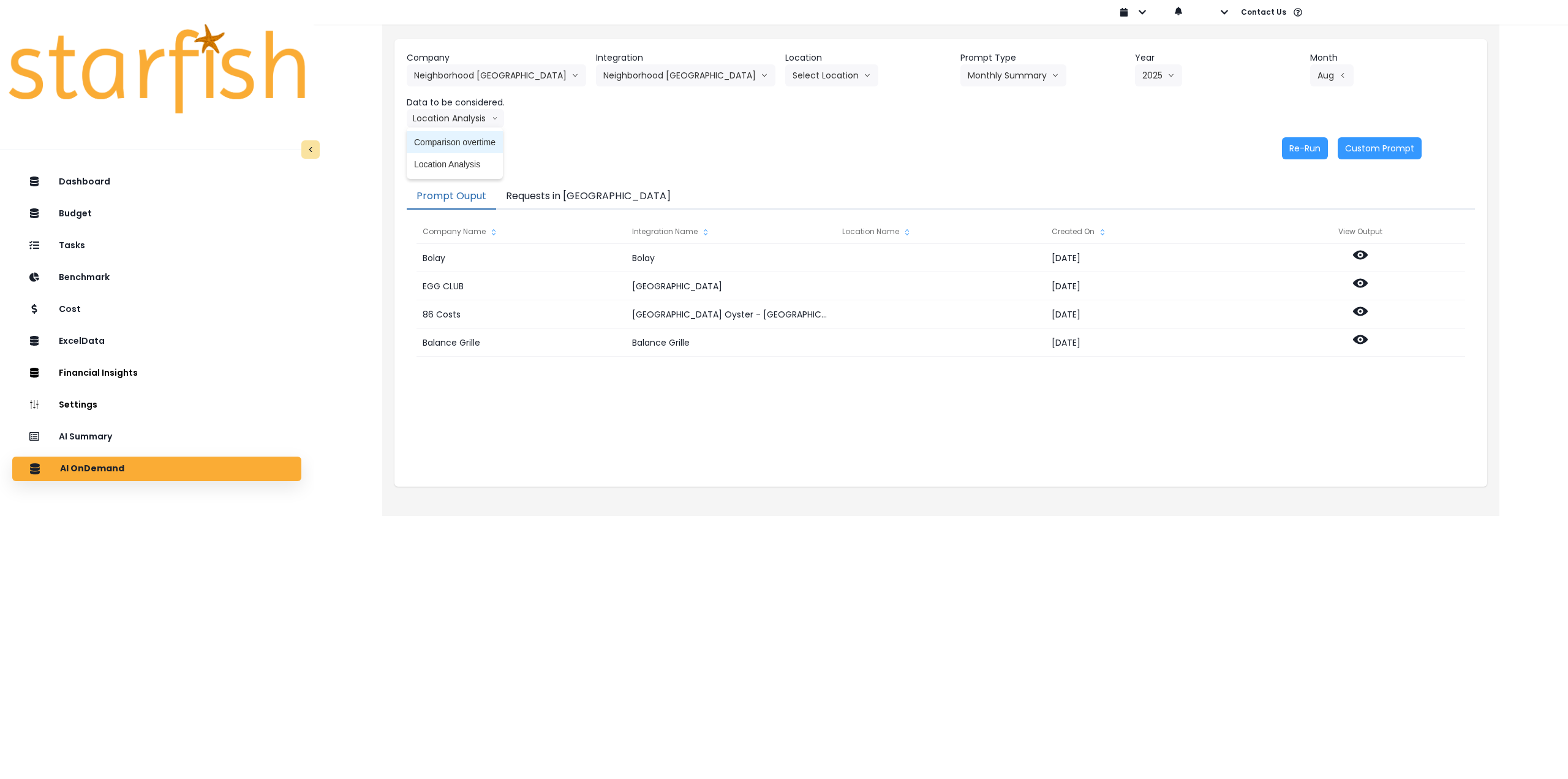
click at [453, 142] on span "Comparison overtime" at bounding box center [455, 142] width 81 height 12
click at [647, 148] on button "Re-Run" at bounding box center [1305, 148] width 46 height 22
click at [491, 121] on button "Comparison overtime" at bounding box center [466, 118] width 119 height 19
click at [462, 163] on span "Location Analysis" at bounding box center [455, 164] width 81 height 12
drag, startPoint x: 1297, startPoint y: 147, endPoint x: 804, endPoint y: 119, distance: 493.8
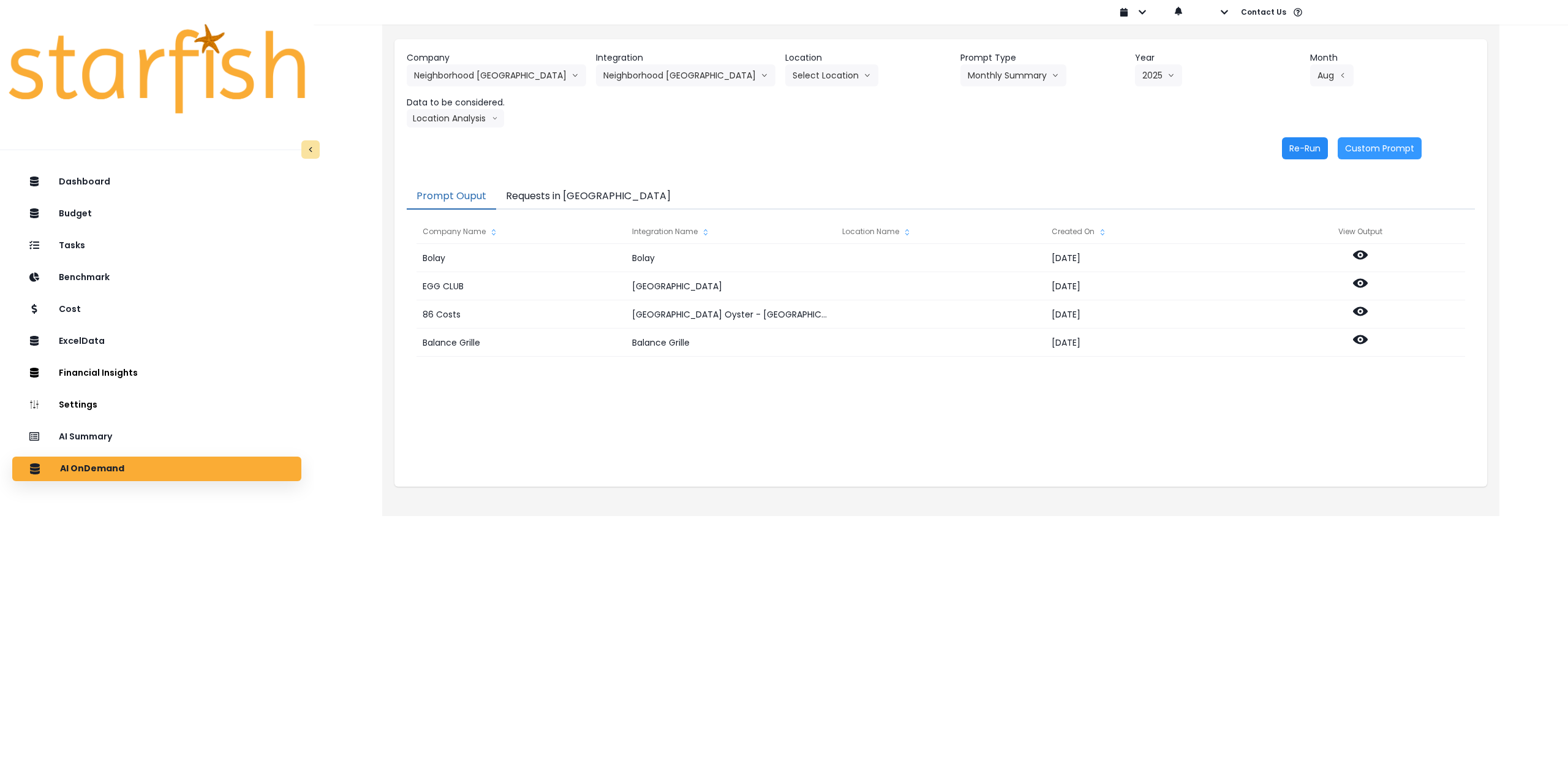
click at [647, 147] on button "Re-Run" at bounding box center [1305, 148] width 46 height 22
click at [494, 79] on button "Neighborhood [GEOGRAPHIC_DATA]" at bounding box center [496, 75] width 179 height 22
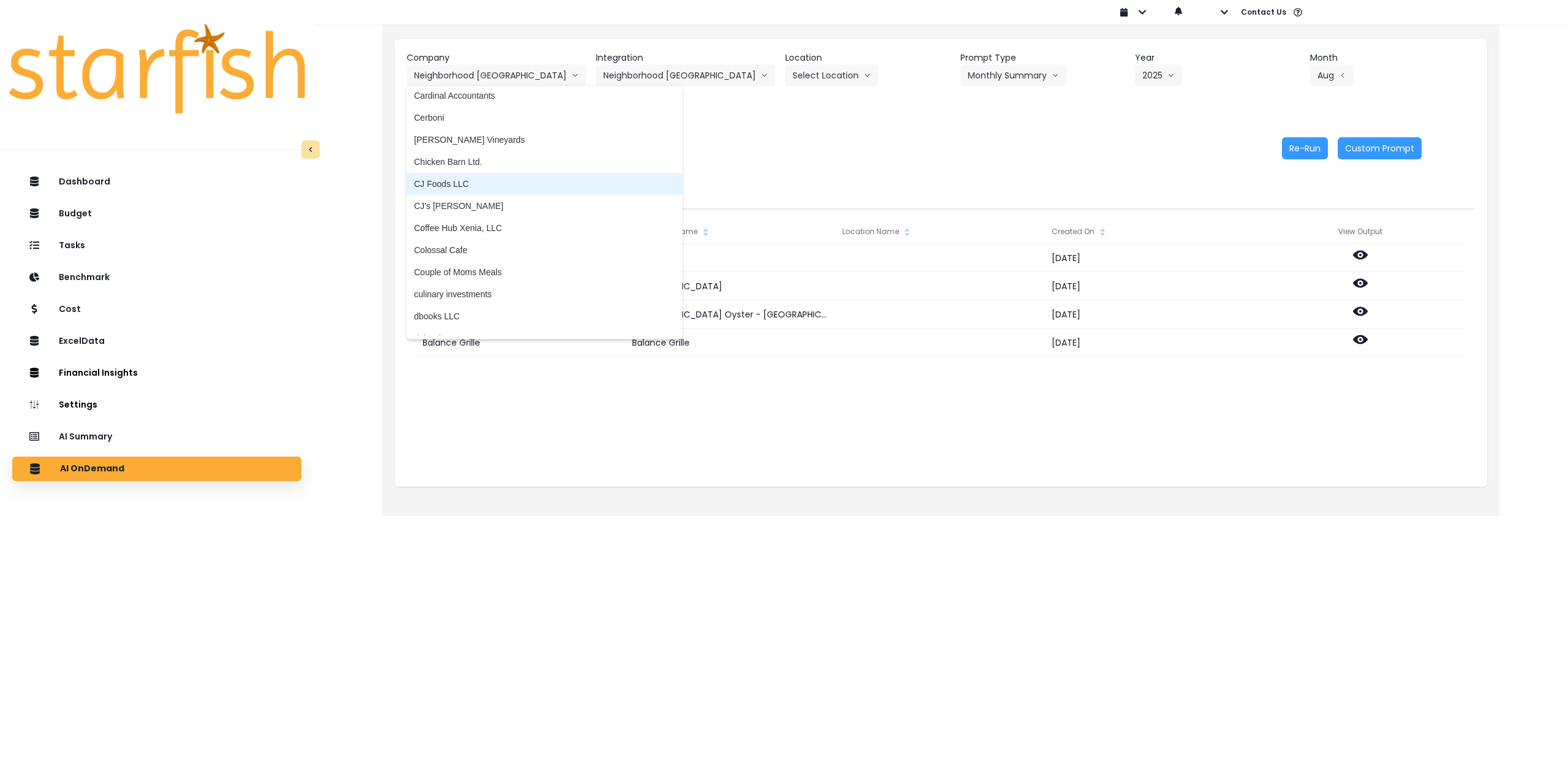
scroll to position [674, 0]
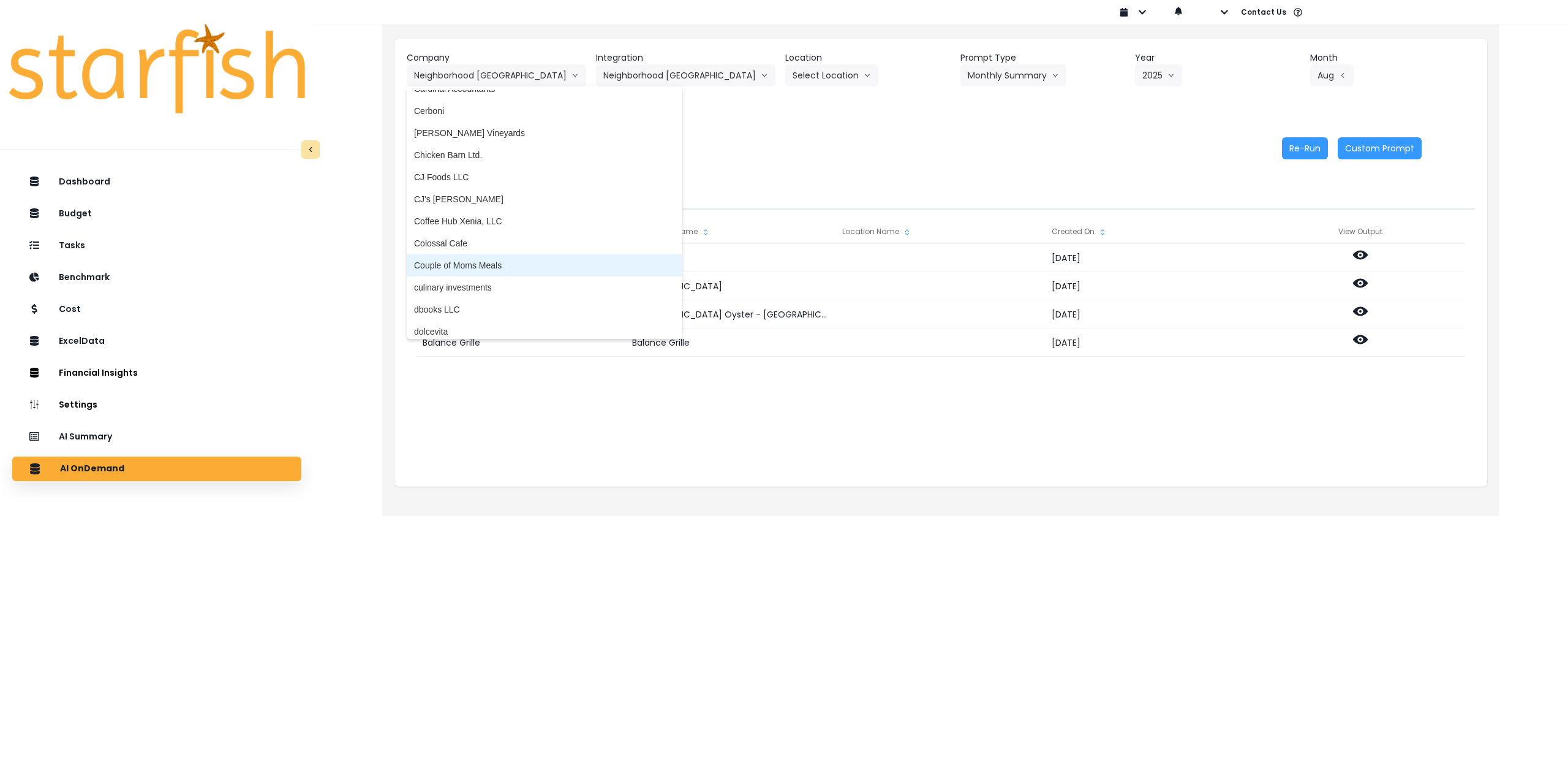
click at [489, 280] on li "culinary investments" at bounding box center [544, 288] width 276 height 22
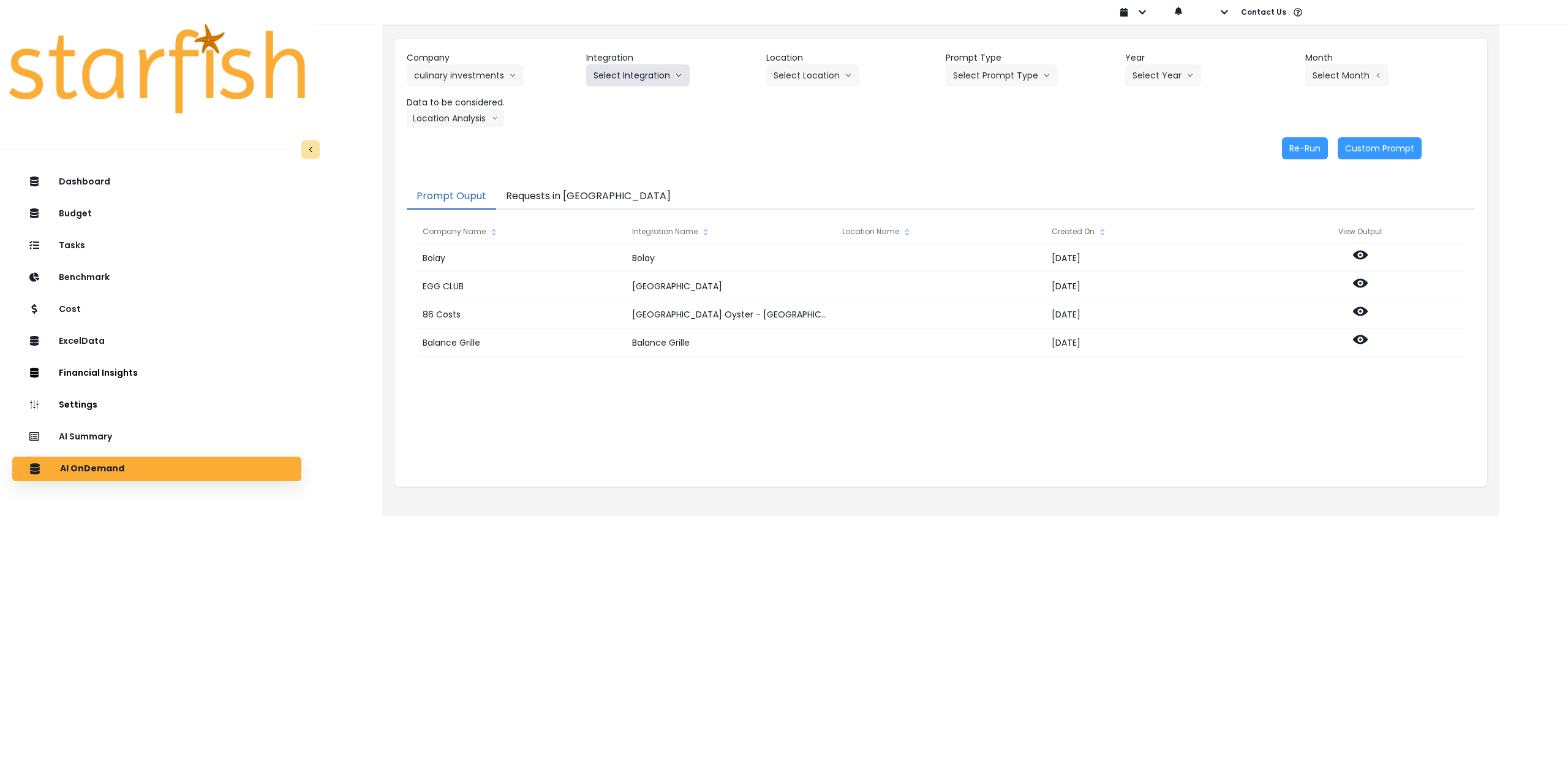
click at [647, 66] on button "Select Integration" at bounding box center [638, 75] width 103 height 22
drag, startPoint x: 626, startPoint y: 95, endPoint x: 794, endPoint y: 77, distance: 169.0
click at [632, 95] on span "Culinary Investments" at bounding box center [633, 101] width 80 height 12
click at [647, 76] on button "Select Location" at bounding box center [813, 75] width 93 height 22
click at [647, 97] on span "All Locations" at bounding box center [797, 101] width 48 height 12
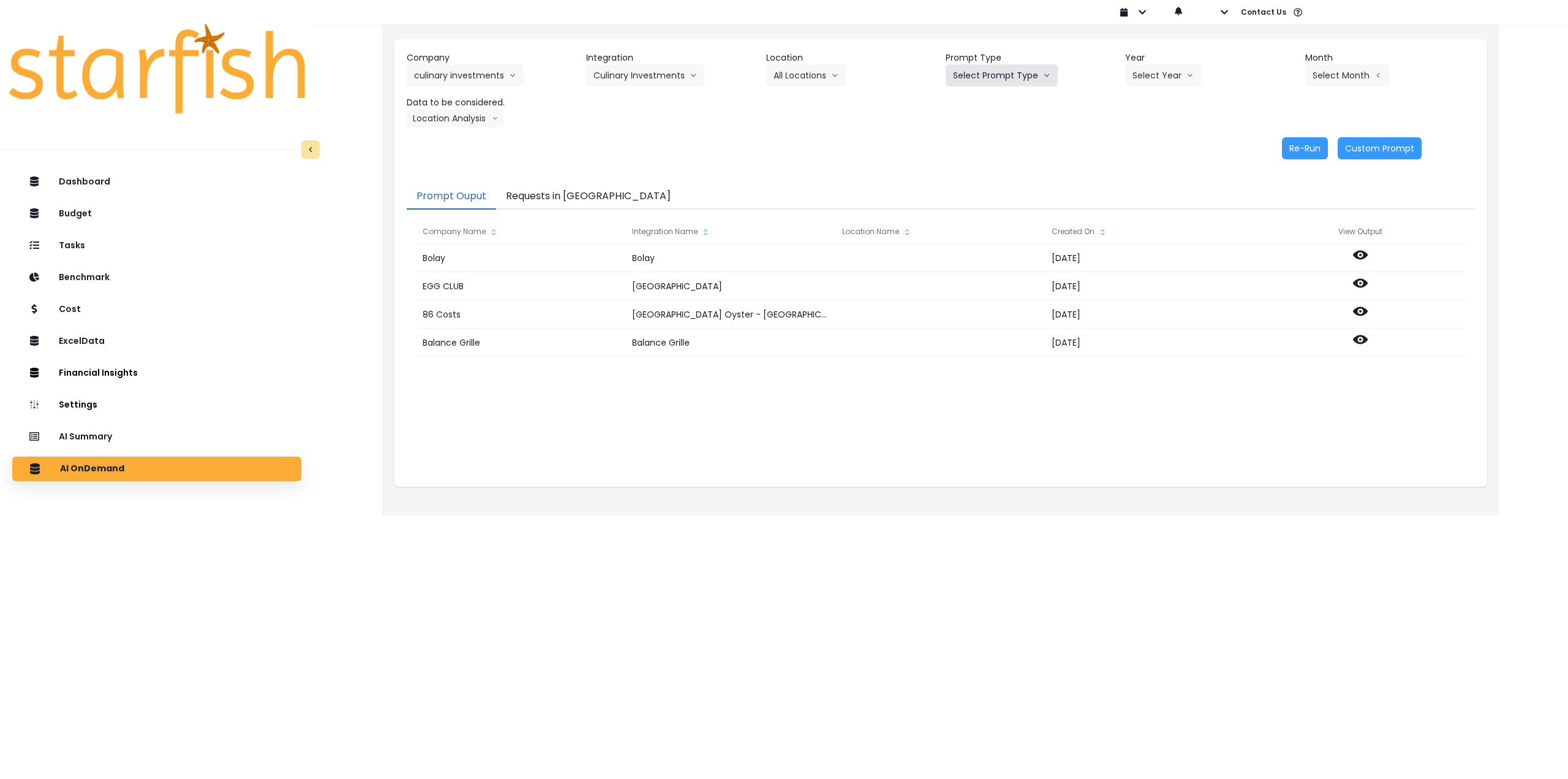
click at [647, 74] on button "Select Prompt Type" at bounding box center [1002, 75] width 112 height 22
drag, startPoint x: 993, startPoint y: 170, endPoint x: 1101, endPoint y: 98, distance: 129.8
click at [647, 170] on span "Monthly Summary" at bounding box center [988, 167] width 69 height 12
drag, startPoint x: 1140, startPoint y: 76, endPoint x: 1153, endPoint y: 112, distance: 38.3
click at [647, 76] on button "Select Year" at bounding box center [1163, 75] width 76 height 22
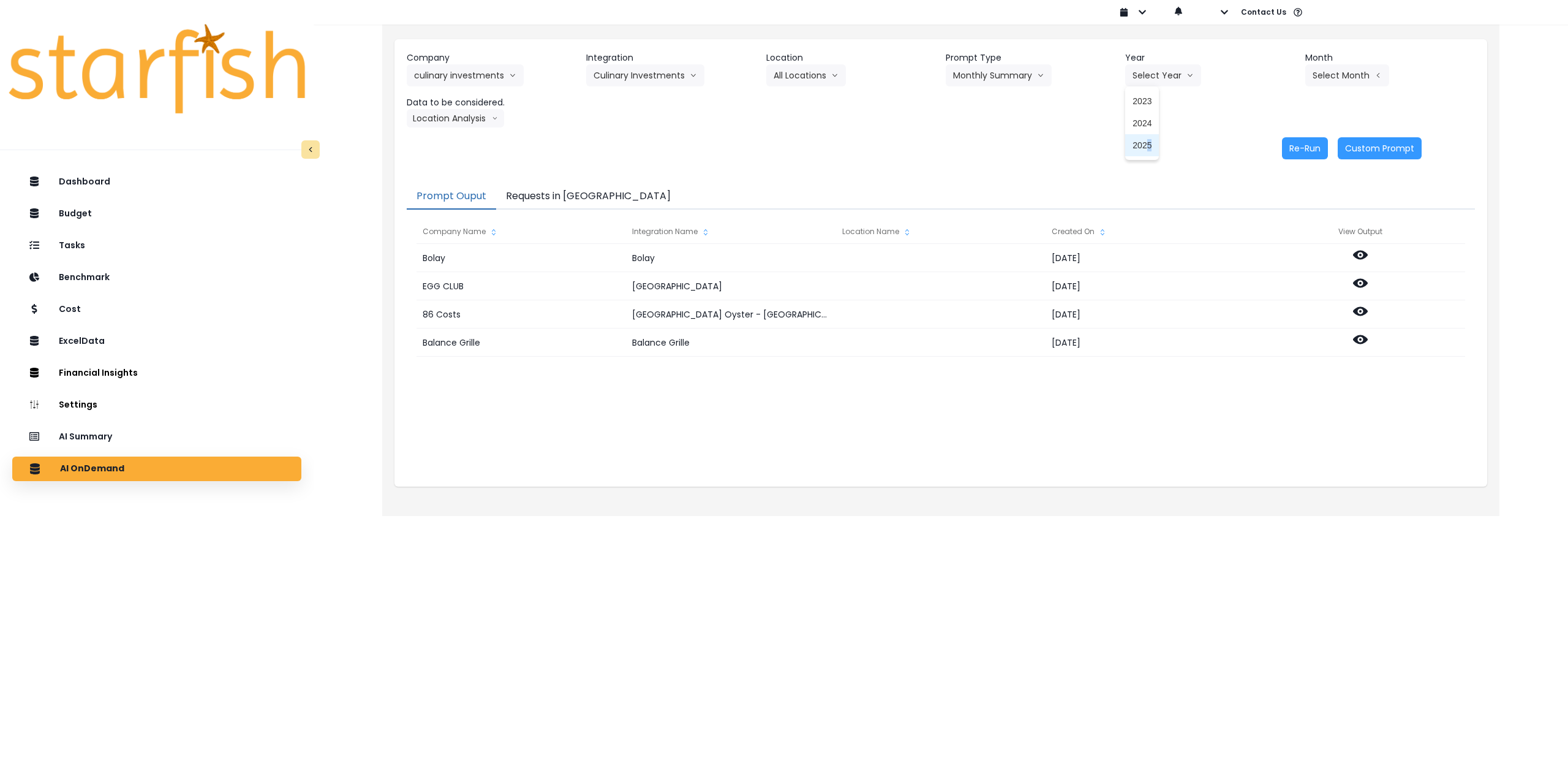
drag, startPoint x: 1149, startPoint y: 145, endPoint x: 1318, endPoint y: 91, distance: 177.4
click at [647, 145] on li "2025" at bounding box center [1142, 145] width 34 height 22
click at [647, 77] on button "Select Month" at bounding box center [1347, 75] width 84 height 22
click at [647, 189] on span "June" at bounding box center [1287, 189] width 24 height 12
click at [456, 123] on button "Location Analysis" at bounding box center [455, 118] width 97 height 19
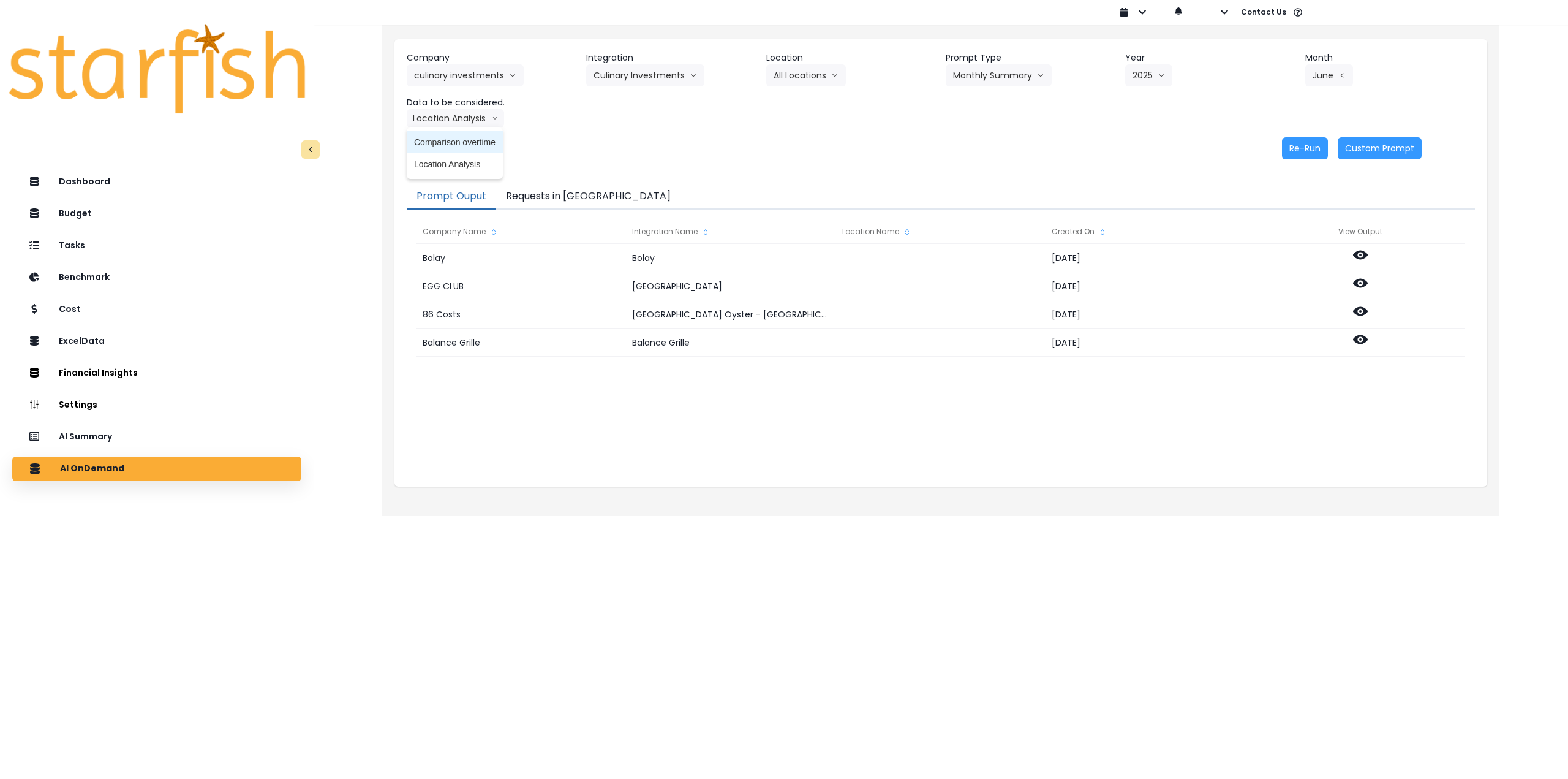
drag, startPoint x: 455, startPoint y: 137, endPoint x: 820, endPoint y: 136, distance: 365.0
click at [456, 138] on span "Comparison overtime" at bounding box center [455, 142] width 81 height 12
click at [647, 147] on button "Re-Run" at bounding box center [1305, 148] width 46 height 22
click at [484, 123] on button "Comparison overtime" at bounding box center [466, 118] width 119 height 19
click at [476, 159] on span "Location Analysis" at bounding box center [455, 164] width 81 height 12
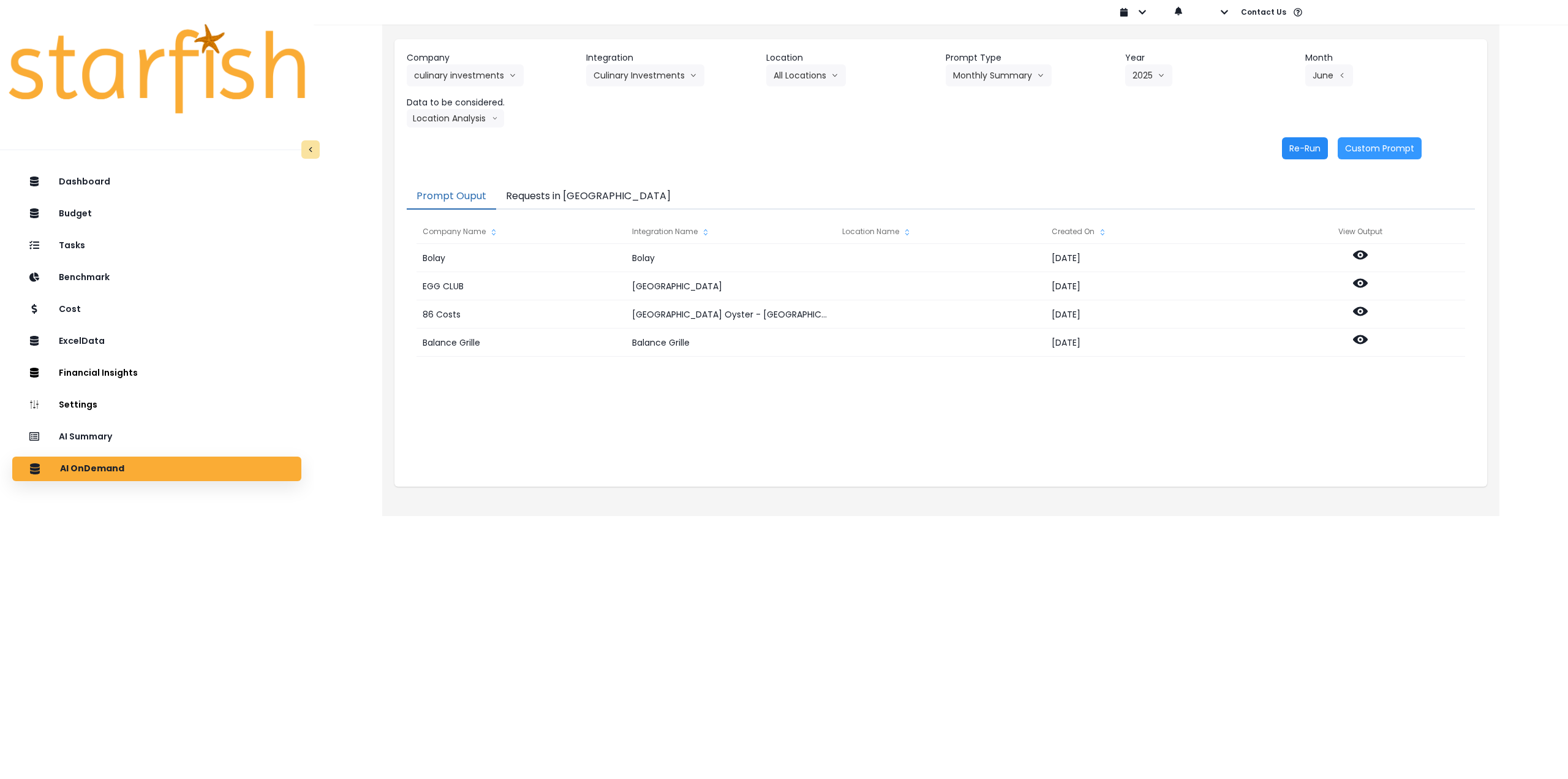
drag, startPoint x: 1303, startPoint y: 148, endPoint x: 1312, endPoint y: 144, distance: 9.8
click at [647, 148] on button "Re-Run" at bounding box center [1305, 148] width 46 height 22
click at [647, 78] on button "June" at bounding box center [1329, 75] width 48 height 22
drag, startPoint x: 1276, startPoint y: 206, endPoint x: 1237, endPoint y: 195, distance: 40.5
click at [647, 206] on span "July" at bounding box center [1287, 211] width 24 height 12
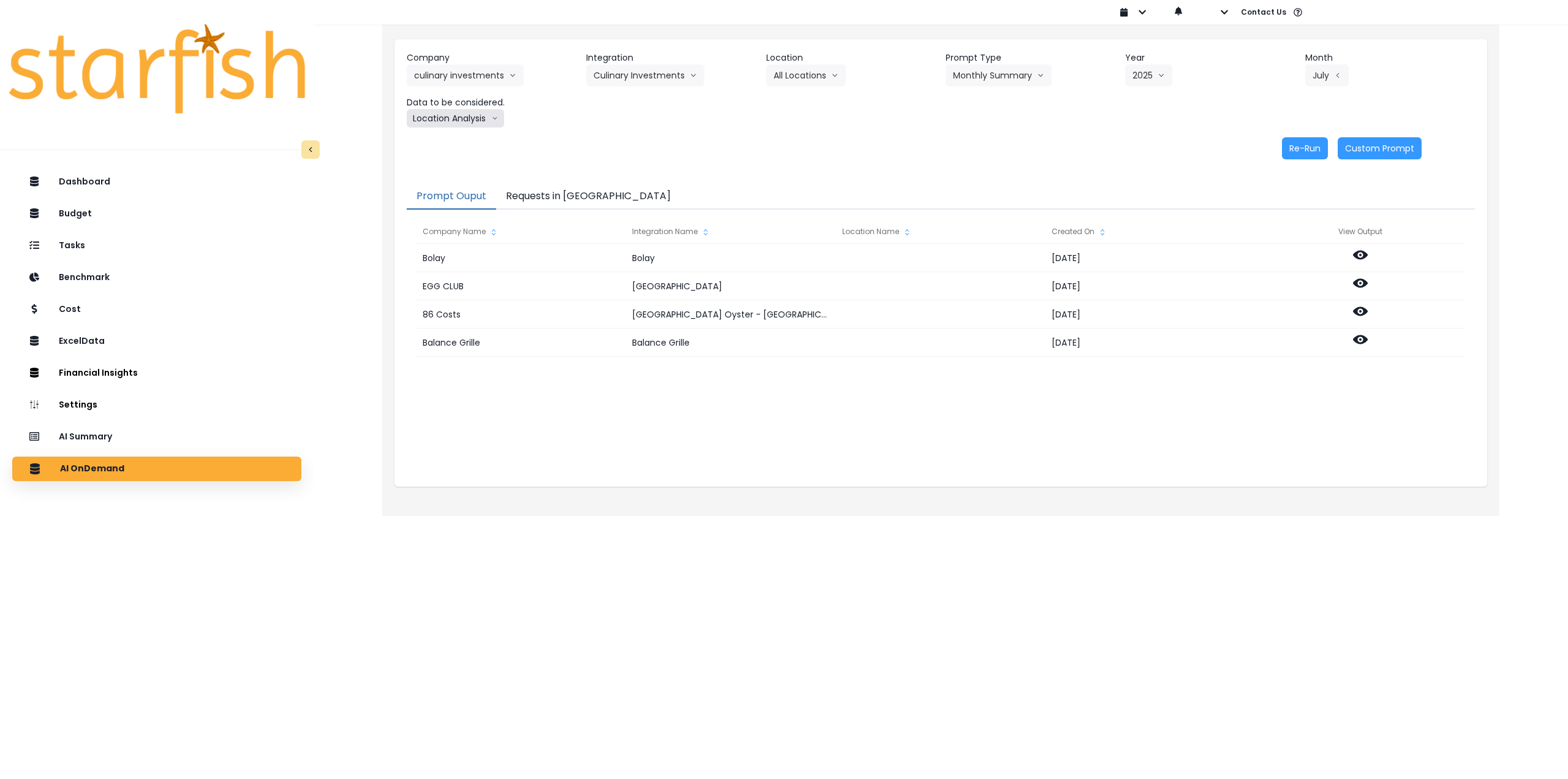
click at [433, 119] on button "Location Analysis" at bounding box center [455, 118] width 97 height 19
click at [431, 138] on span "Comparison overtime" at bounding box center [455, 142] width 81 height 12
click at [647, 141] on button "Re-Run" at bounding box center [1305, 148] width 46 height 22
click at [442, 117] on button "Comparison overtime" at bounding box center [466, 118] width 119 height 19
click at [444, 170] on span "Location Analysis" at bounding box center [455, 164] width 81 height 12
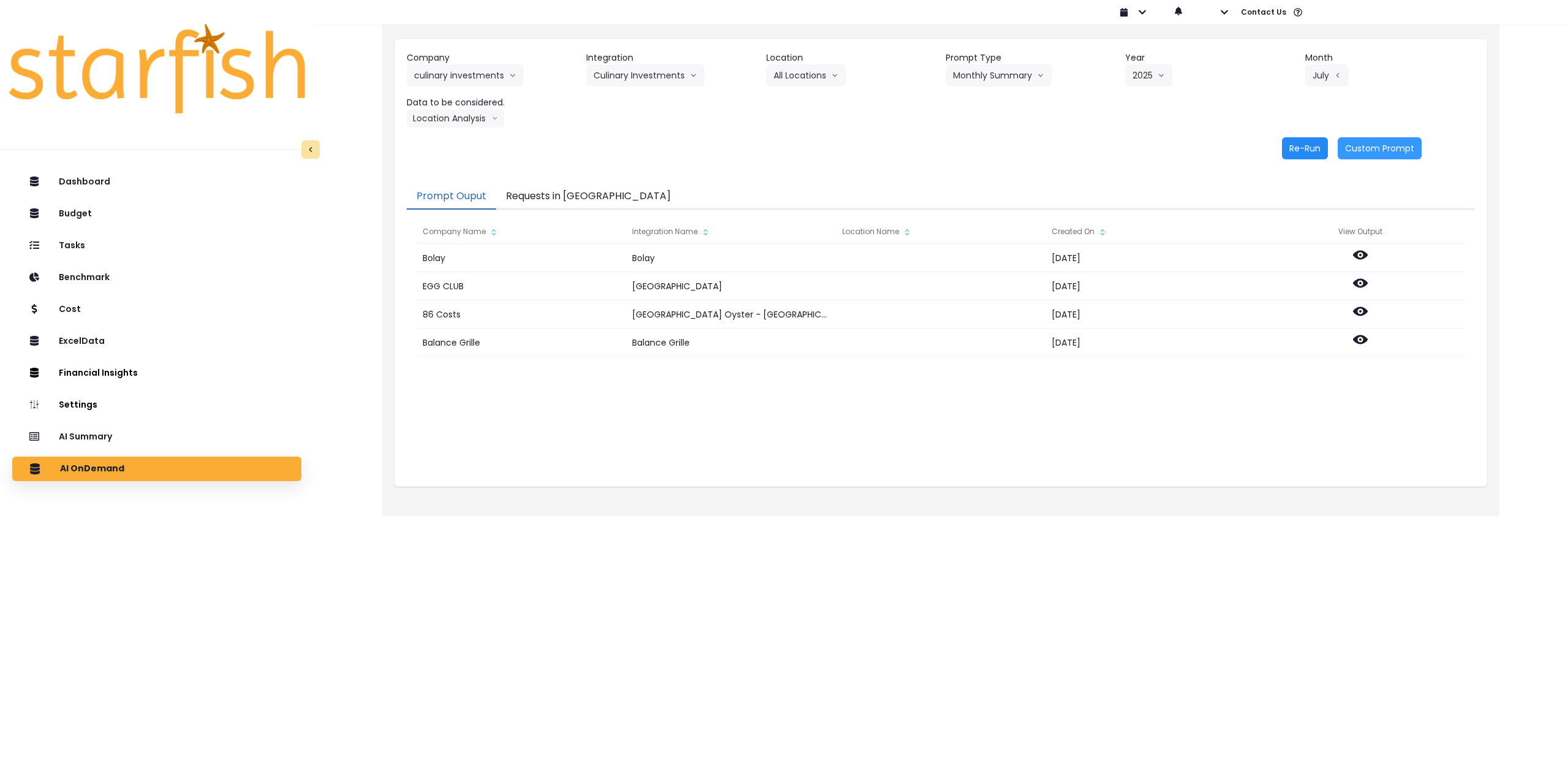
click at [647, 145] on button "Re-Run" at bounding box center [1305, 148] width 46 height 22
click at [580, 193] on button "Requests in [GEOGRAPHIC_DATA]" at bounding box center [588, 196] width 184 height 25
